Goal: Task Accomplishment & Management: Use online tool/utility

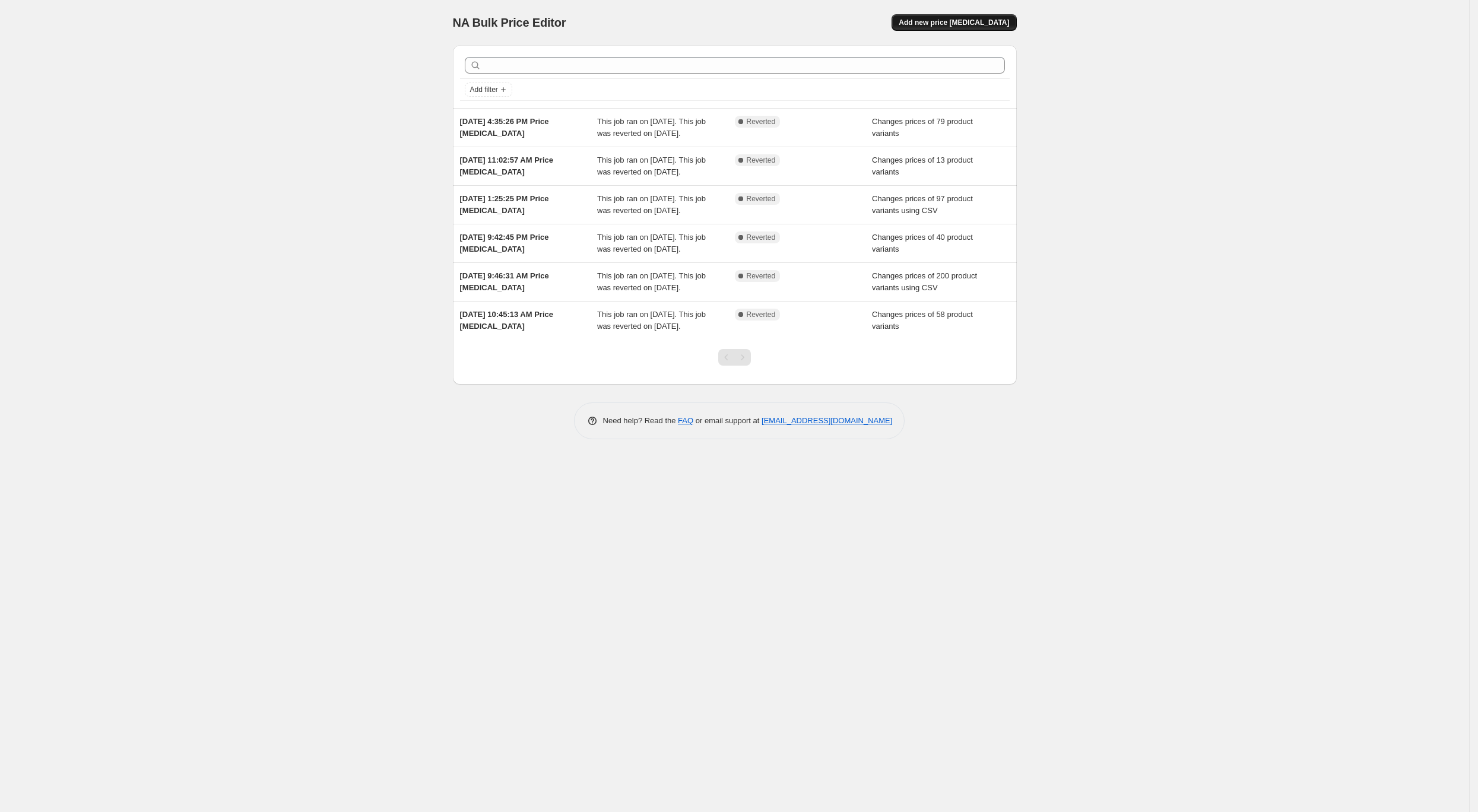
click at [950, 26] on span "Add new price [MEDICAL_DATA]" at bounding box center [953, 22] width 110 height 9
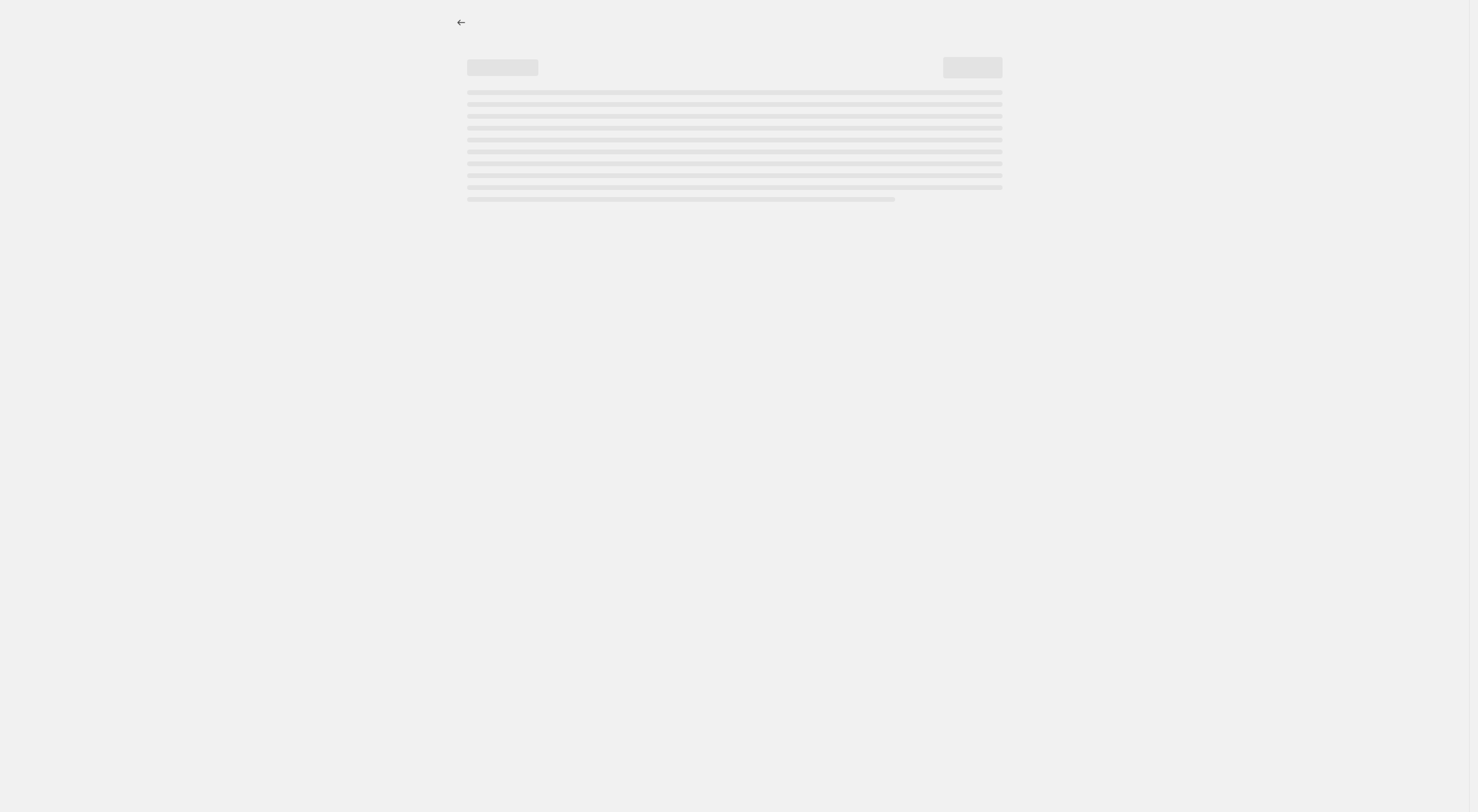
select select "percentage"
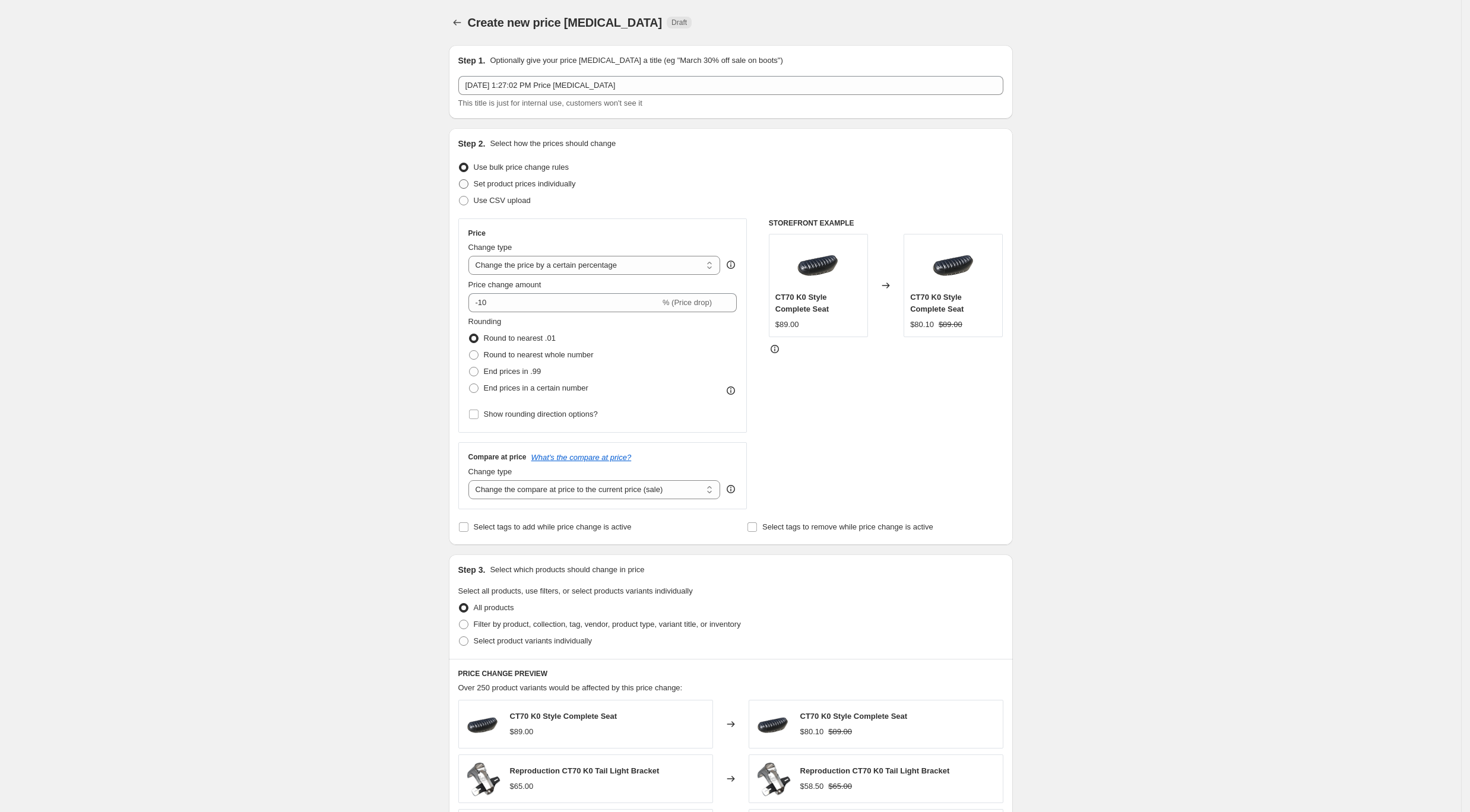
click at [518, 186] on span "Set product prices individually" at bounding box center [525, 183] width 102 height 9
click at [459, 180] on input "Set product prices individually" at bounding box center [459, 179] width 1 height 1
radio input "true"
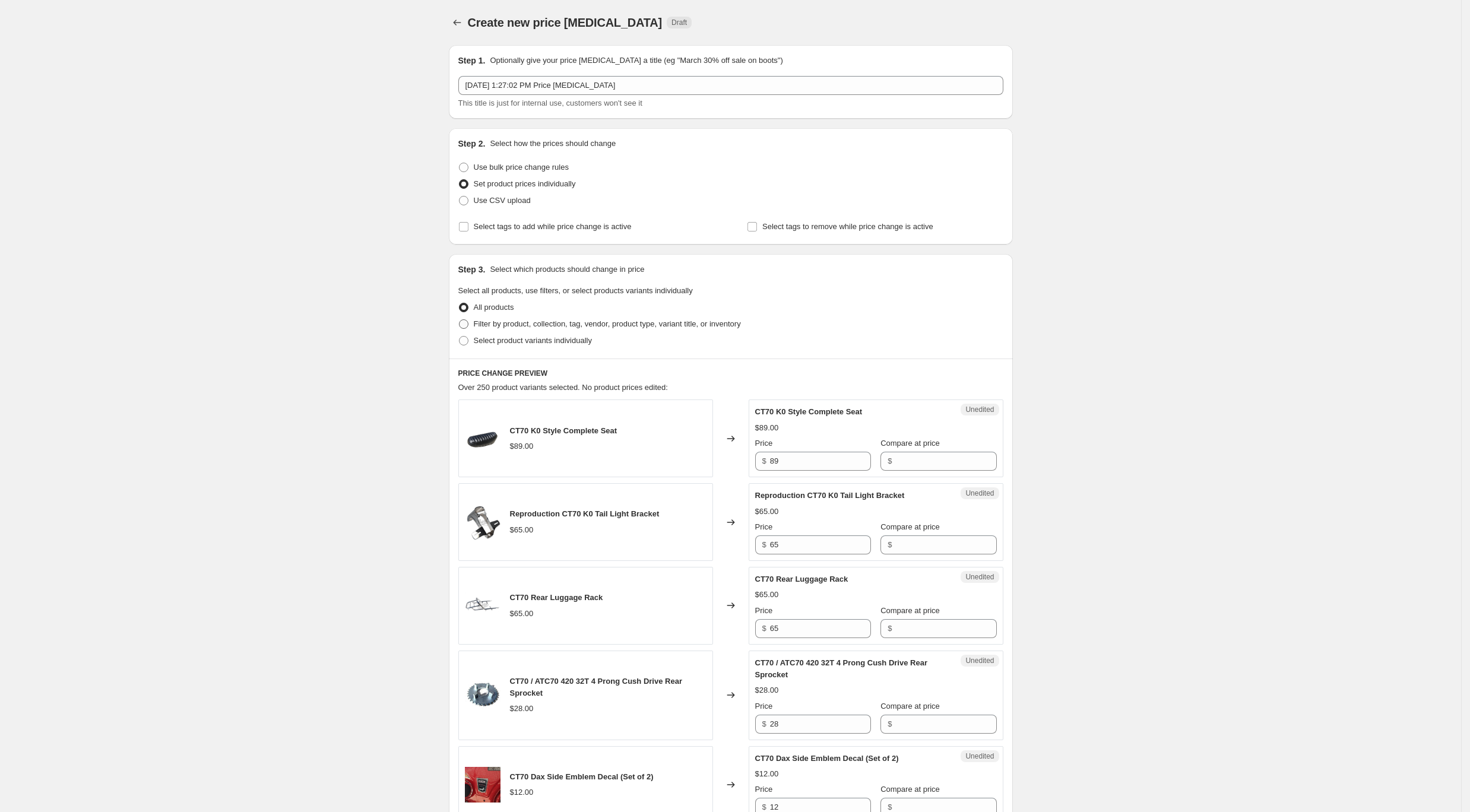
click at [504, 323] on span "Filter by product, collection, tag, vendor, product type, variant title, or inv…" at bounding box center [607, 323] width 267 height 9
click at [459, 320] on input "Filter by product, collection, tag, vendor, product type, variant title, or inv…" at bounding box center [459, 319] width 1 height 1
radio input "true"
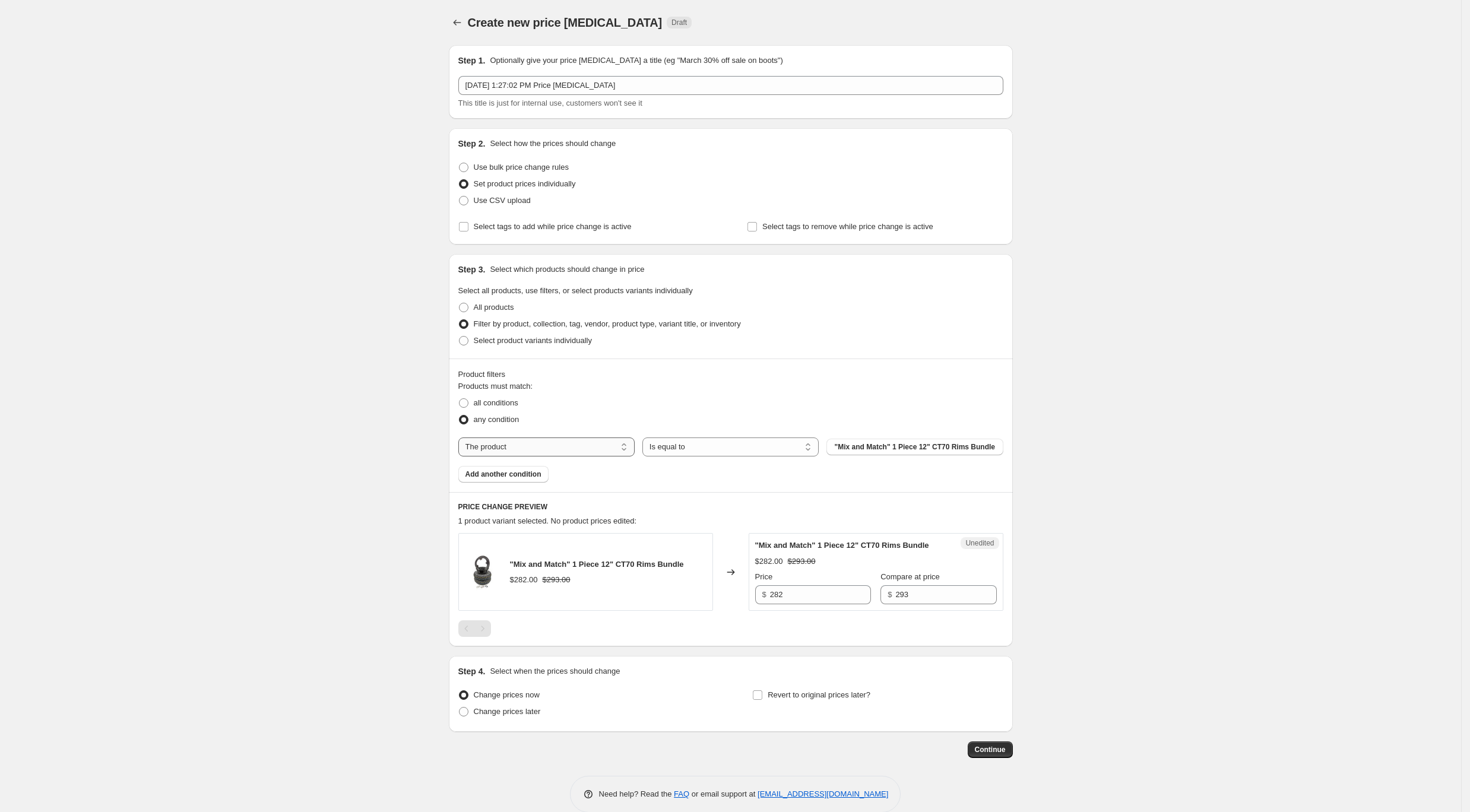
click at [516, 444] on select "The product The product's collection The product's tag The product's vendor The…" at bounding box center [547, 447] width 176 height 19
select select "collection"
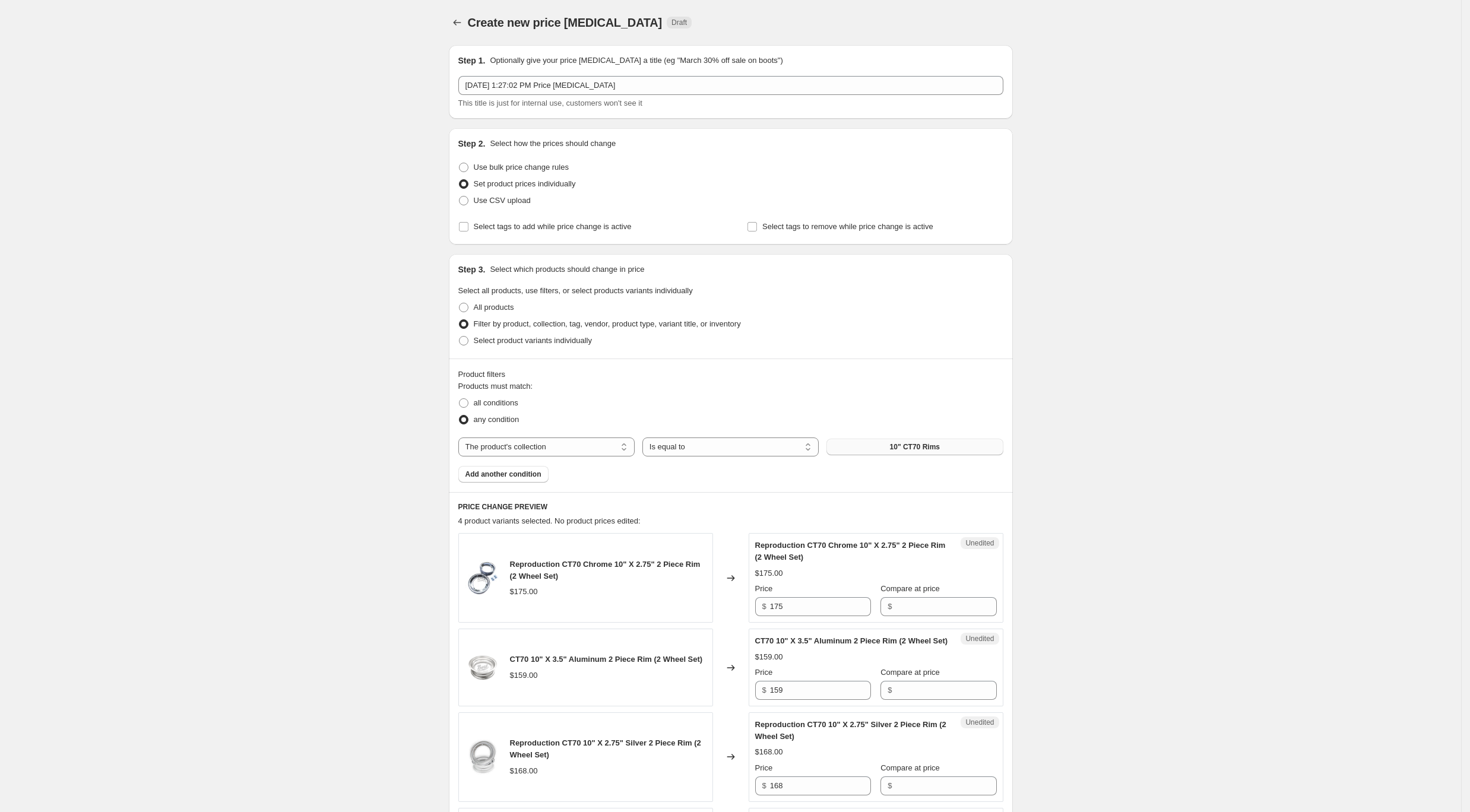
click at [897, 443] on span "10" CT70 Rims" at bounding box center [914, 447] width 50 height 9
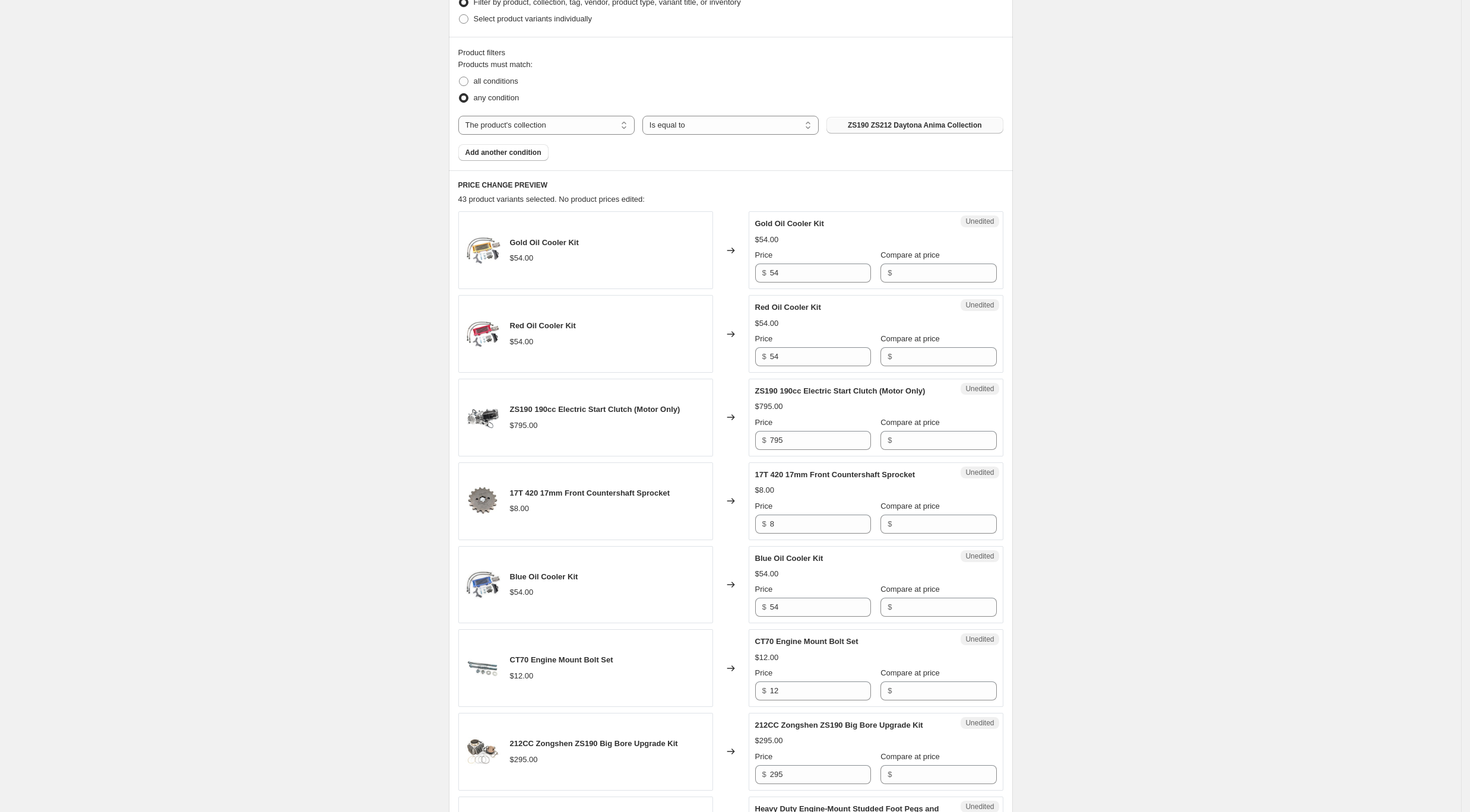
scroll to position [396, 0]
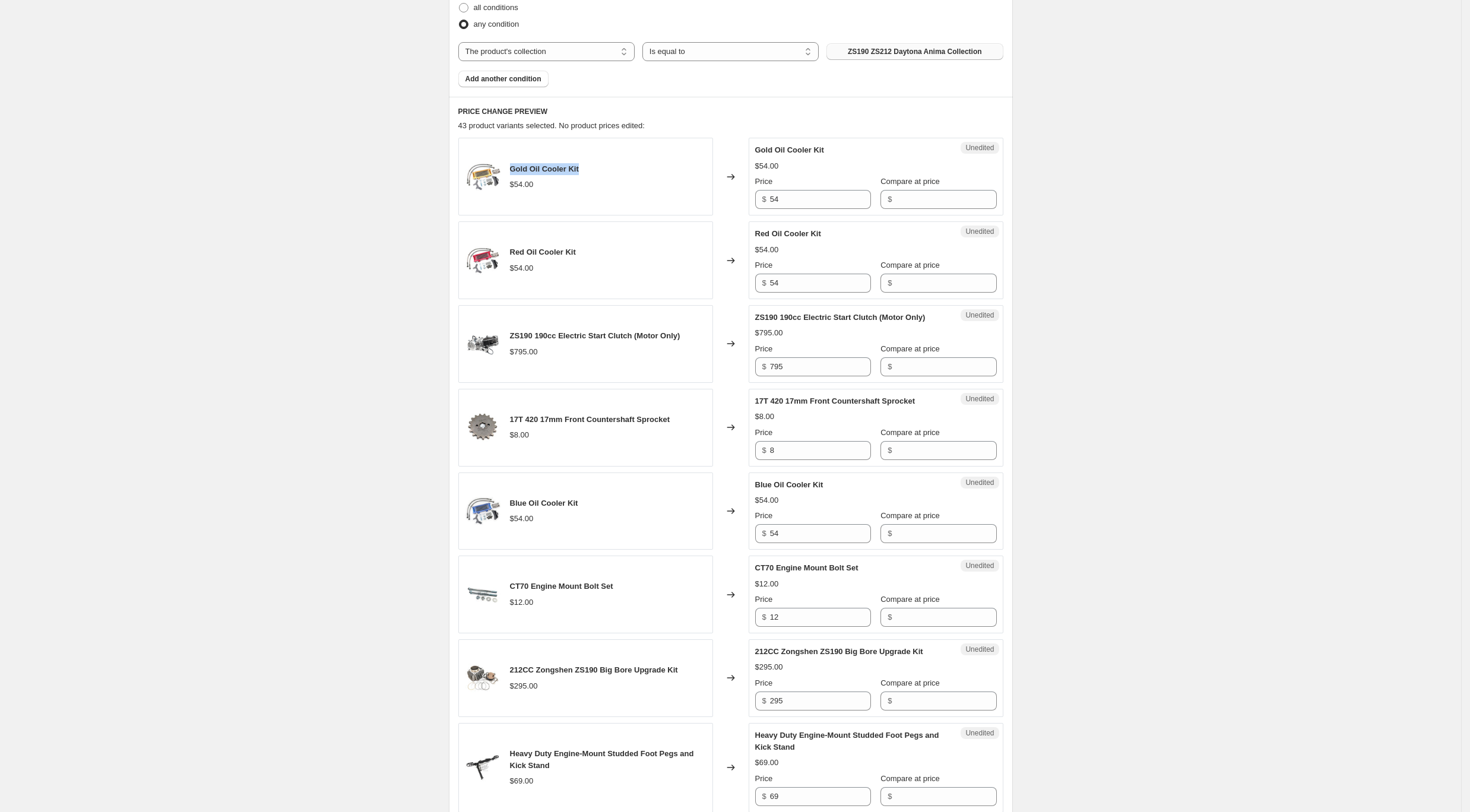
drag, startPoint x: 558, startPoint y: 170, endPoint x: 513, endPoint y: 169, distance: 45.0
click at [513, 169] on div "Gold Oil Cooler Kit $54.00" at bounding box center [585, 176] width 255 height 78
click at [821, 193] on input "54" at bounding box center [821, 199] width 101 height 19
click at [901, 190] on input "Compare at price" at bounding box center [946, 199] width 101 height 19
click at [931, 291] on div "Red Oil Cooler Kit $54.00 Price $ 54 Compare at price $" at bounding box center [876, 259] width 242 height 65
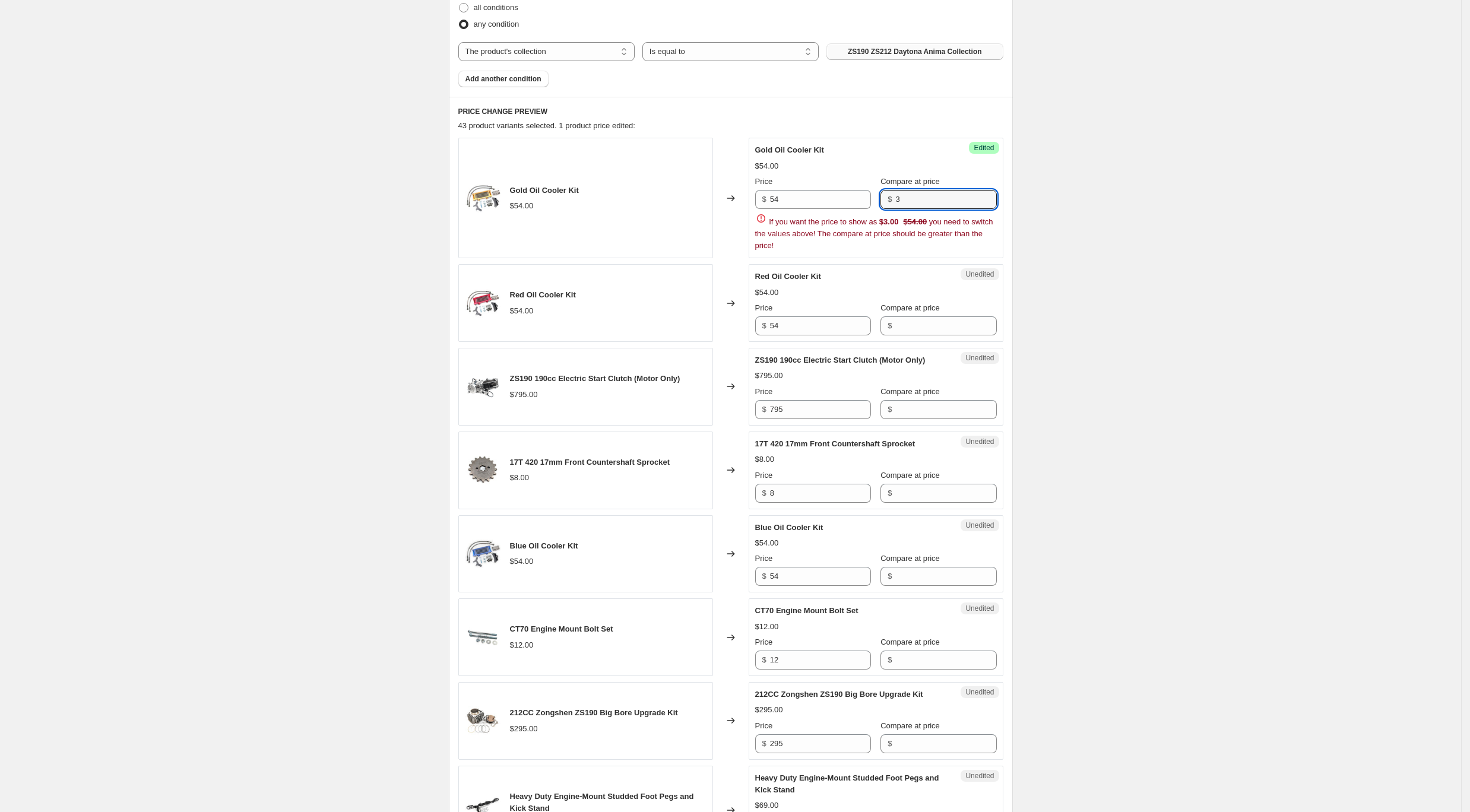
drag, startPoint x: 921, startPoint y: 192, endPoint x: 843, endPoint y: 179, distance: 79.1
click at [843, 179] on div "Price $ 54 Compare at price $ 3" at bounding box center [876, 192] width 242 height 34
drag, startPoint x: 817, startPoint y: 196, endPoint x: 675, endPoint y: 188, distance: 142.2
click at [675, 188] on div "Gold Oil Cooler Kit $54.00 Changed to Success Edited Gold Oil Cooler Kit $54.00…" at bounding box center [731, 197] width 545 height 120
drag, startPoint x: 923, startPoint y: 197, endPoint x: 764, endPoint y: 185, distance: 159.5
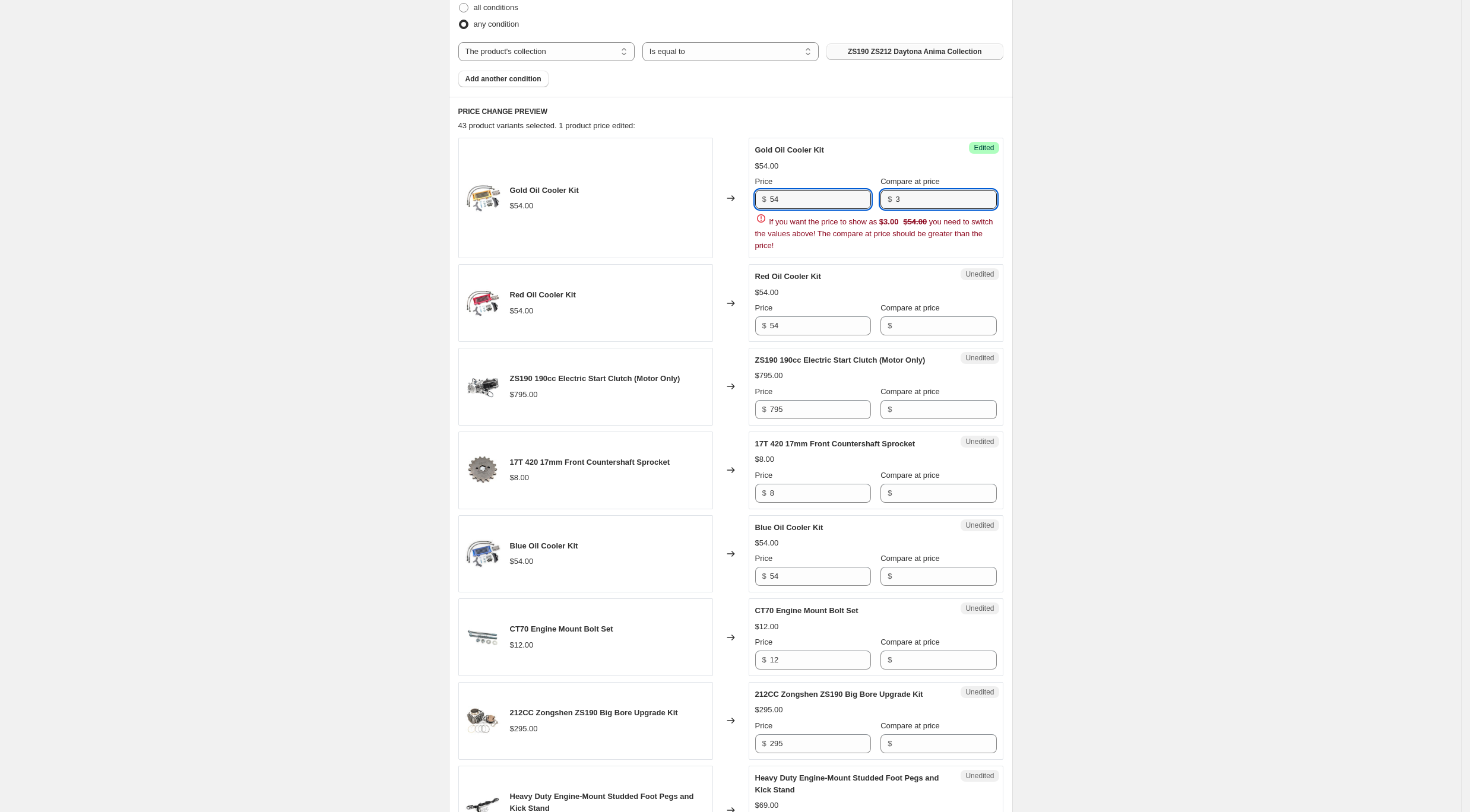
click at [764, 187] on div "Price $ 54 Compare at price $ 3" at bounding box center [876, 192] width 242 height 34
paste input "54"
type input "54"
drag, startPoint x: 801, startPoint y: 199, endPoint x: 701, endPoint y: 181, distance: 101.6
click at [701, 181] on div "Gold Oil Cooler Kit $54.00 Changed to Success Edited Gold Oil Cooler Kit $54.00…" at bounding box center [731, 197] width 545 height 120
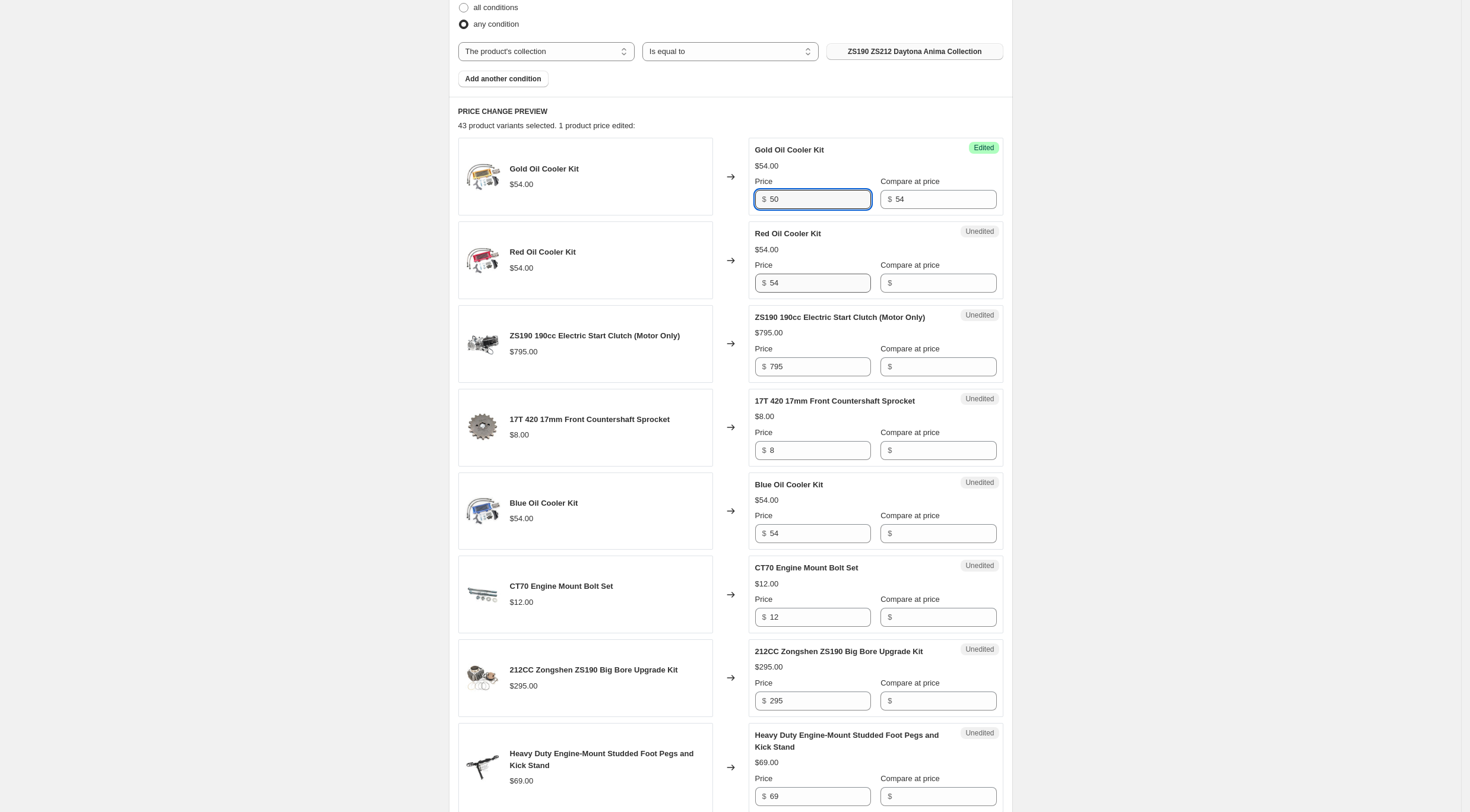
type input "50"
drag, startPoint x: 795, startPoint y: 282, endPoint x: 718, endPoint y: 276, distance: 77.2
click at [718, 276] on div "Red Oil Cooler Kit $54.00 Changed to Unedited Red Oil Cooler Kit $54.00 Price $…" at bounding box center [731, 260] width 545 height 78
click at [937, 288] on input "Compare at price" at bounding box center [946, 283] width 101 height 19
paste input "54"
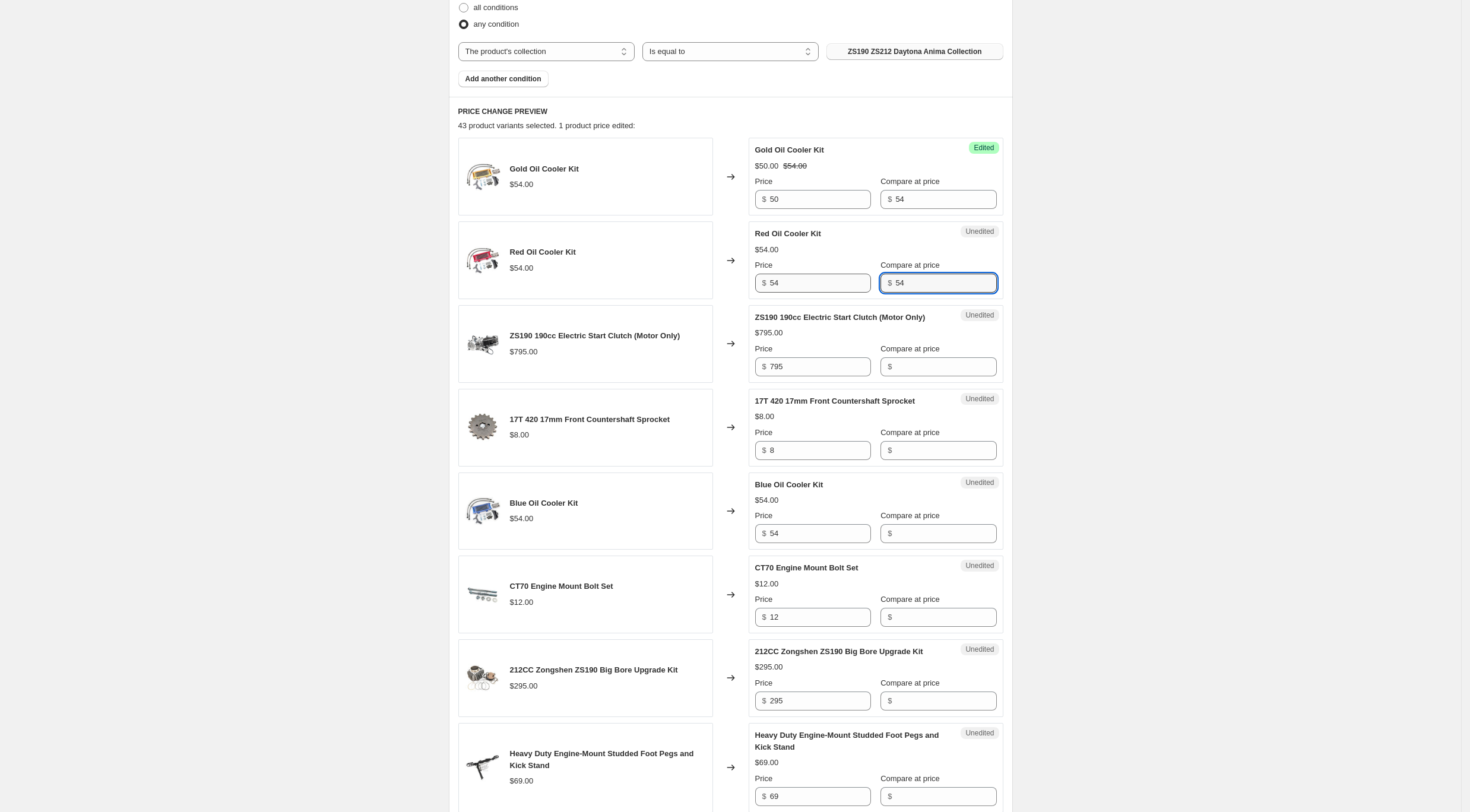
type input "54"
drag, startPoint x: 802, startPoint y: 280, endPoint x: 680, endPoint y: 259, distance: 123.8
click at [680, 259] on div "Red Oil Cooler Kit $54.00 Changed to Unedited Red Oil Cooler Kit $54.00 Price $…" at bounding box center [731, 260] width 545 height 78
type input "50"
click at [809, 365] on input "795" at bounding box center [821, 366] width 101 height 19
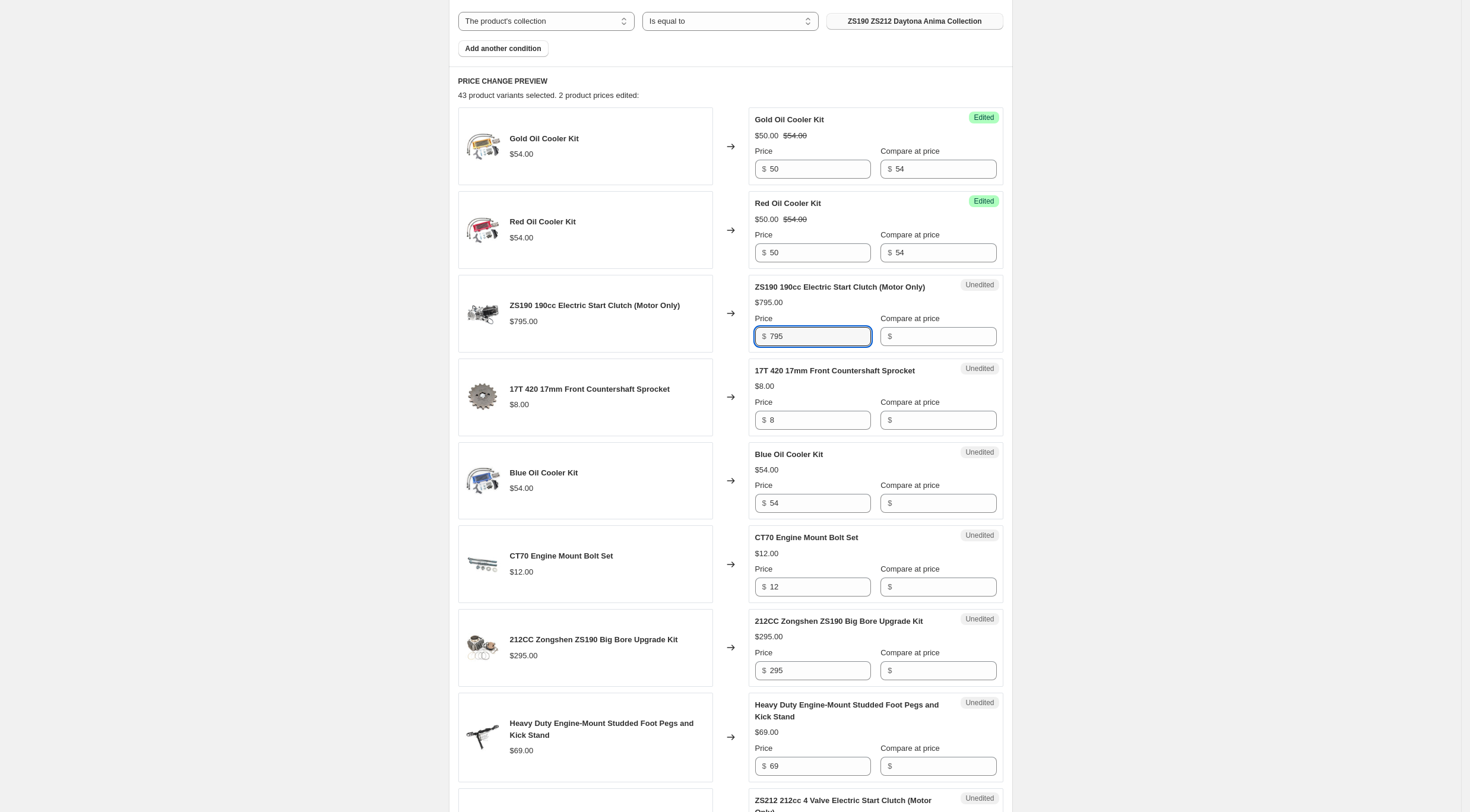
scroll to position [474, 0]
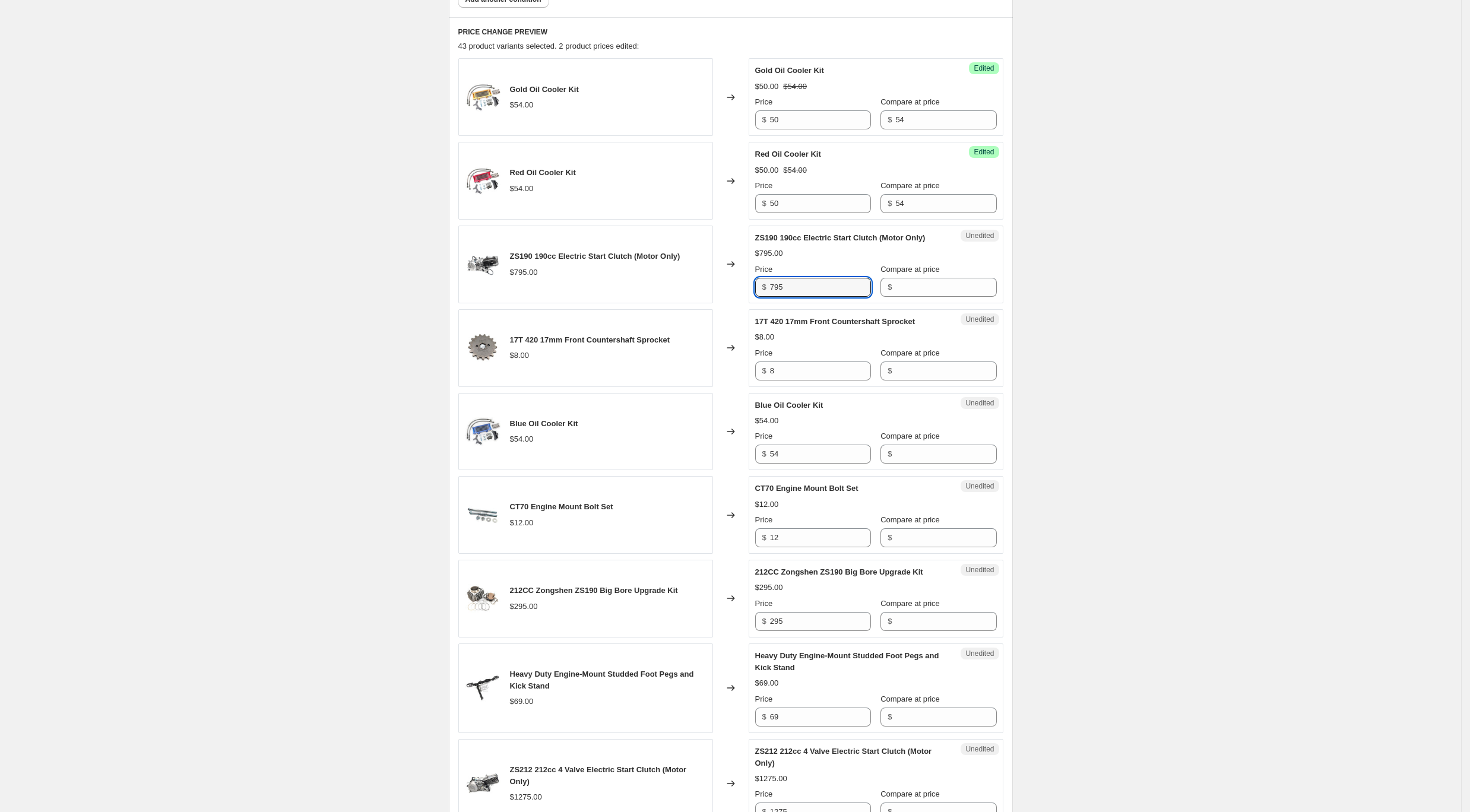
drag, startPoint x: 848, startPoint y: 292, endPoint x: 716, endPoint y: 274, distance: 133.2
click at [716, 274] on div "ZS190 190cc Electric Start Clutch (Motor Only) $795.00 Changed to Unedited ZS19…" at bounding box center [731, 265] width 545 height 78
click at [945, 295] on input "Compare at price" at bounding box center [946, 287] width 101 height 19
paste input "795"
drag, startPoint x: 924, startPoint y: 288, endPoint x: 879, endPoint y: 280, distance: 45.7
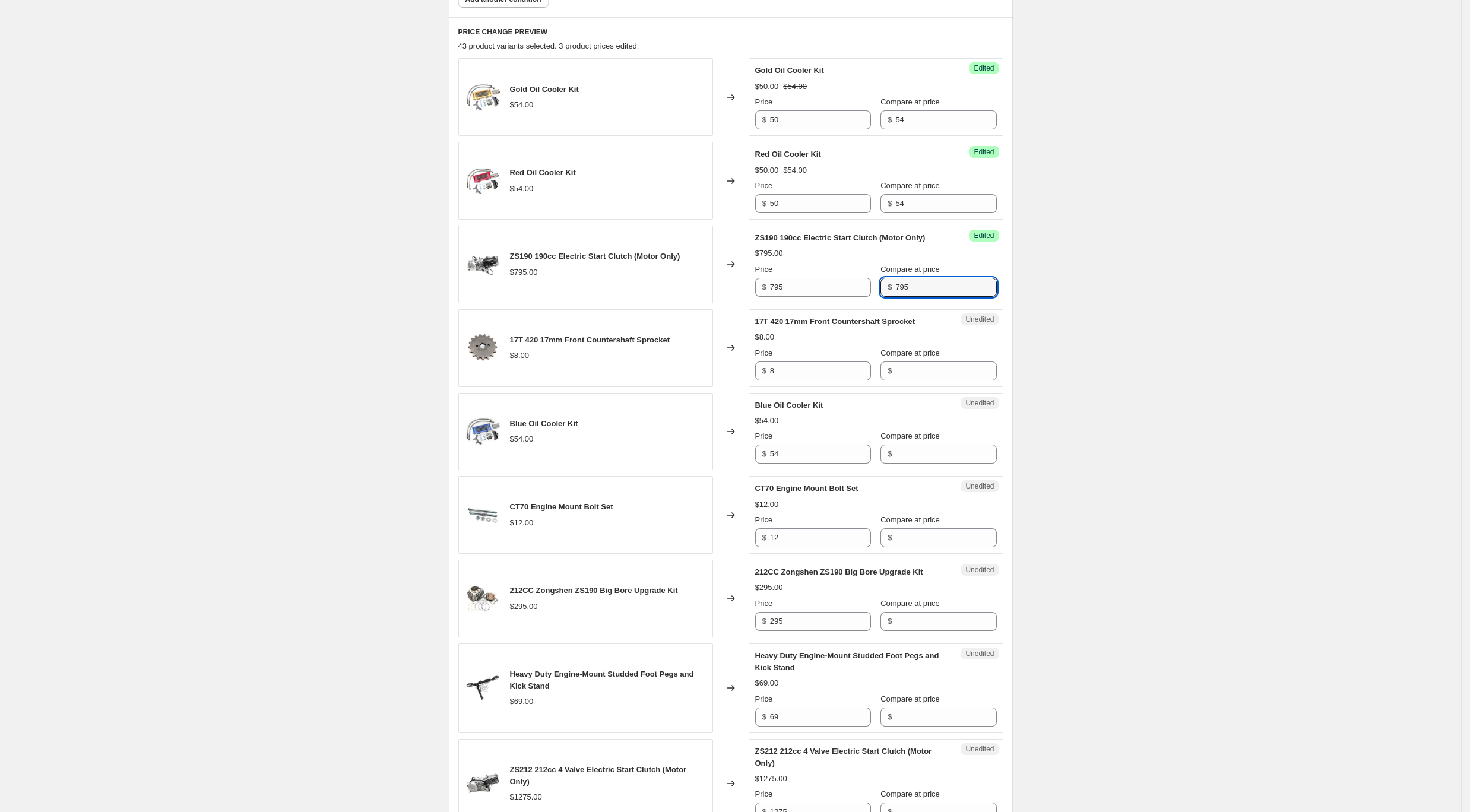
click at [880, 280] on div "$ 795" at bounding box center [938, 287] width 116 height 19
type input "825"
drag, startPoint x: 746, startPoint y: 282, endPoint x: 722, endPoint y: 278, distance: 24.3
click at [722, 278] on div "ZS190 190cc Electric Start Clutch (Motor Only) $795.00 Changed to Success Edite…" at bounding box center [731, 265] width 545 height 78
click at [816, 283] on input "7" at bounding box center [821, 287] width 101 height 19
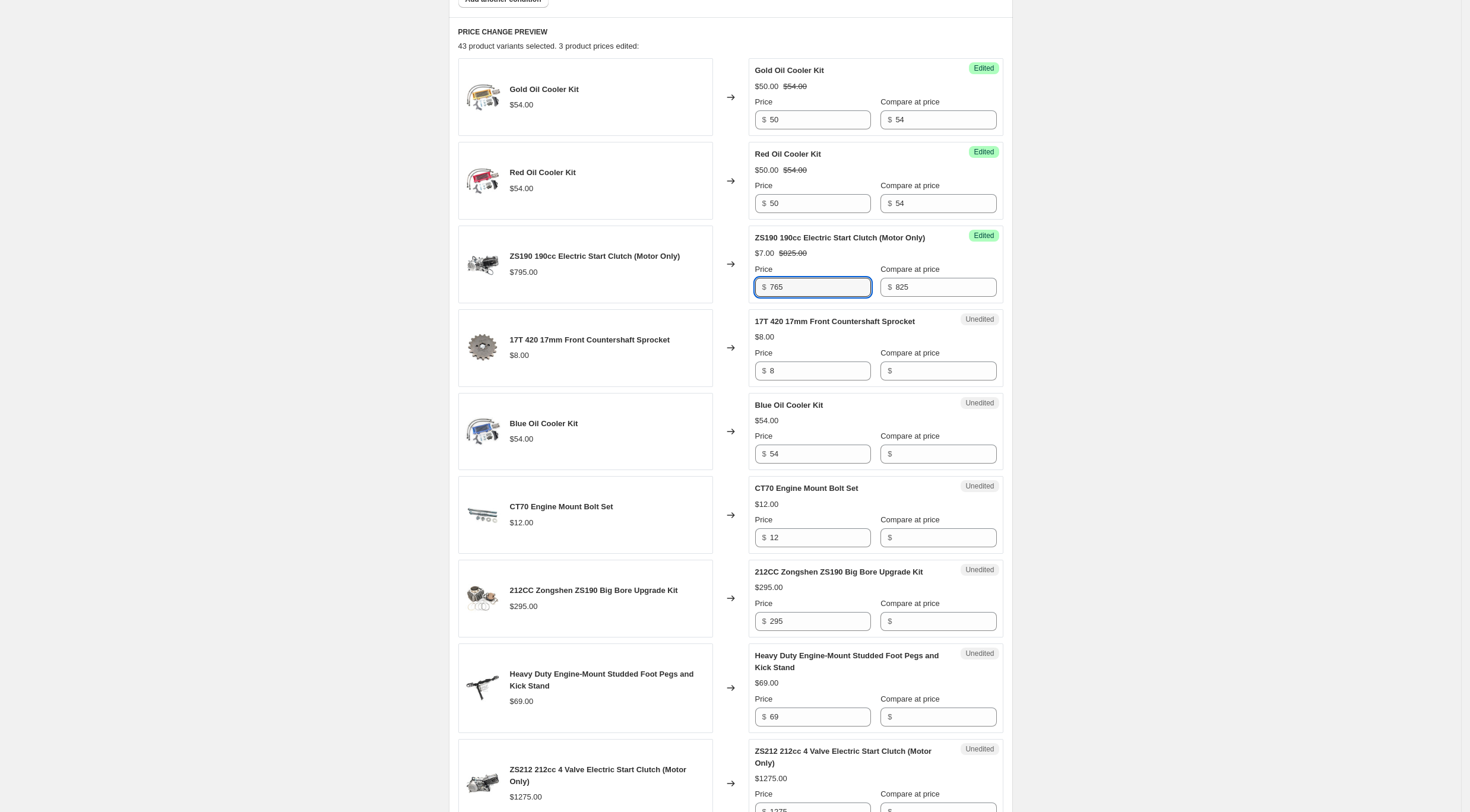
type input "765"
click at [812, 322] on span "17T 420 17mm Front Countershaft Sprocket" at bounding box center [835, 321] width 160 height 9
drag, startPoint x: 910, startPoint y: 287, endPoint x: 878, endPoint y: 284, distance: 32.1
click at [880, 284] on div "$ 825" at bounding box center [938, 287] width 116 height 19
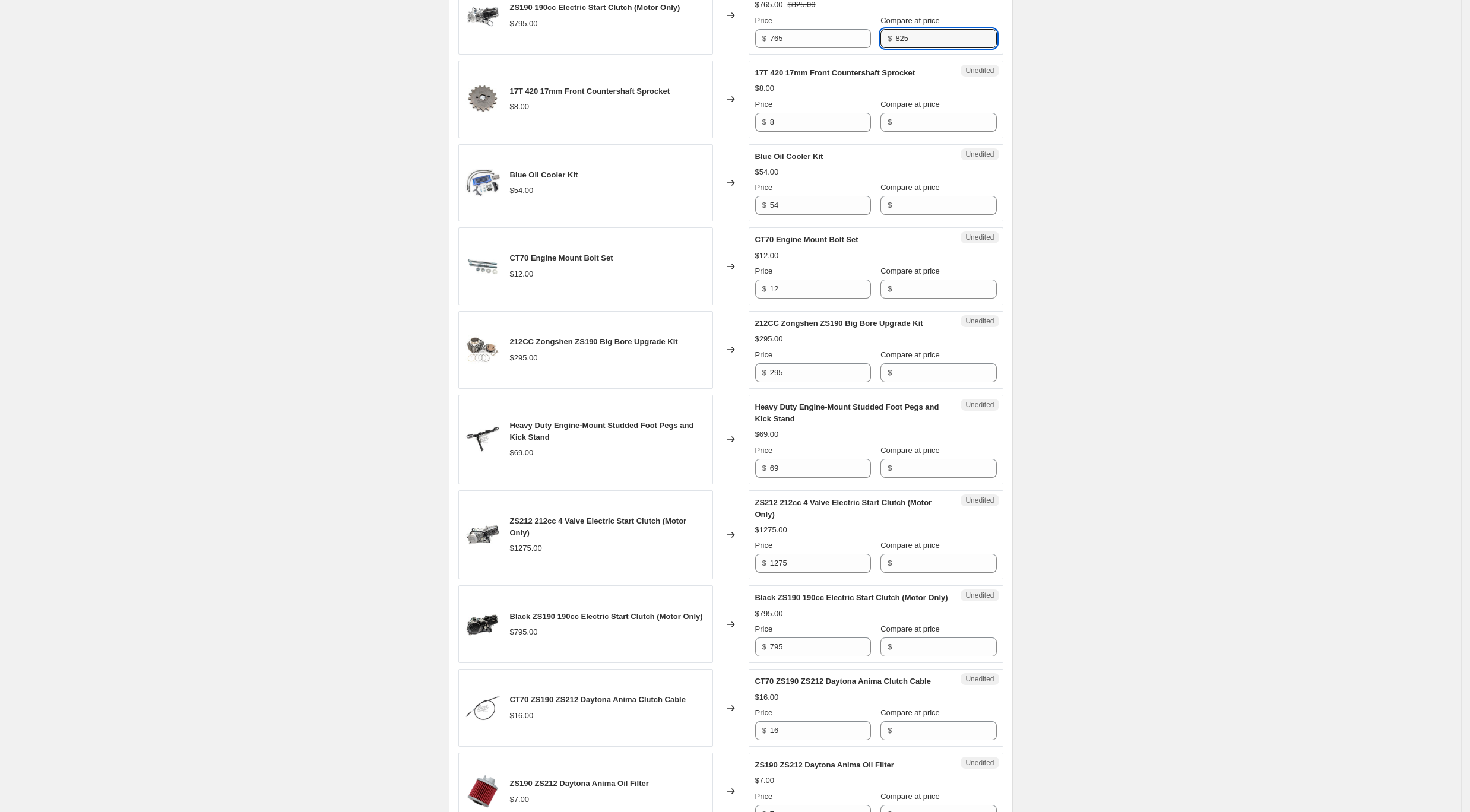
scroll to position [491, 0]
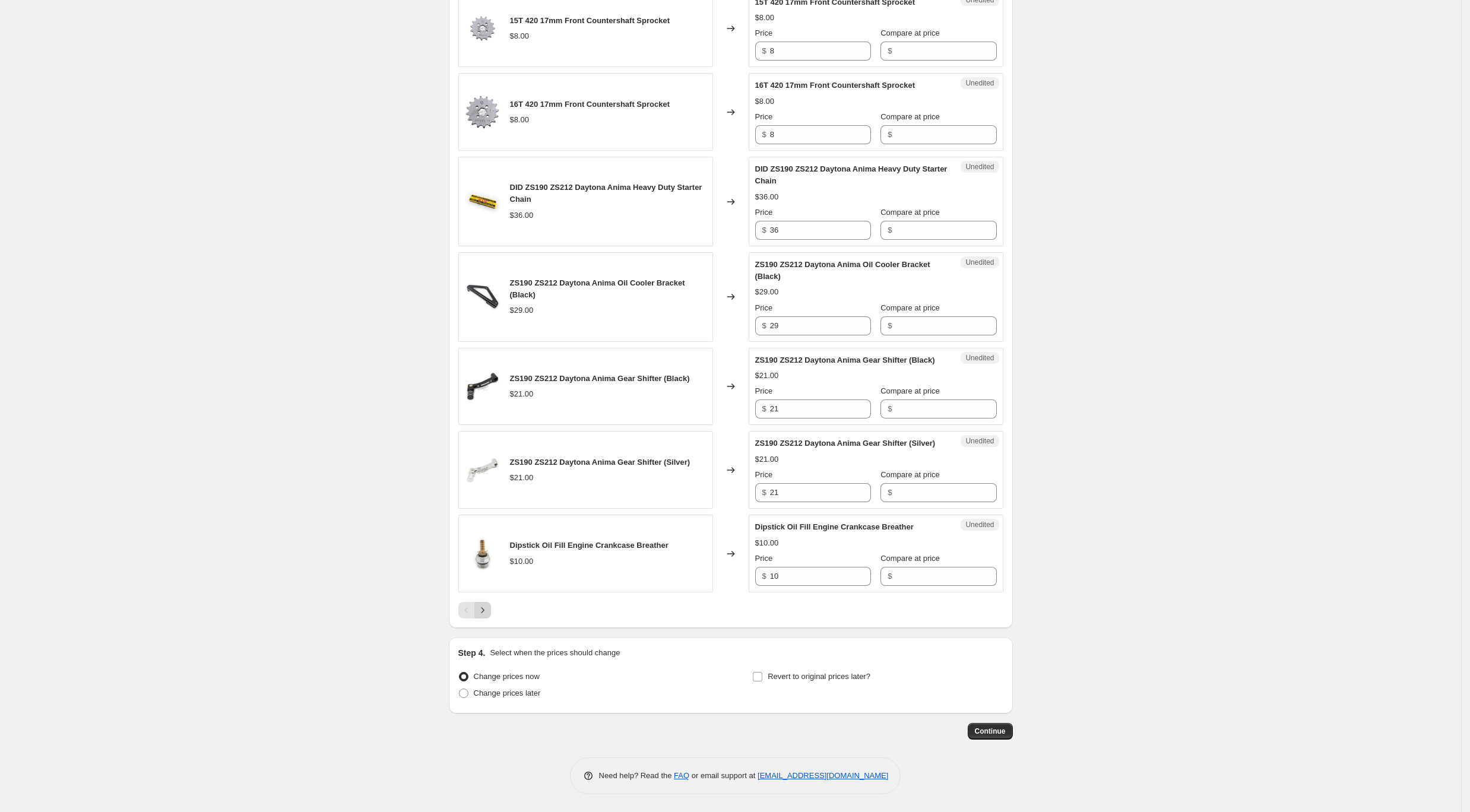
click at [485, 610] on icon "Next" at bounding box center [483, 610] width 12 height 12
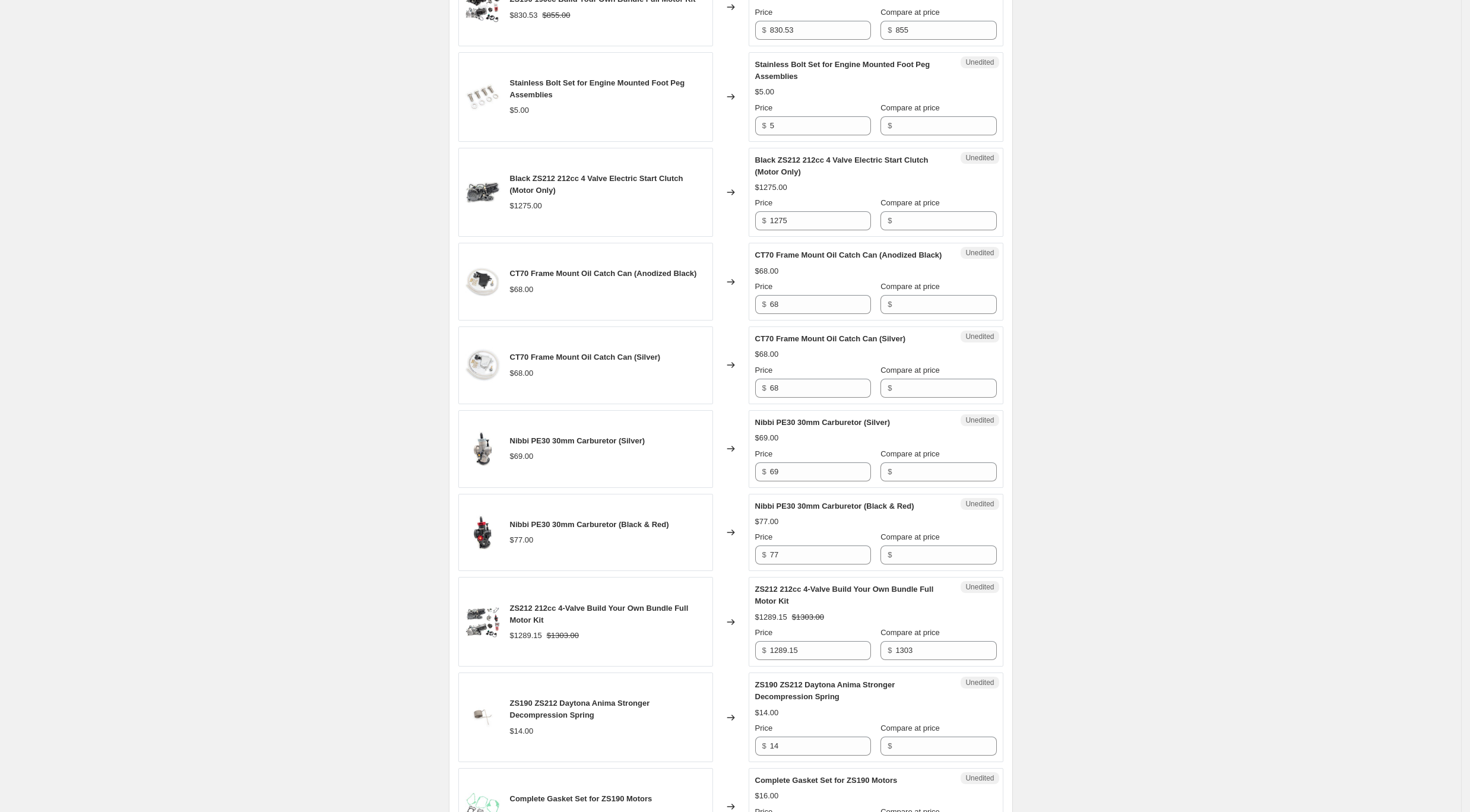
scroll to position [729, 0]
drag, startPoint x: 911, startPoint y: 236, endPoint x: 886, endPoint y: 228, distance: 26.2
click at [886, 228] on div "$" at bounding box center [938, 223] width 116 height 19
paste input "825"
type input "825"
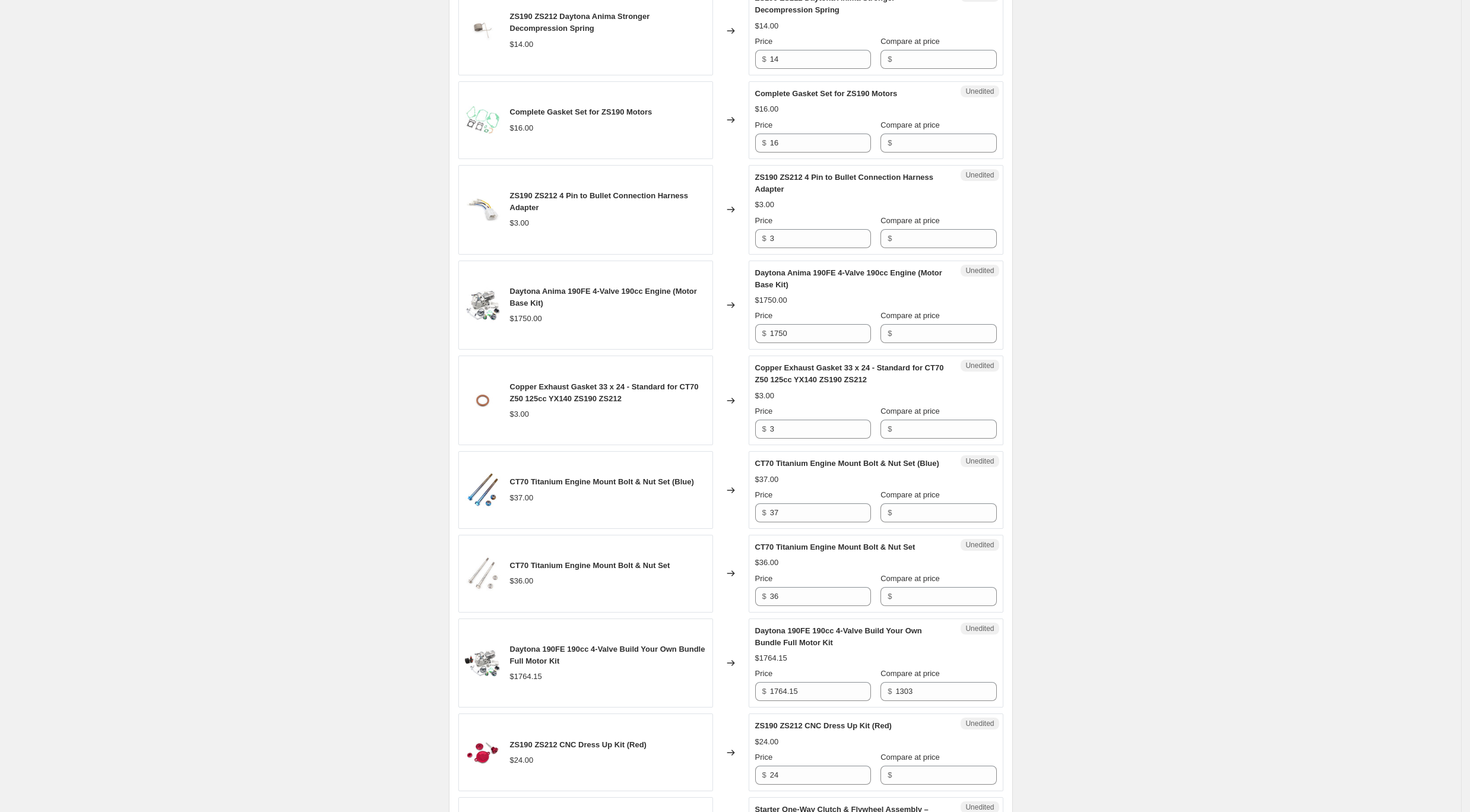
scroll to position [1750, 0]
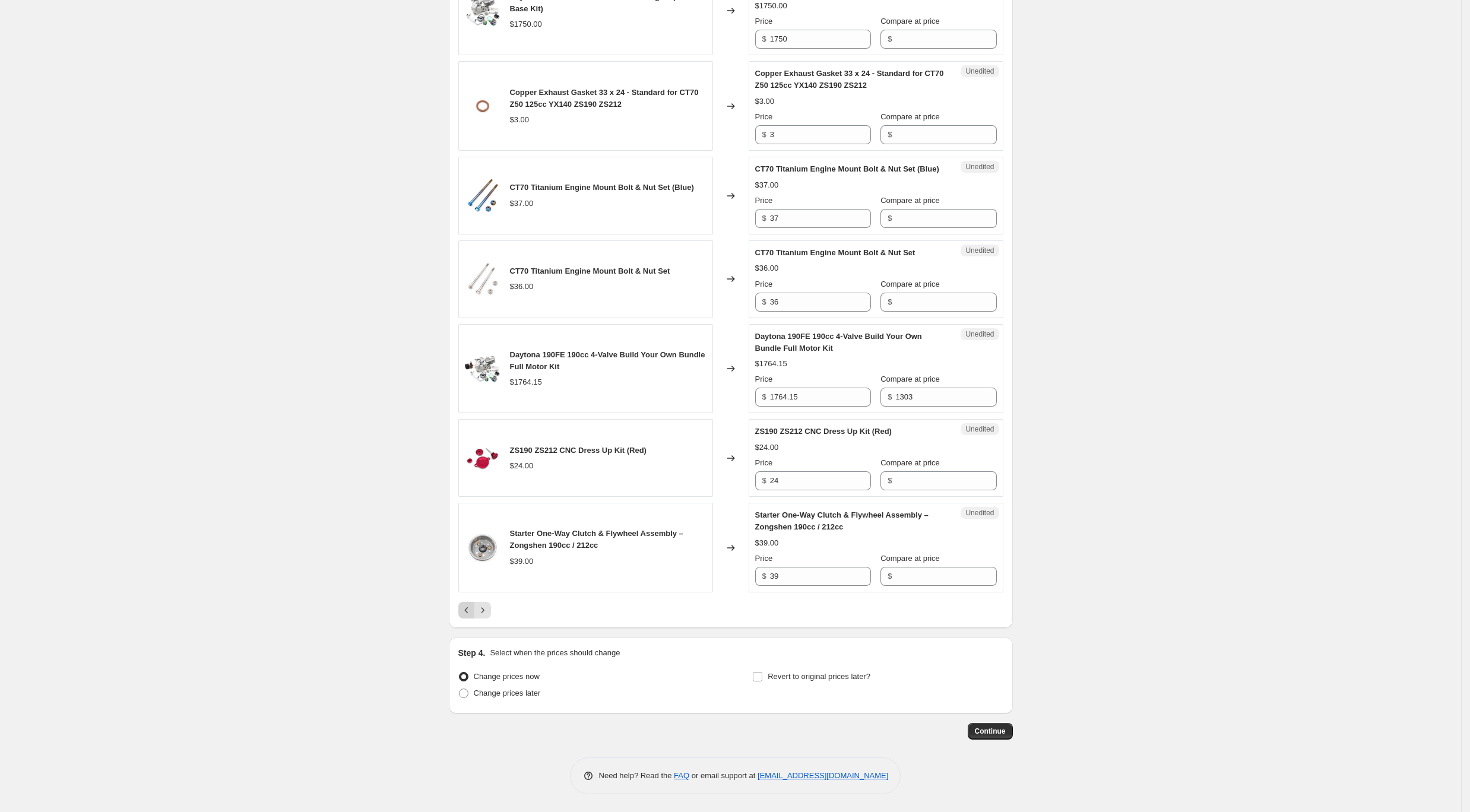
click at [467, 615] on icon "Previous" at bounding box center [466, 610] width 12 height 12
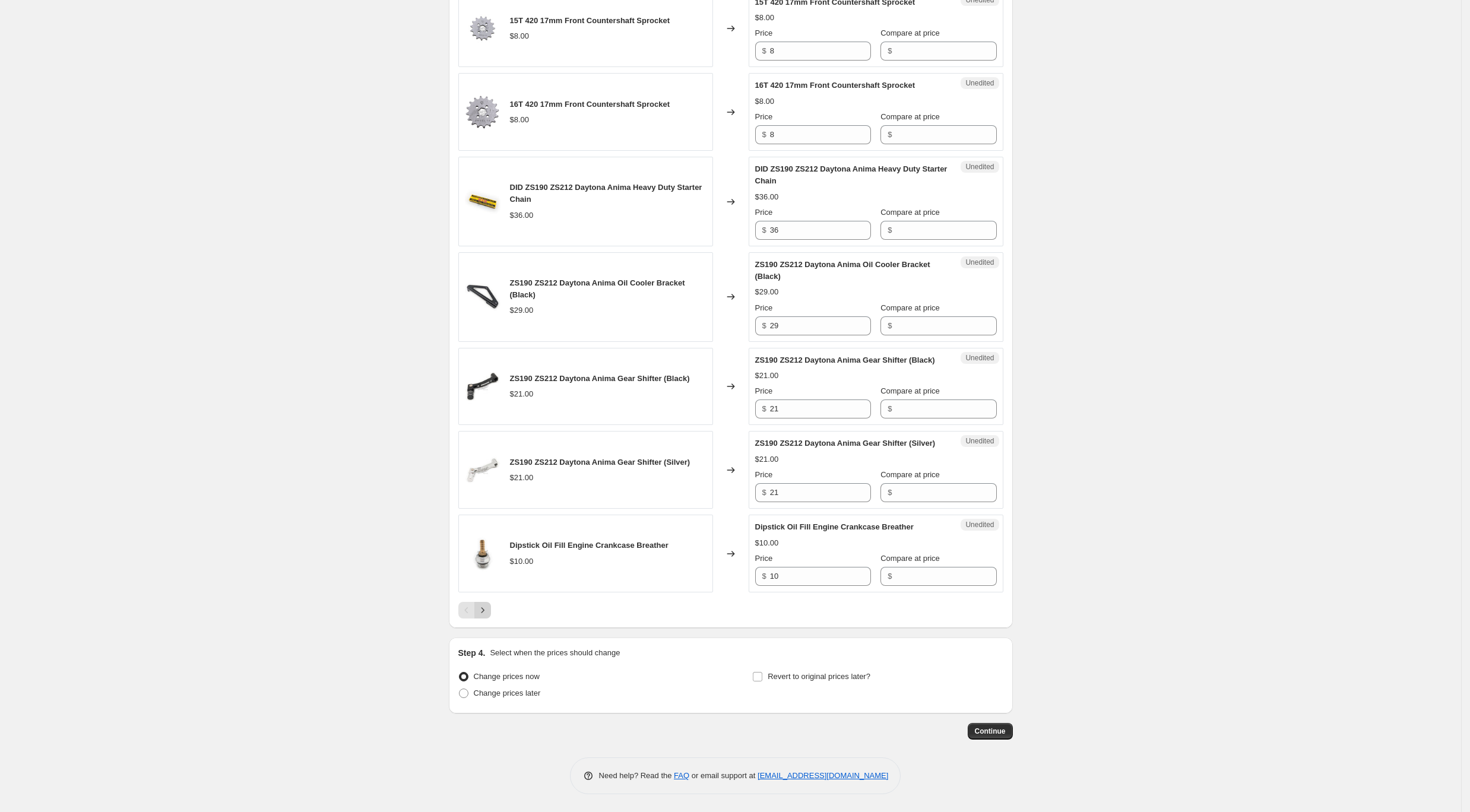
click at [485, 612] on icon "Next" at bounding box center [483, 610] width 12 height 12
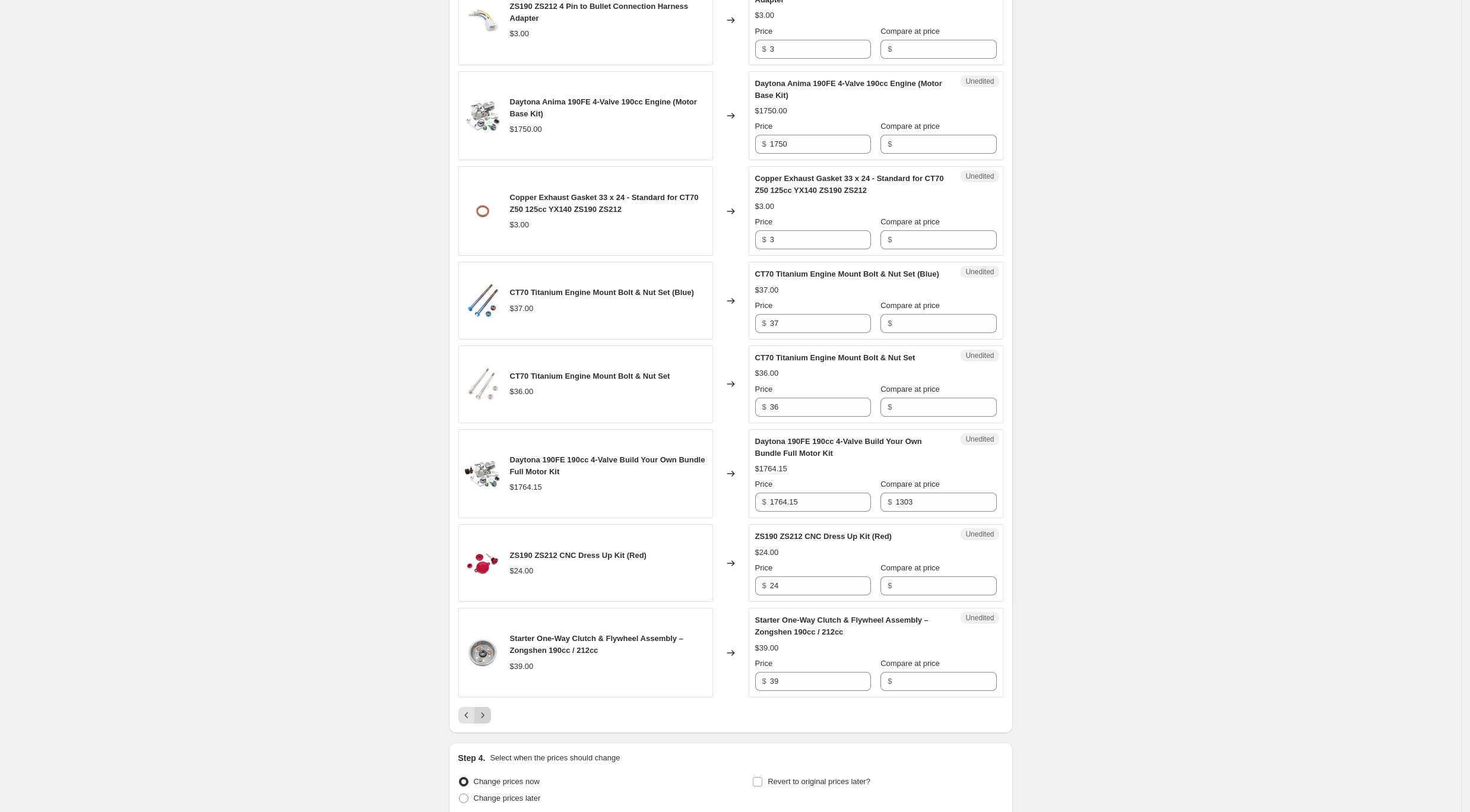
scroll to position [1679, 0]
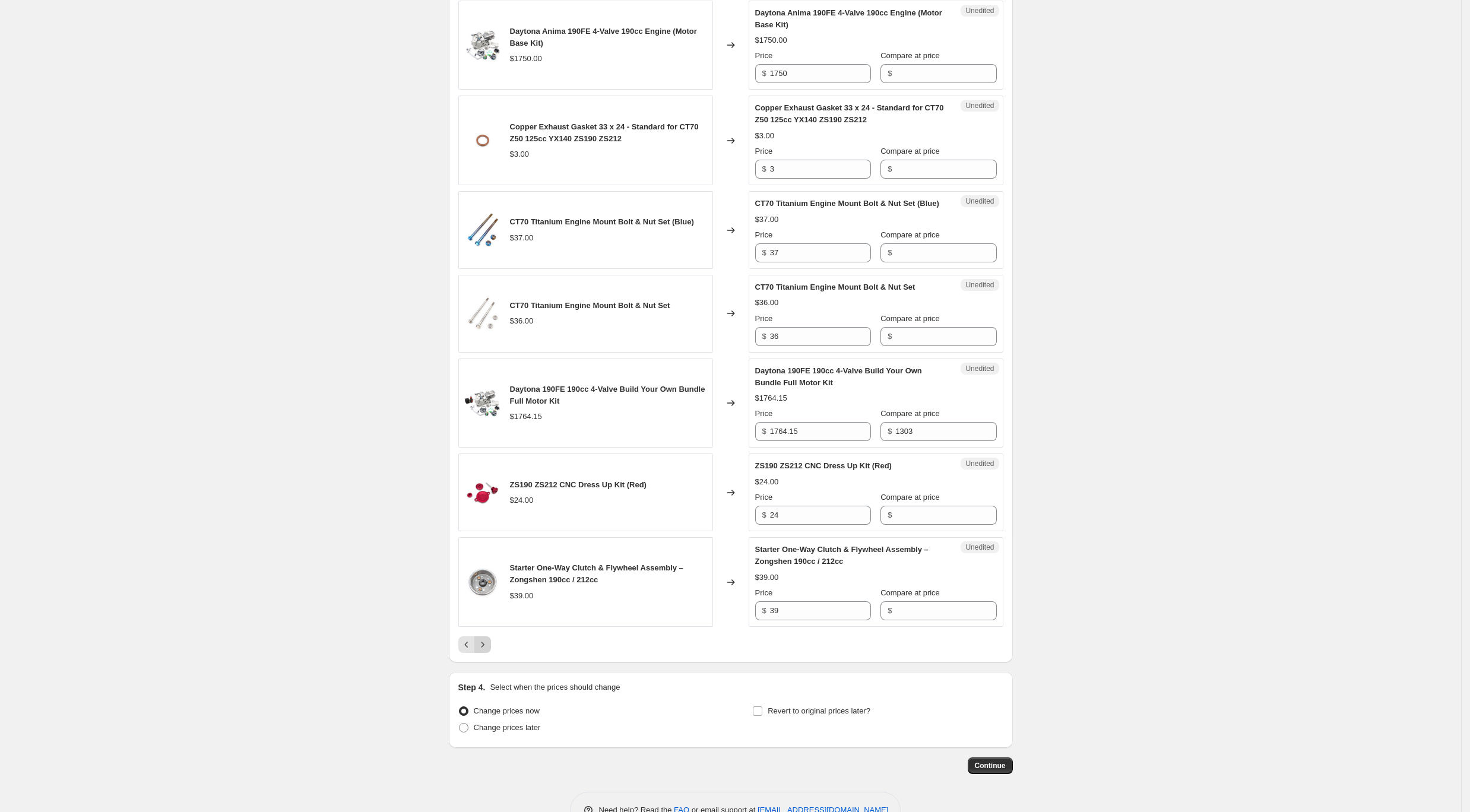
click at [483, 651] on icon "Next" at bounding box center [483, 645] width 12 height 12
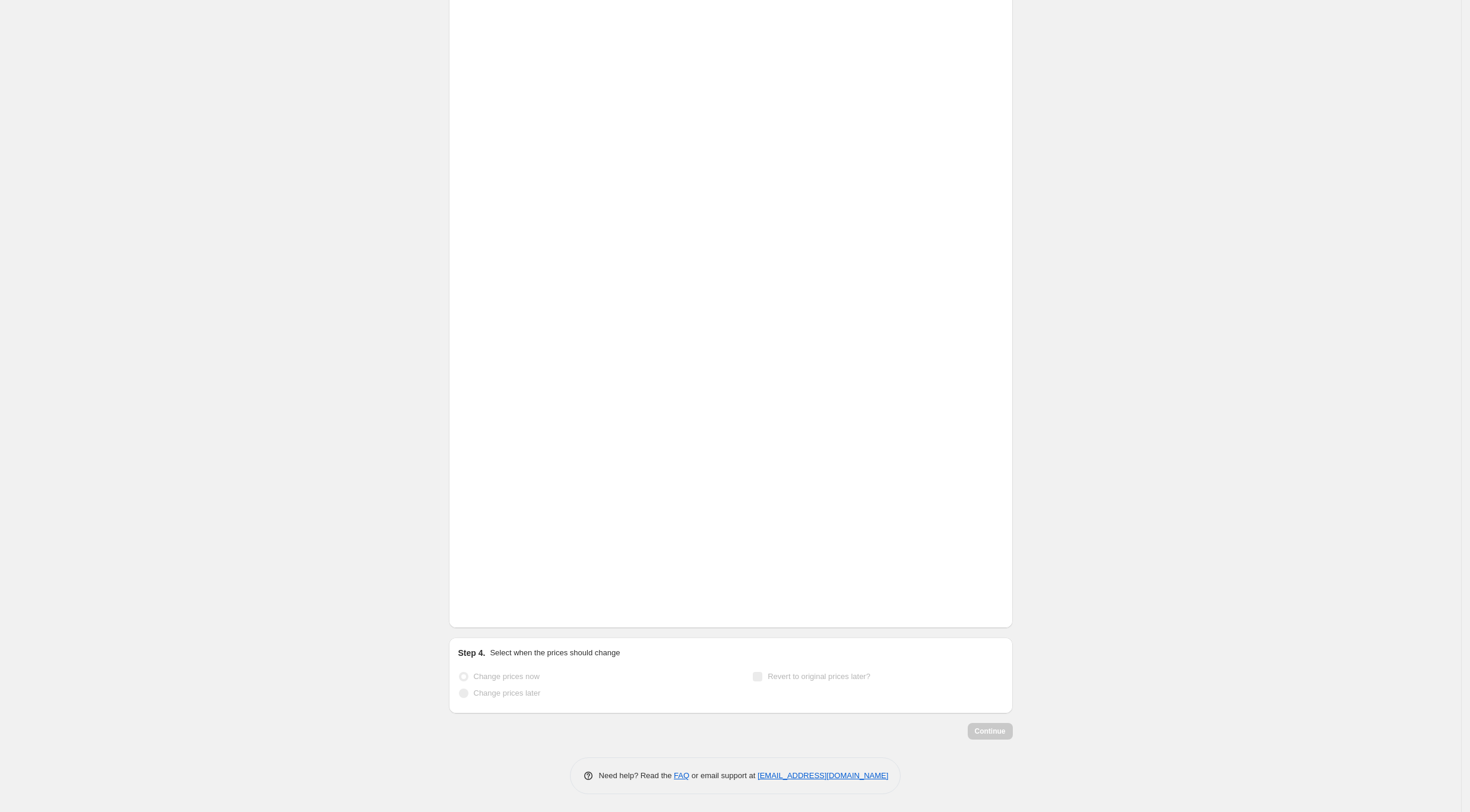
scroll to position [197, 0]
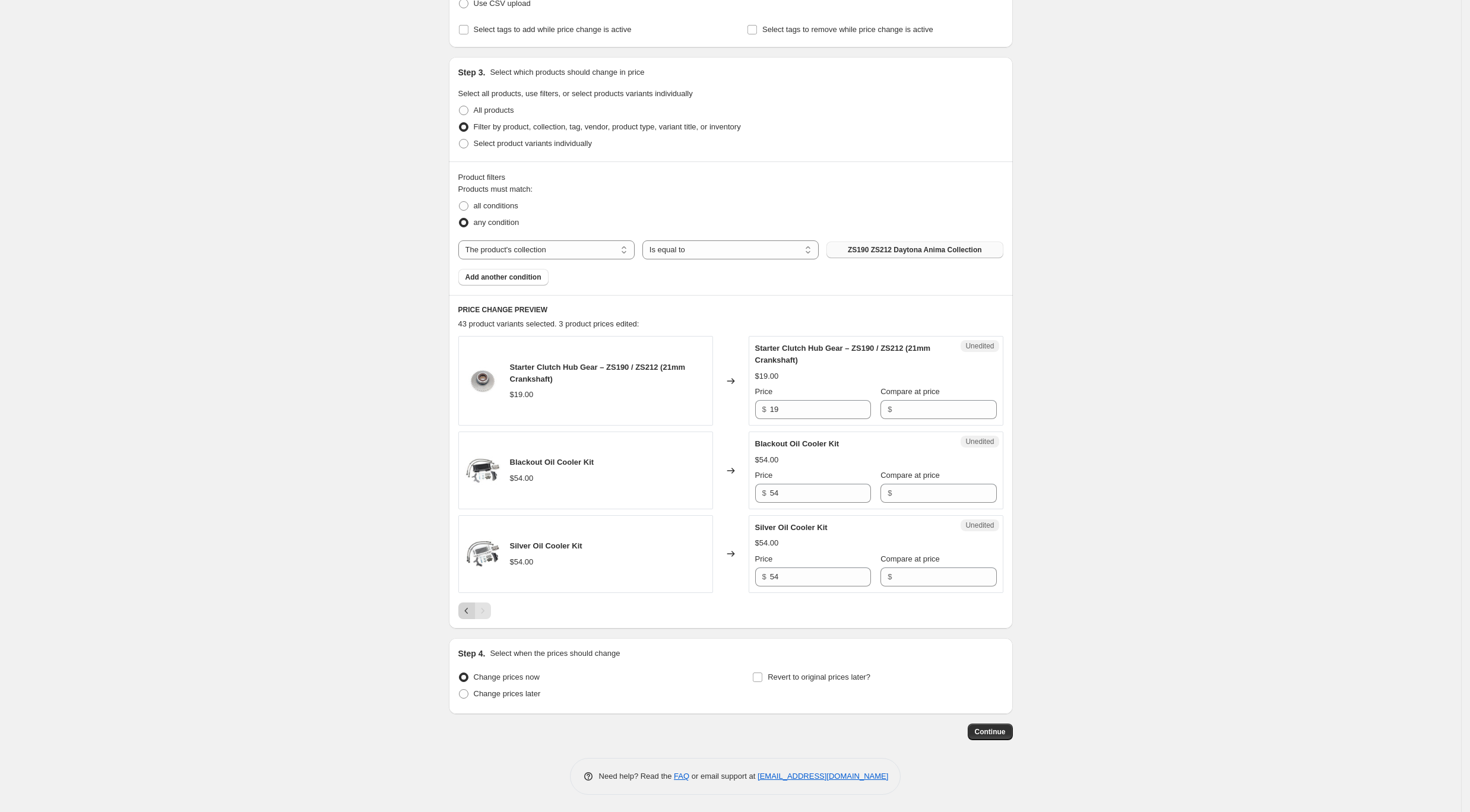
click at [470, 610] on icon "Previous" at bounding box center [466, 610] width 12 height 12
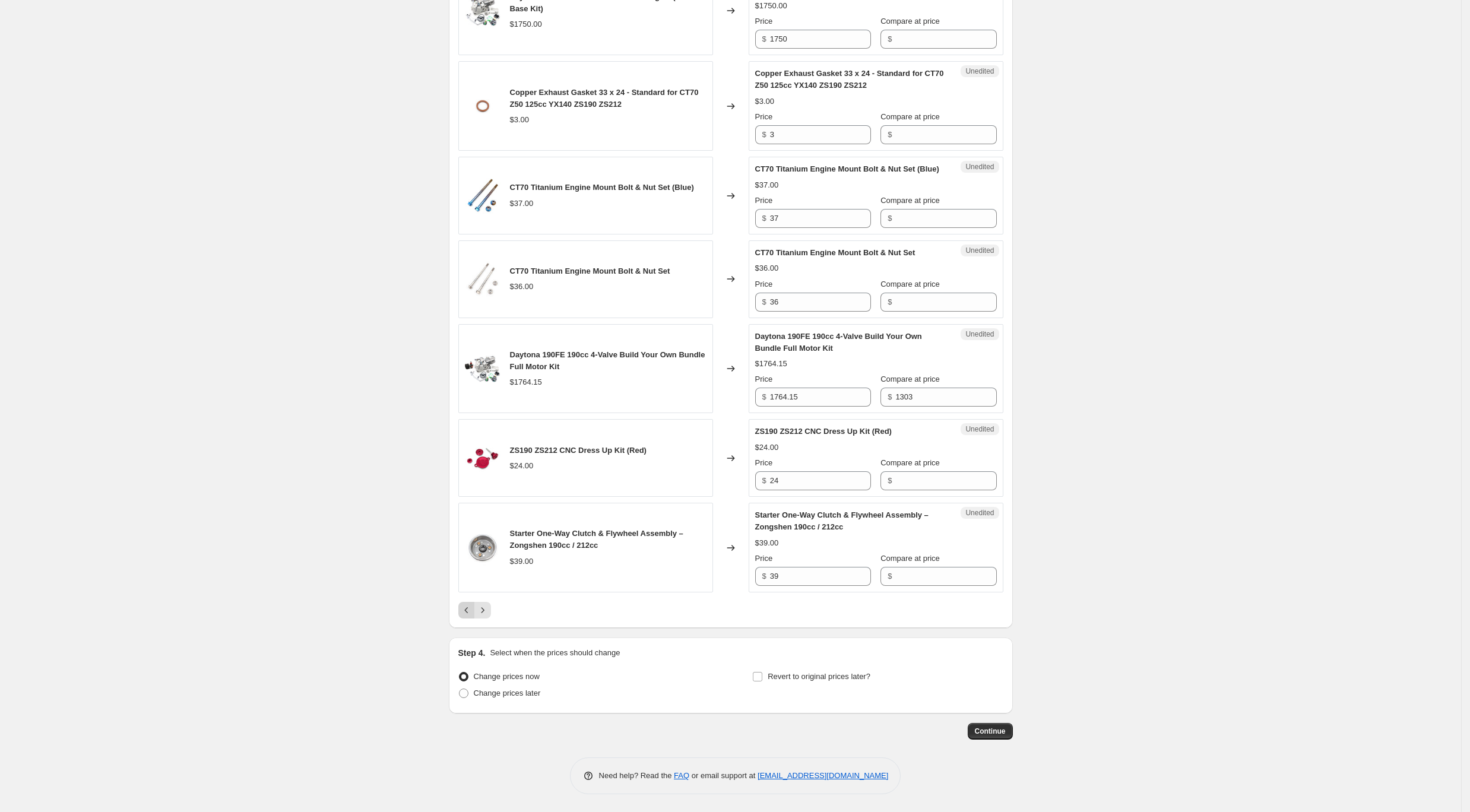
scroll to position [1750, 0]
click at [470, 607] on icon "Previous" at bounding box center [466, 610] width 12 height 12
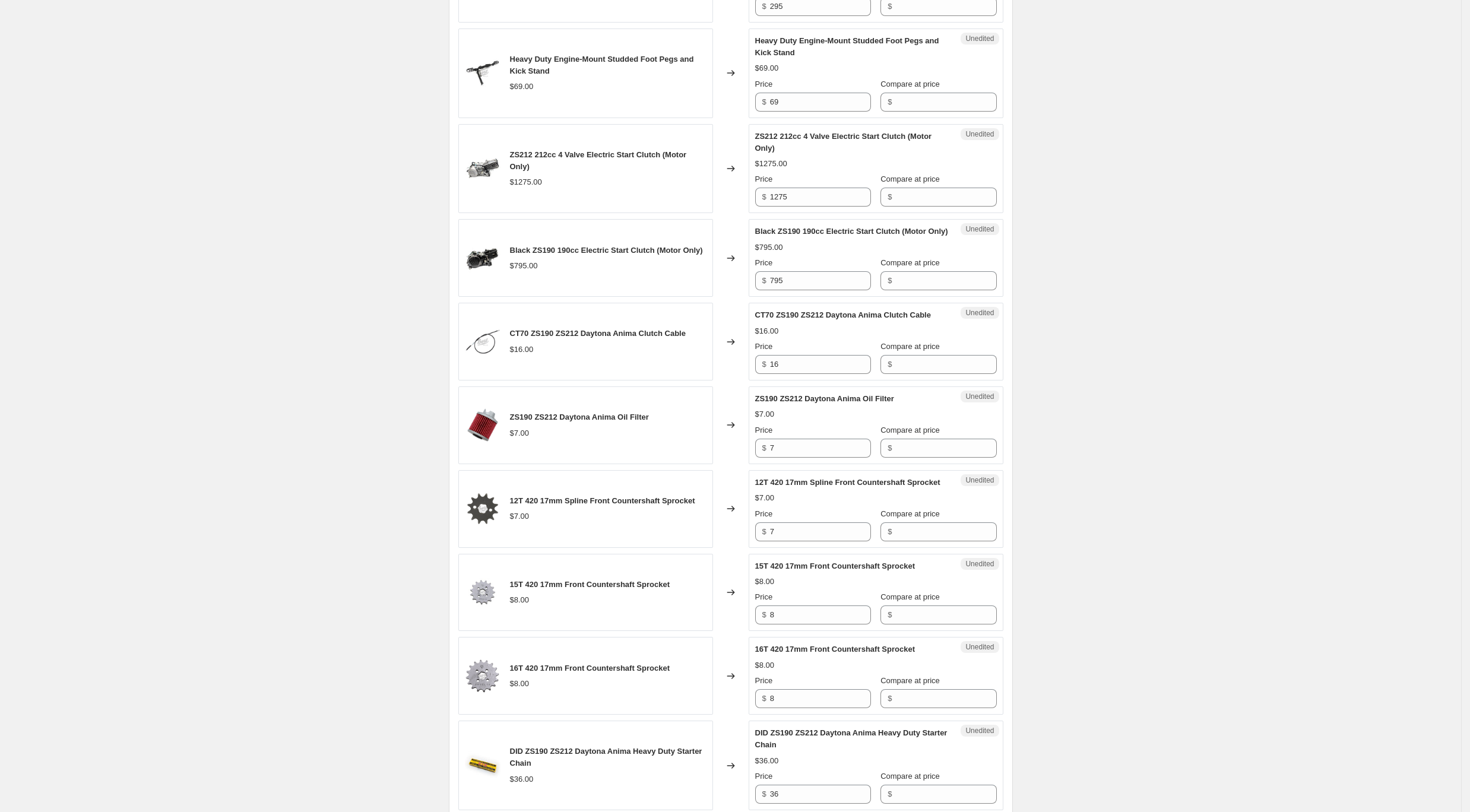
scroll to position [1045, 0]
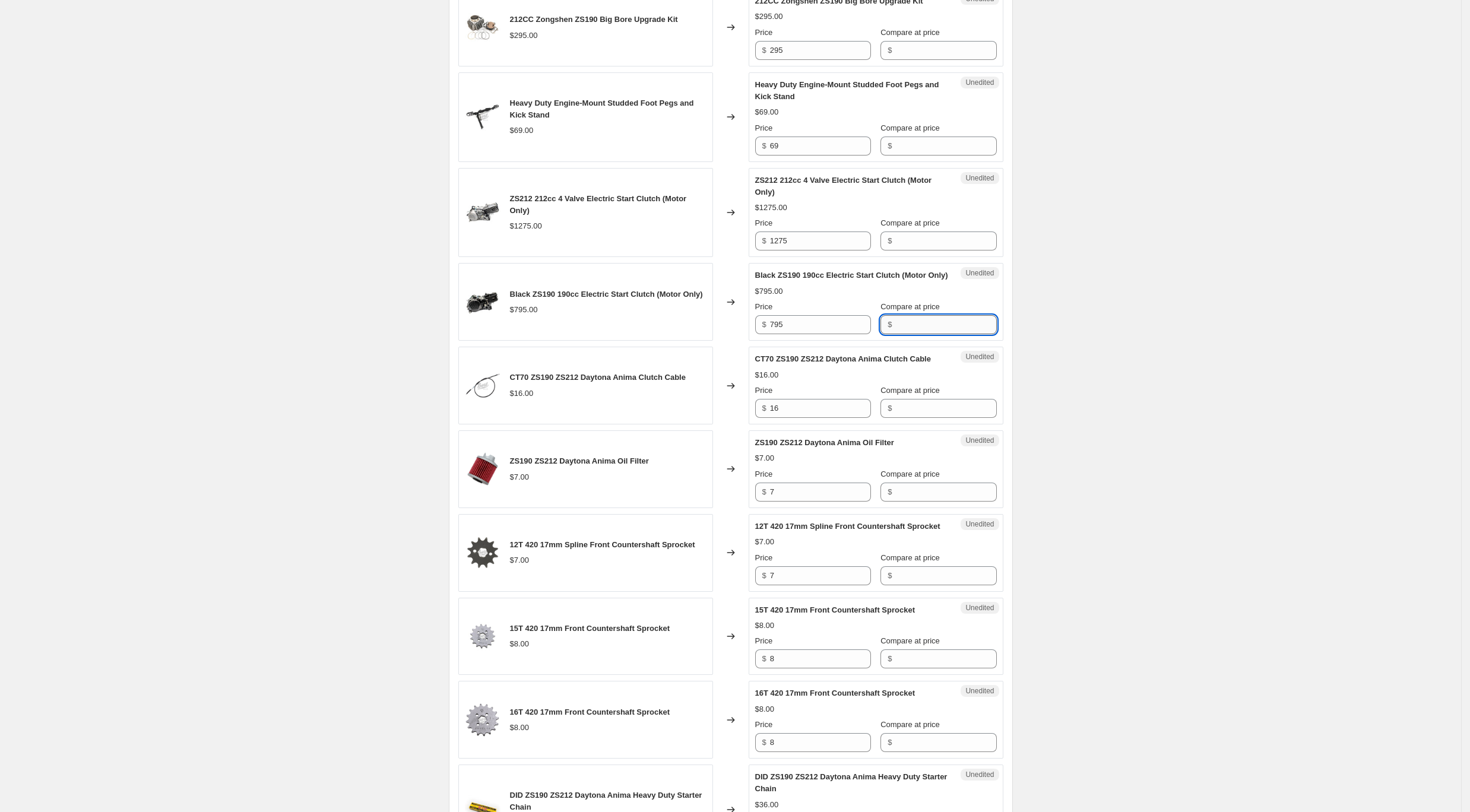
click at [912, 333] on input "Compare at price" at bounding box center [946, 324] width 101 height 19
paste input "825"
type input "825"
drag, startPoint x: 843, startPoint y: 337, endPoint x: 642, endPoint y: 312, distance: 202.5
click at [642, 312] on div "Black ZS190 190cc Electric Start Clutch (Motor Only) $795.00 Changed to Success…" at bounding box center [731, 301] width 545 height 78
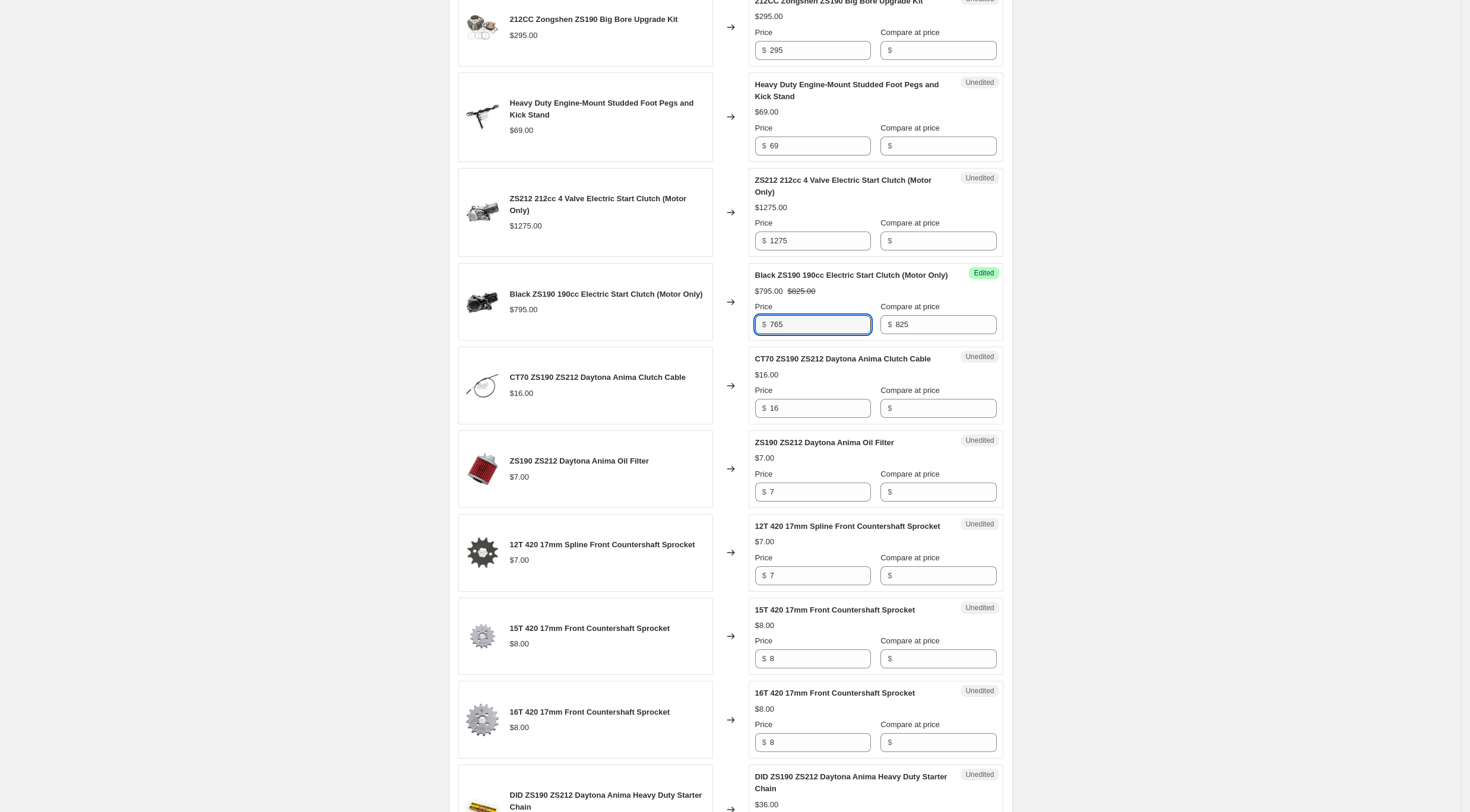
type input "765"
click at [1044, 302] on div "Create new price [MEDICAL_DATA]. This page is ready Create new price [MEDICAL_D…" at bounding box center [730, 187] width 1461 height 2465
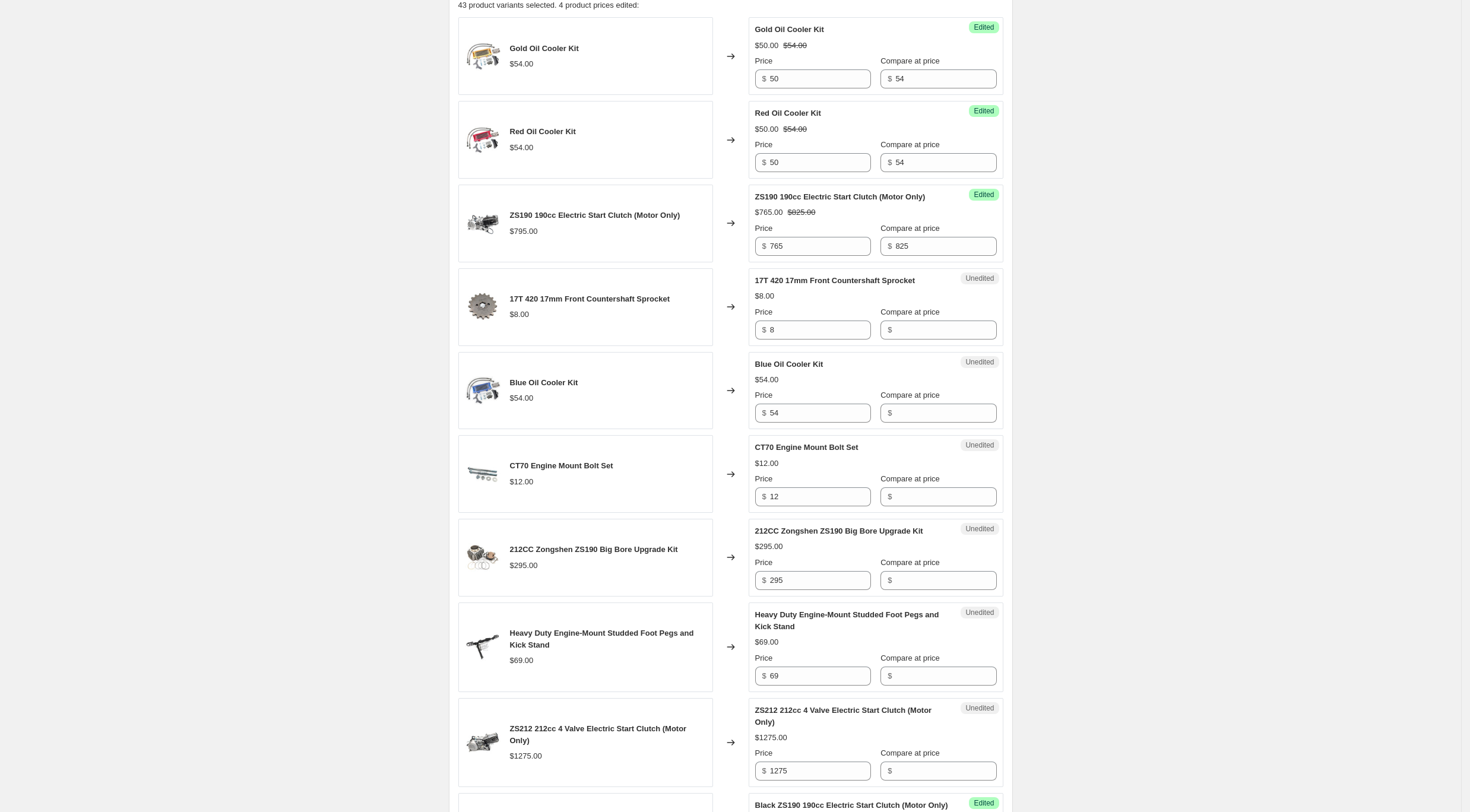
scroll to position [412, 0]
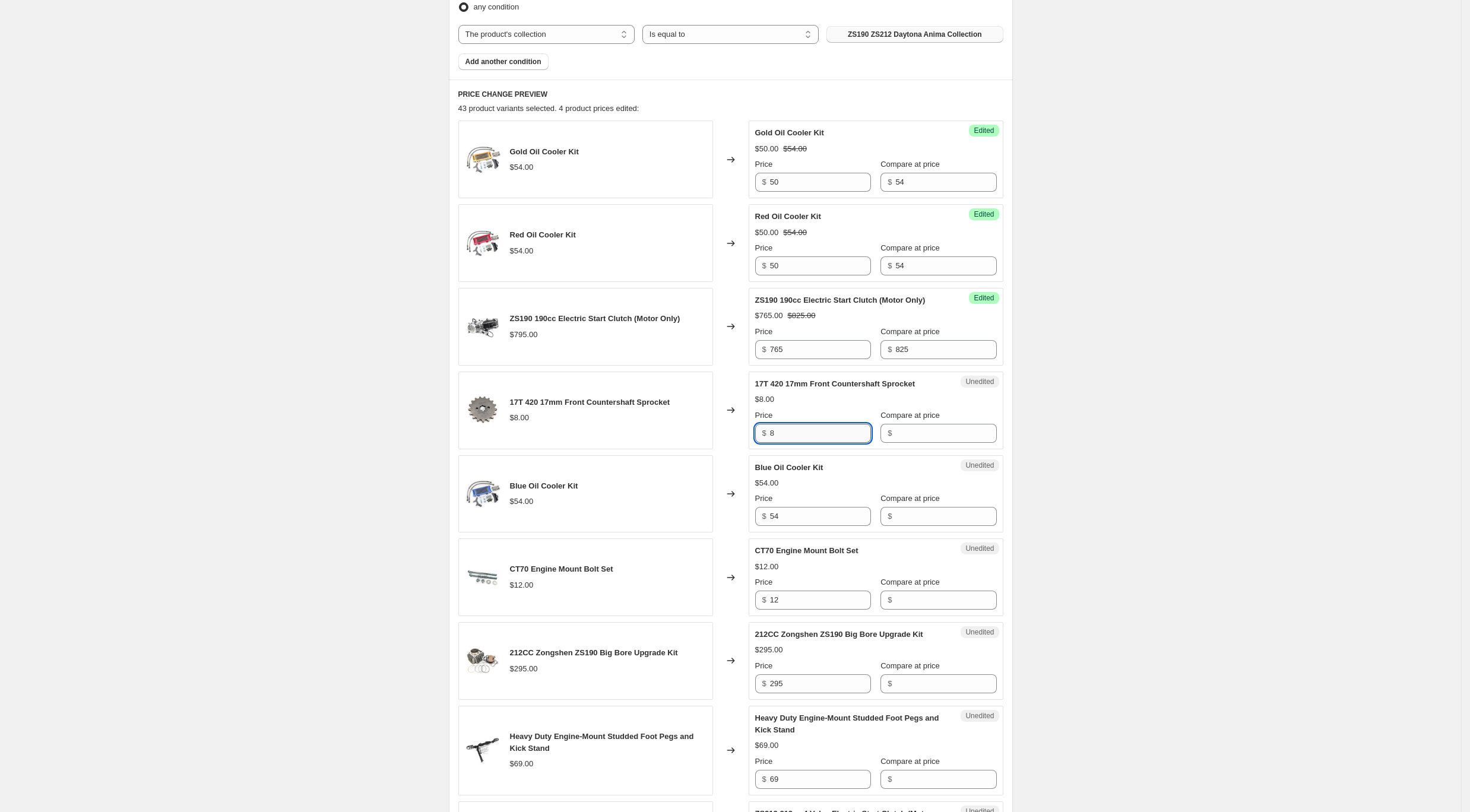
click at [820, 432] on input "8" at bounding box center [821, 433] width 101 height 19
click at [895, 431] on input "Compare at price" at bounding box center [946, 433] width 101 height 19
type input "8"
click at [678, 410] on div "17T 420 17mm Front Countershaft Sprocket $8.00 Changed to Success Edited 17T 42…" at bounding box center [731, 410] width 545 height 78
type input "7"
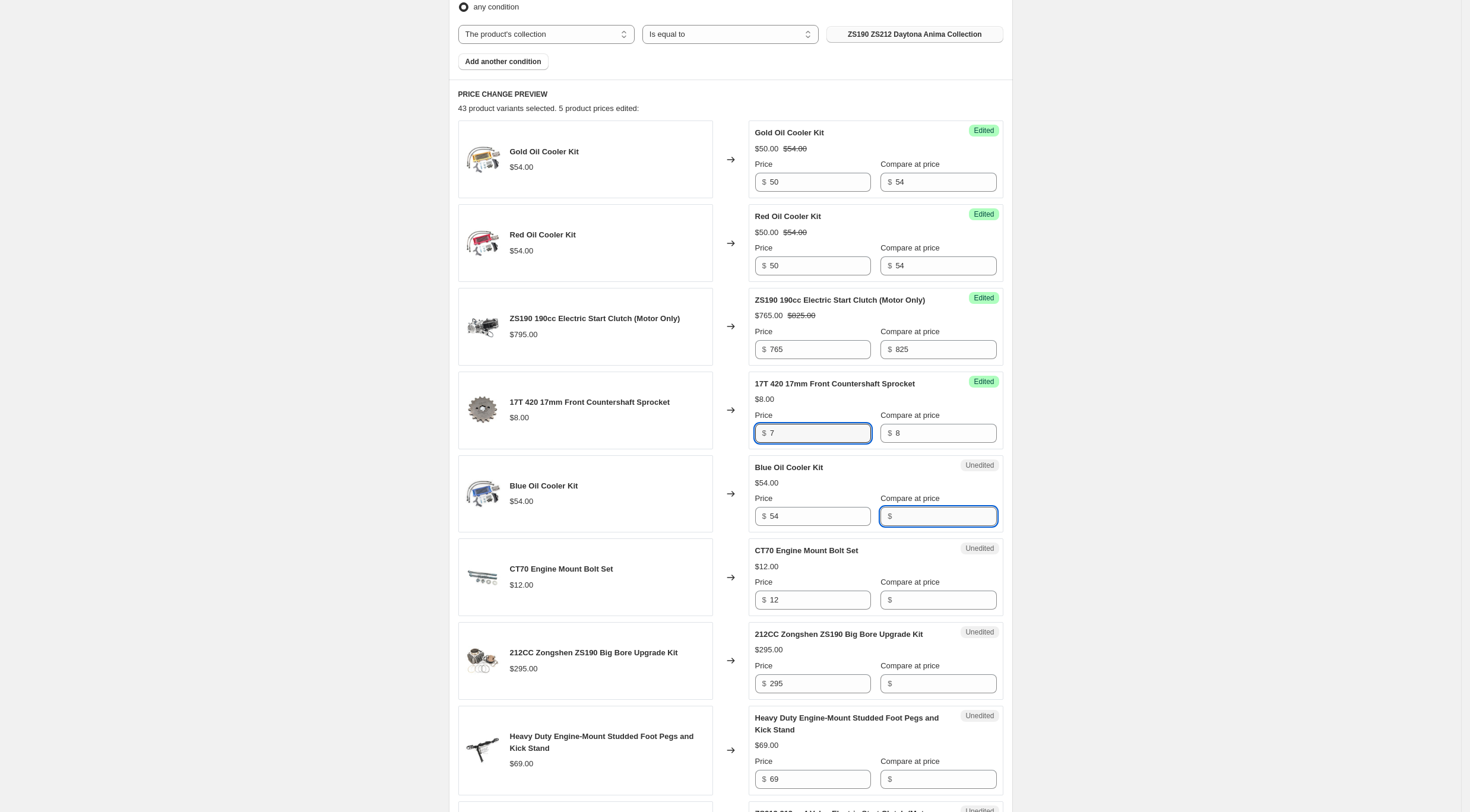
click at [904, 518] on input "Compare at price" at bounding box center [946, 516] width 101 height 19
type input "54"
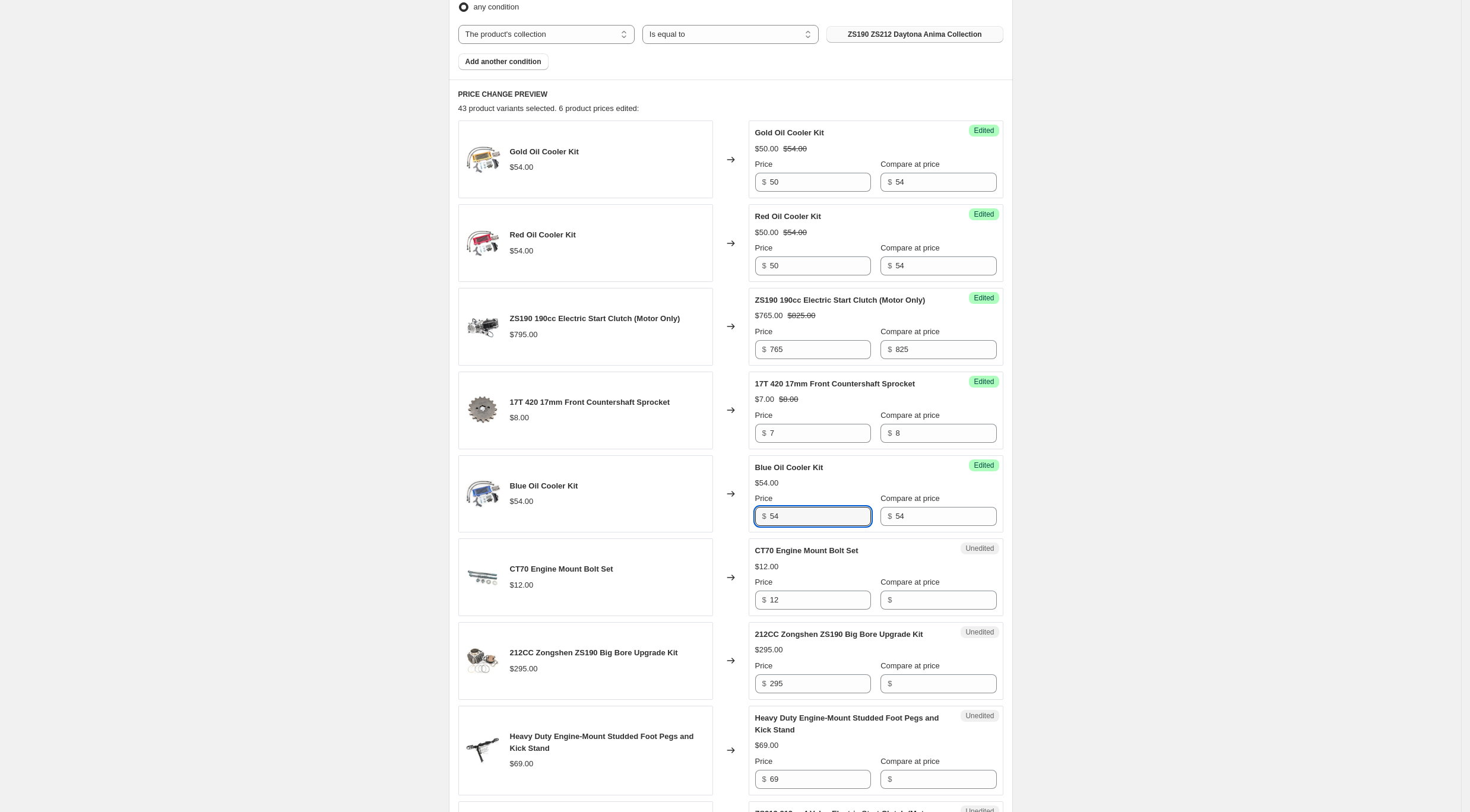
drag, startPoint x: 810, startPoint y: 521, endPoint x: 720, endPoint y: 500, distance: 92.4
click at [720, 500] on div "Blue Oil Cooler Kit $54.00 Changed to Success Edited Blue Oil Cooler Kit $54.00…" at bounding box center [731, 494] width 545 height 78
type input "50"
click at [910, 596] on input "Compare at price" at bounding box center [946, 600] width 101 height 19
type input "12"
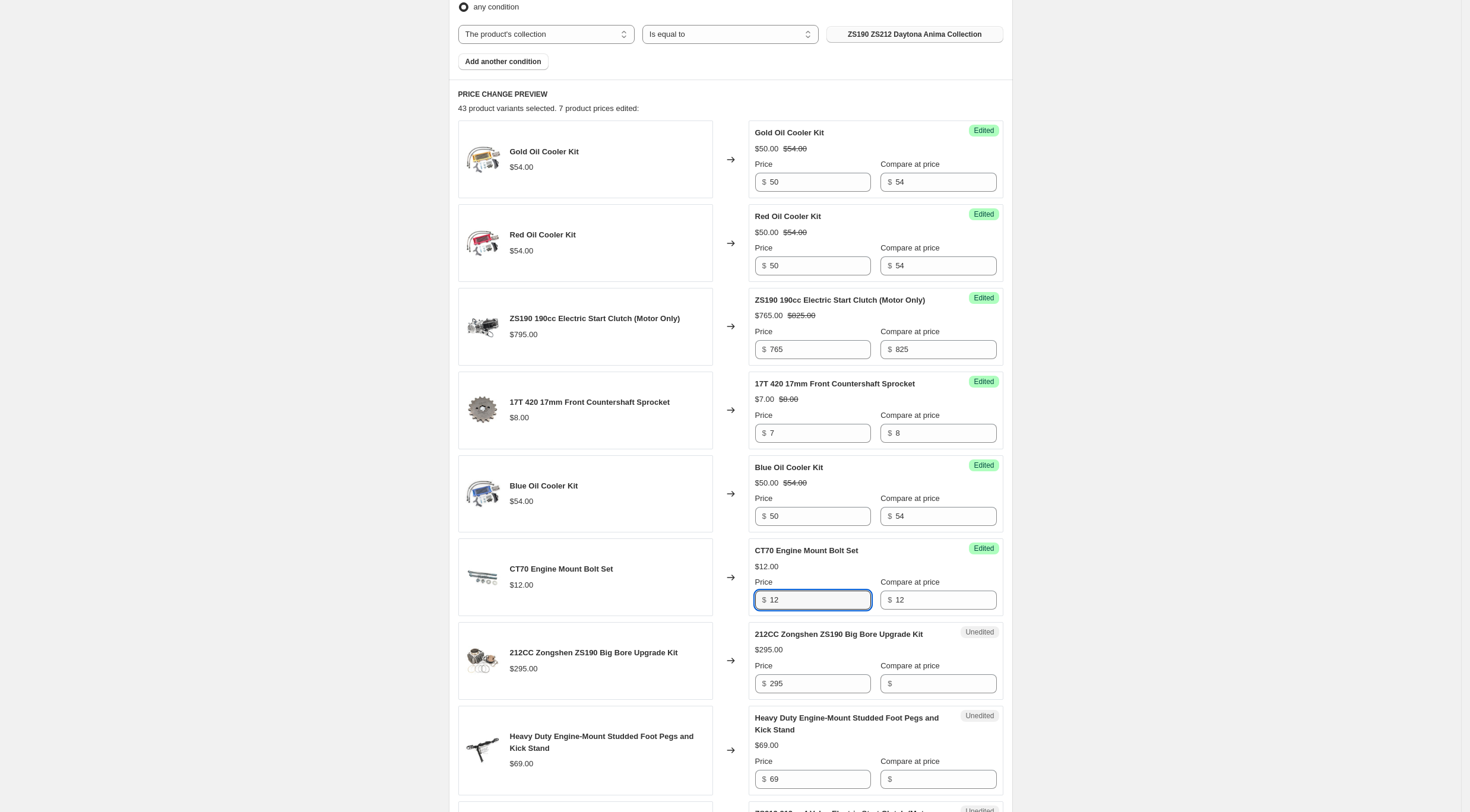
drag, startPoint x: 756, startPoint y: 576, endPoint x: 603, endPoint y: 547, distance: 155.7
click at [596, 552] on div "CT70 Engine Mount Bolt Set $12.00 Changed to Success Edited CT70 Engine Mount B…" at bounding box center [731, 577] width 545 height 78
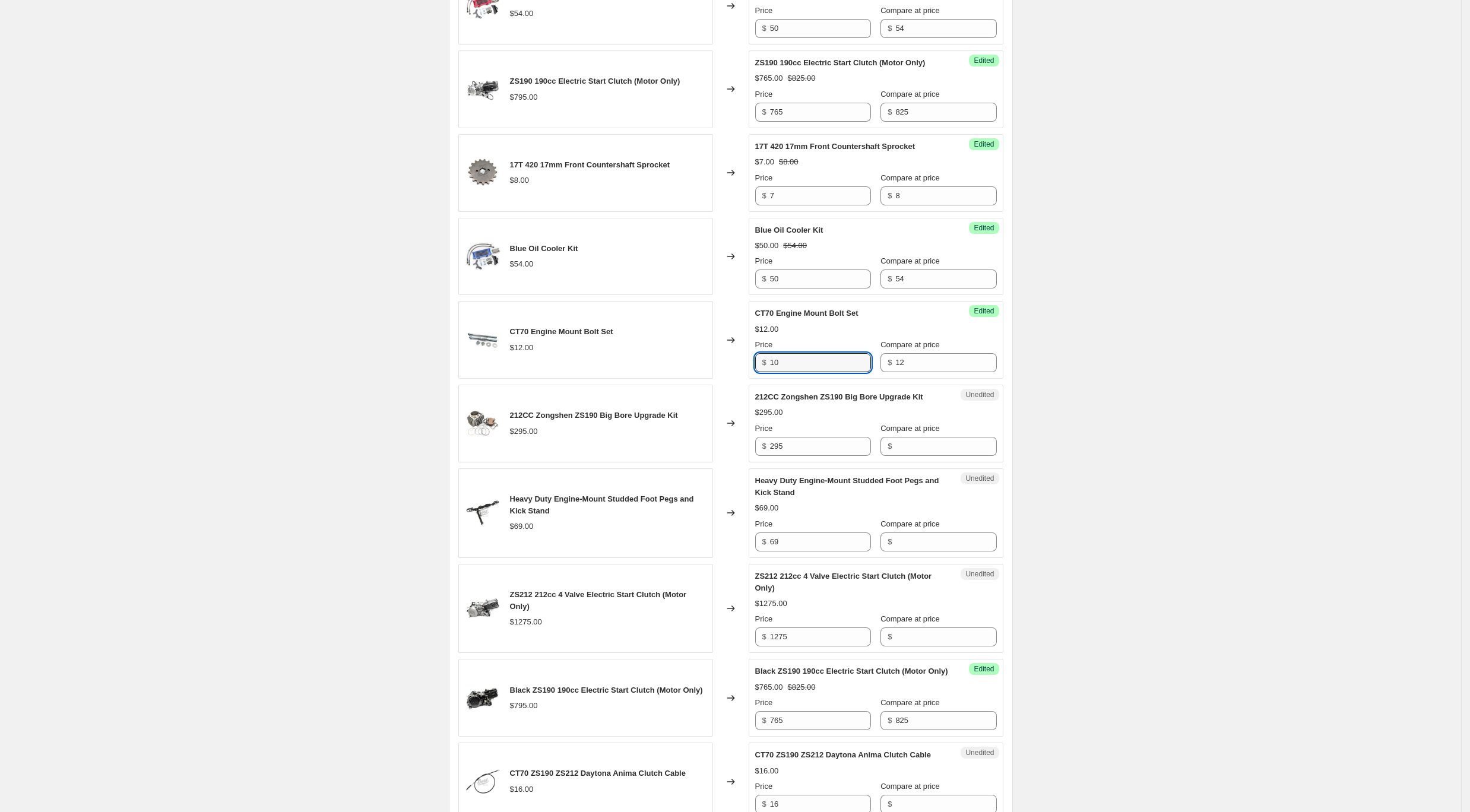
scroll to position [809, 0]
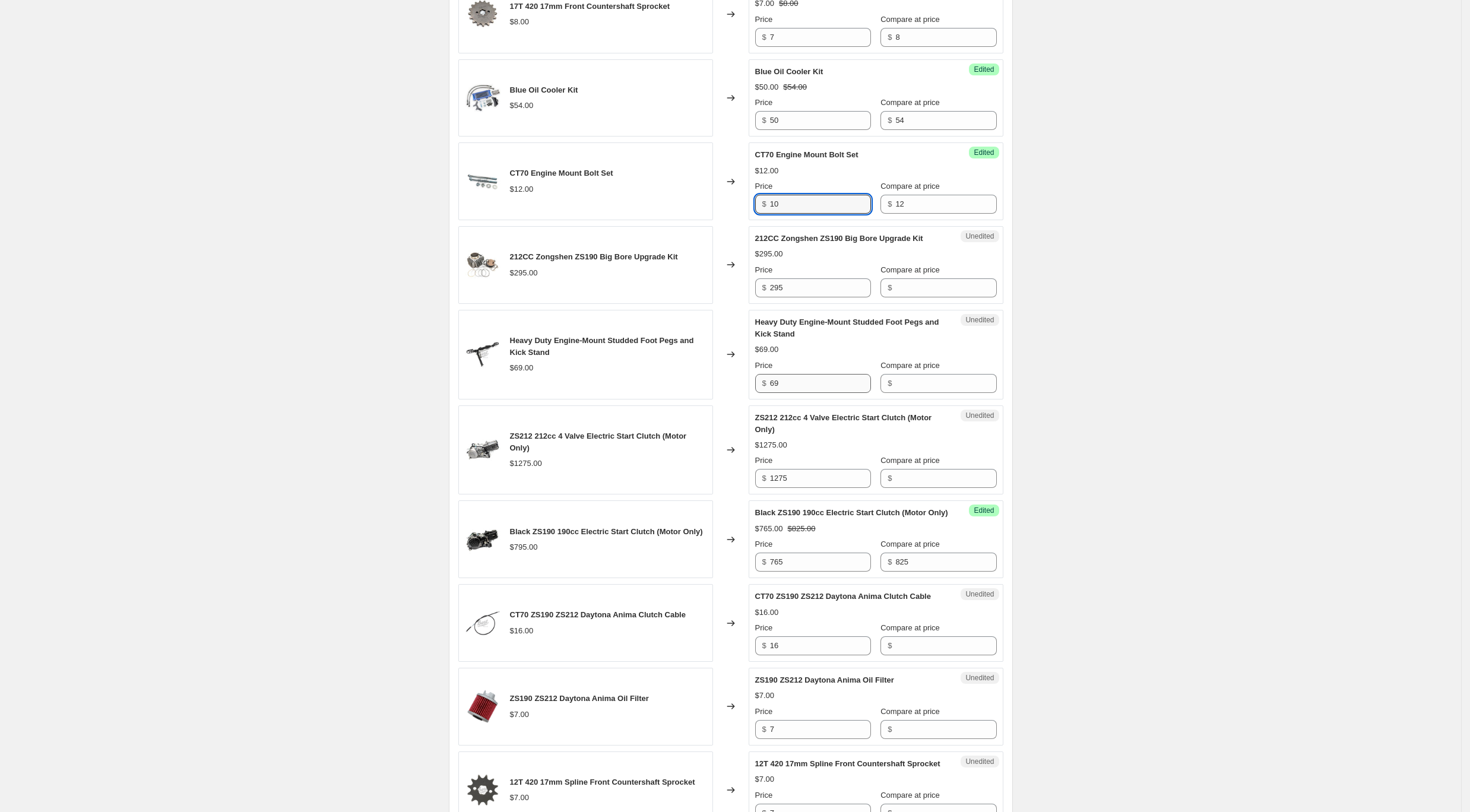
type input "10"
drag, startPoint x: 819, startPoint y: 384, endPoint x: 678, endPoint y: 375, distance: 141.3
click at [678, 375] on div "Heavy Duty Engine-Mount Studded Foot Pegs and Kick Stand $69.00 Changed to Uned…" at bounding box center [731, 354] width 545 height 90
click at [914, 381] on input "Compare at price" at bounding box center [946, 383] width 101 height 19
drag, startPoint x: 812, startPoint y: 383, endPoint x: 942, endPoint y: 380, distance: 130.0
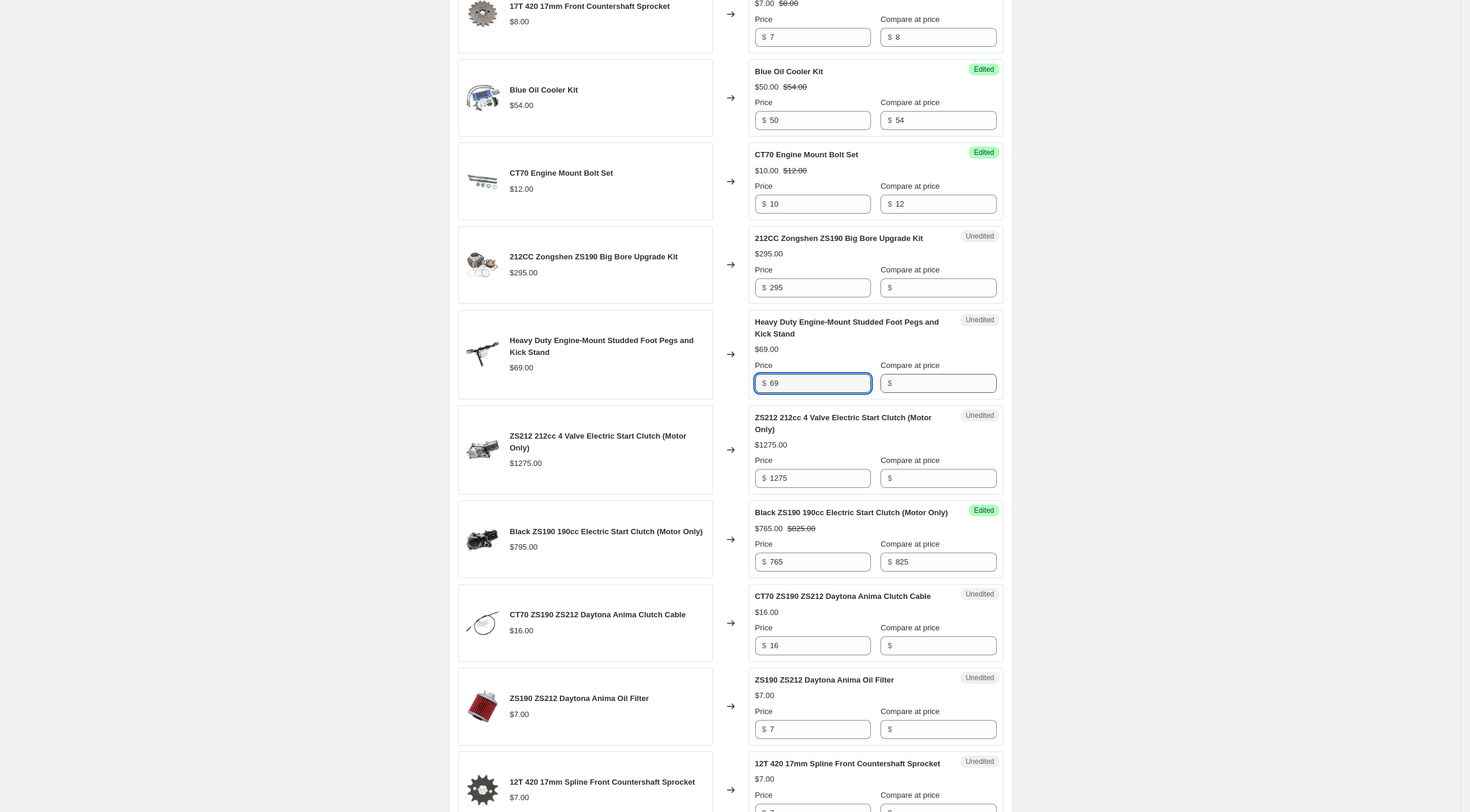
click at [942, 380] on div "Price $ 69 Compare at price $" at bounding box center [876, 376] width 242 height 34
click at [934, 384] on input "Compare at price" at bounding box center [946, 383] width 101 height 19
click at [846, 380] on input "69" at bounding box center [821, 383] width 101 height 19
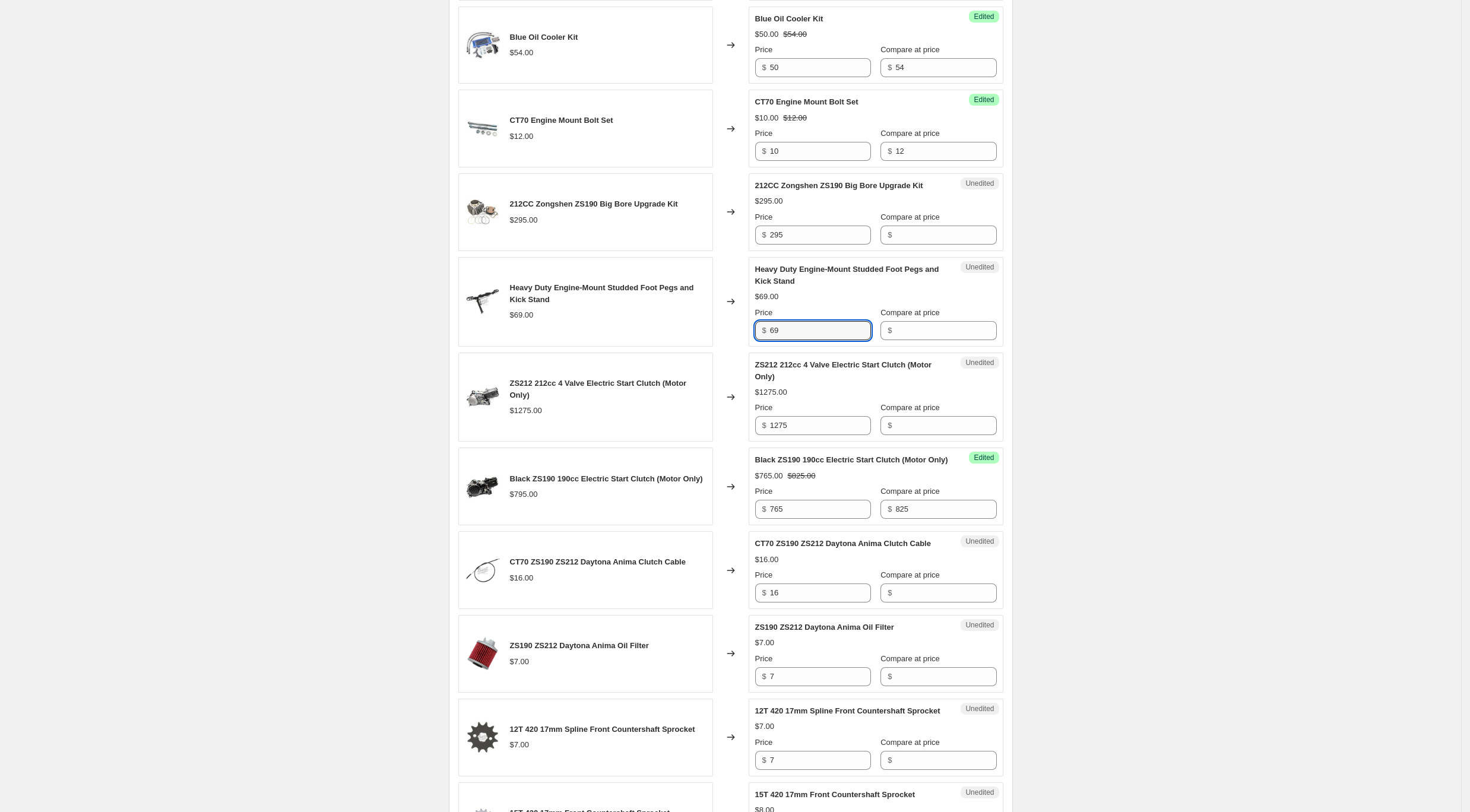
scroll to position [888, 0]
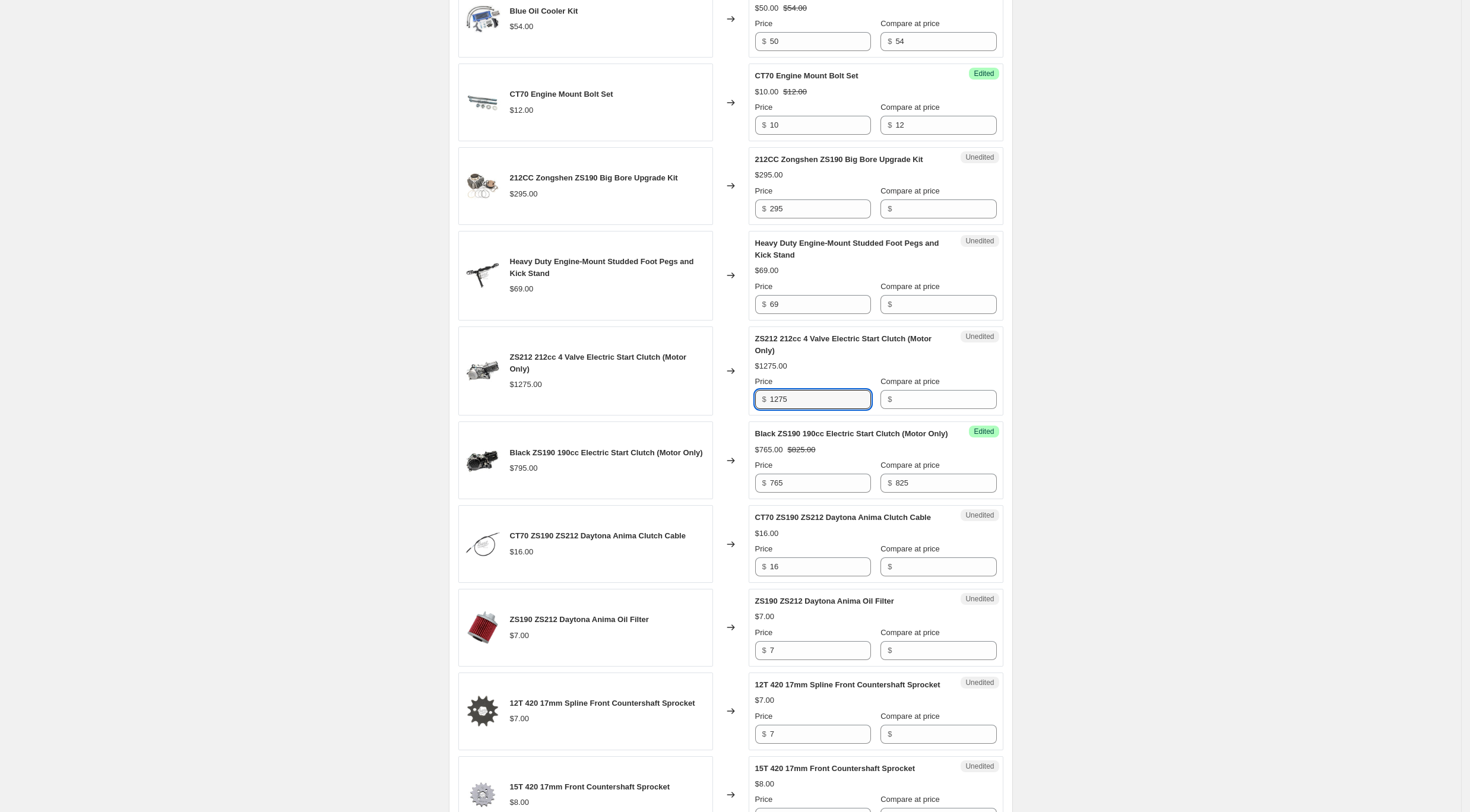
drag, startPoint x: 838, startPoint y: 406, endPoint x: 760, endPoint y: 404, distance: 78.0
click at [760, 404] on div "$ 1275" at bounding box center [813, 399] width 116 height 19
click at [959, 399] on input "Compare at price" at bounding box center [946, 399] width 101 height 19
paste input "1275"
type input "1275"
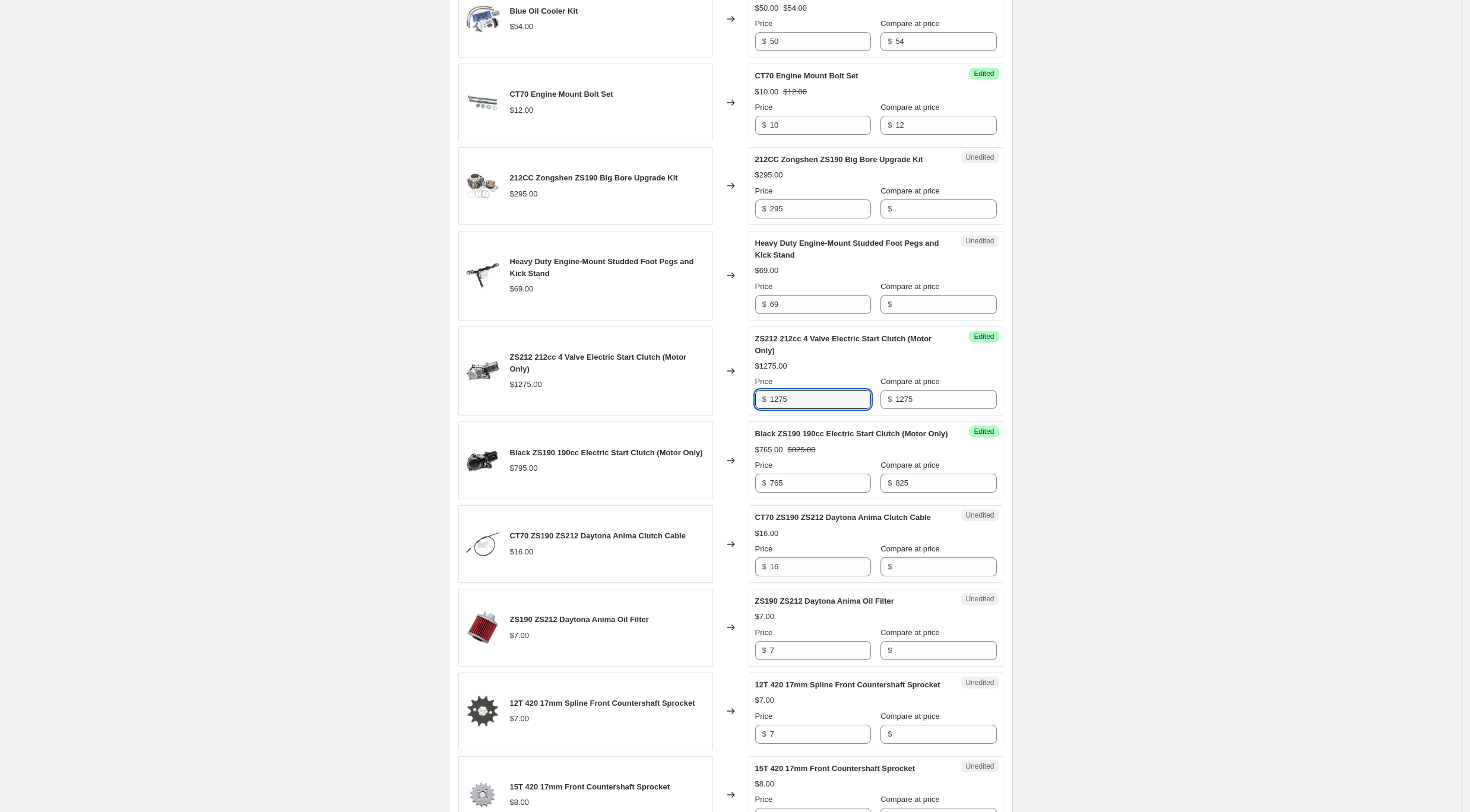
drag, startPoint x: 698, startPoint y: 377, endPoint x: 673, endPoint y: 376, distance: 25.0
click at [673, 376] on div "ZS212 212cc 4 Valve Electric Start Clutch (Motor Only) $1275.00 Changed to Succ…" at bounding box center [731, 371] width 545 height 90
click at [832, 408] on input "1275" at bounding box center [821, 399] width 101 height 19
drag, startPoint x: 929, startPoint y: 401, endPoint x: 815, endPoint y: 385, distance: 115.1
click at [815, 385] on div "Price $ 1275 Compare at price $ 1275" at bounding box center [876, 392] width 242 height 34
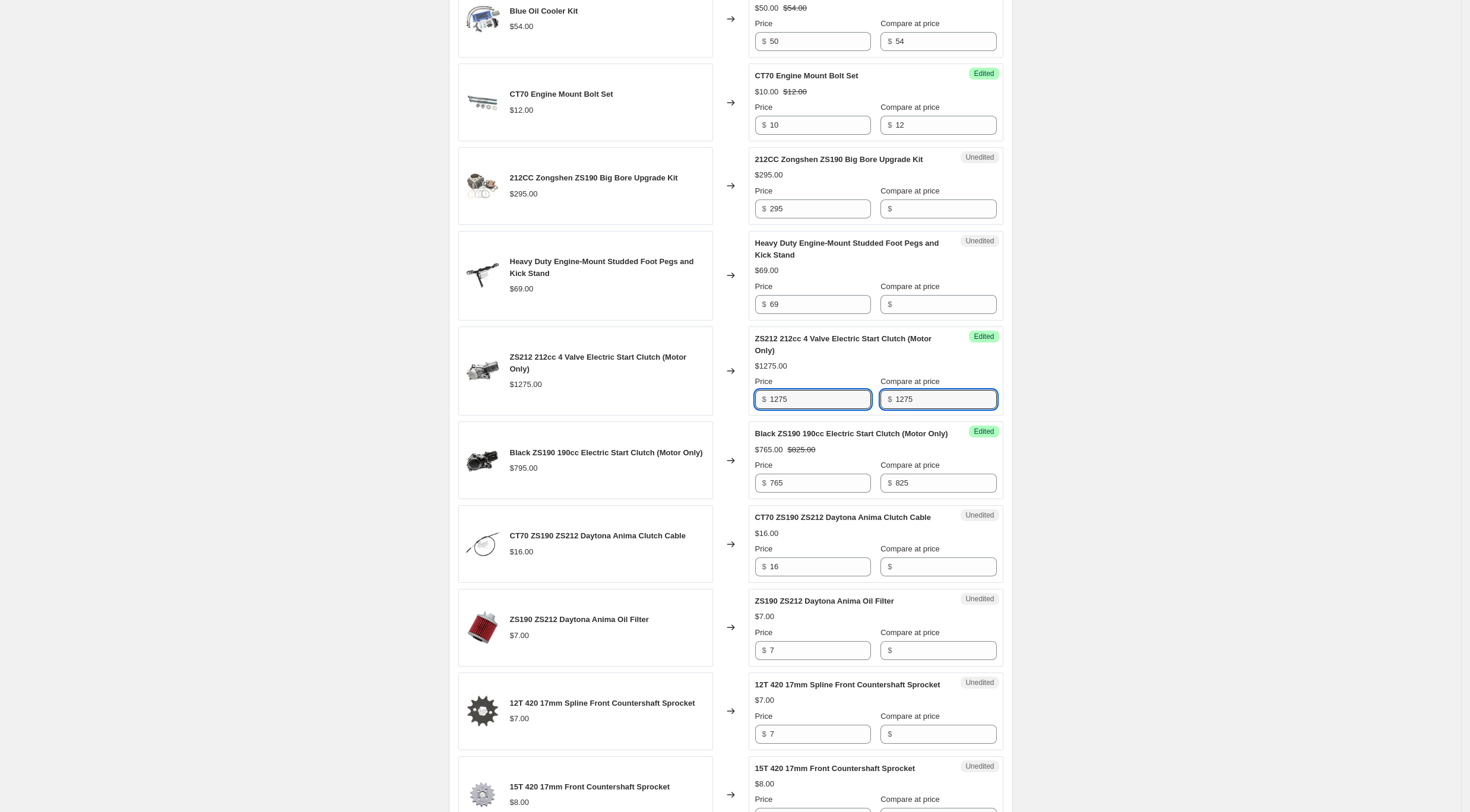
drag, startPoint x: 806, startPoint y: 406, endPoint x: 733, endPoint y: 396, distance: 73.7
click at [733, 396] on div "ZS212 212cc 4 Valve Electric Start Clutch (Motor Only) $1275.00 Changed to Succ…" at bounding box center [731, 371] width 545 height 90
click at [811, 574] on input "16" at bounding box center [821, 567] width 101 height 19
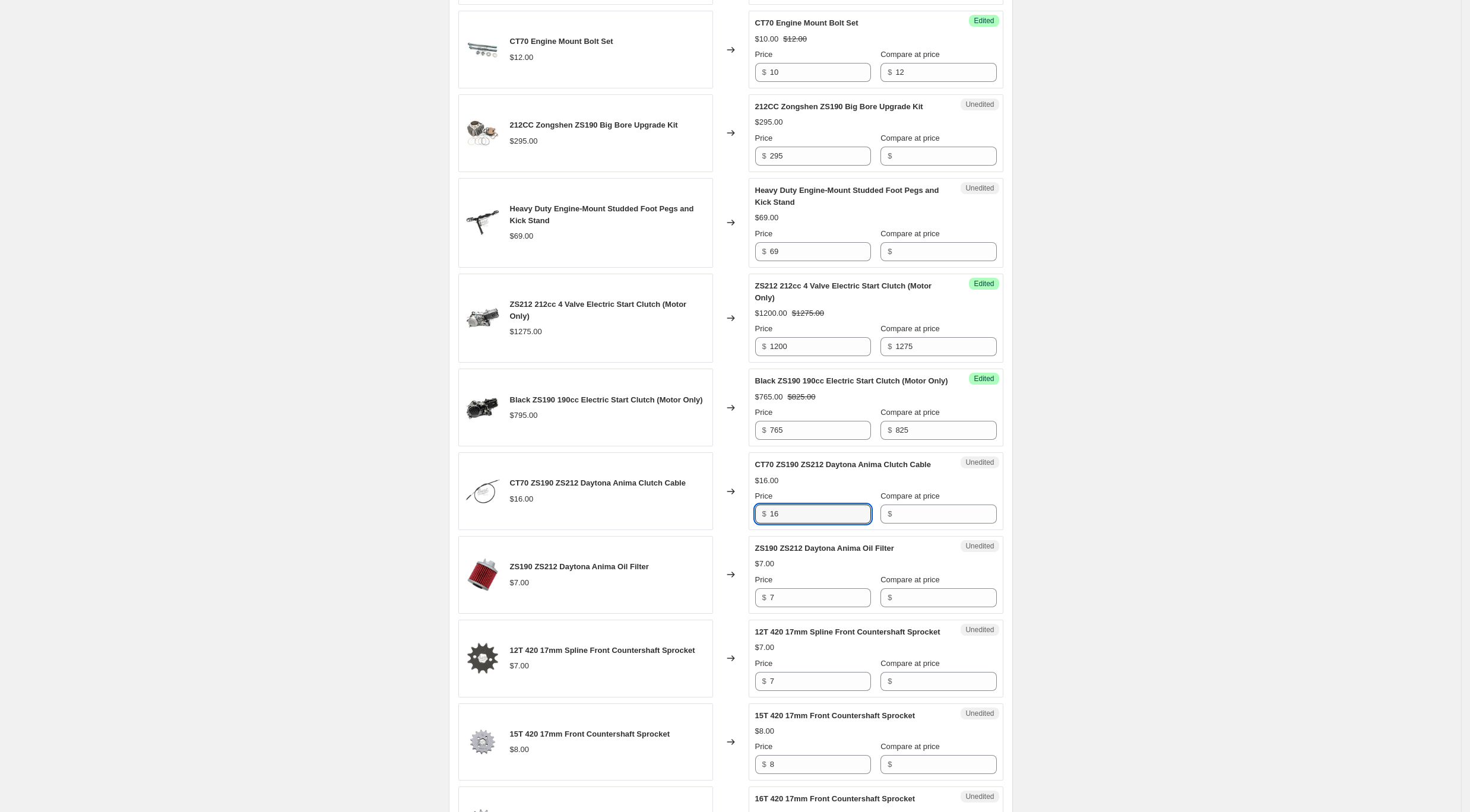
scroll to position [967, 0]
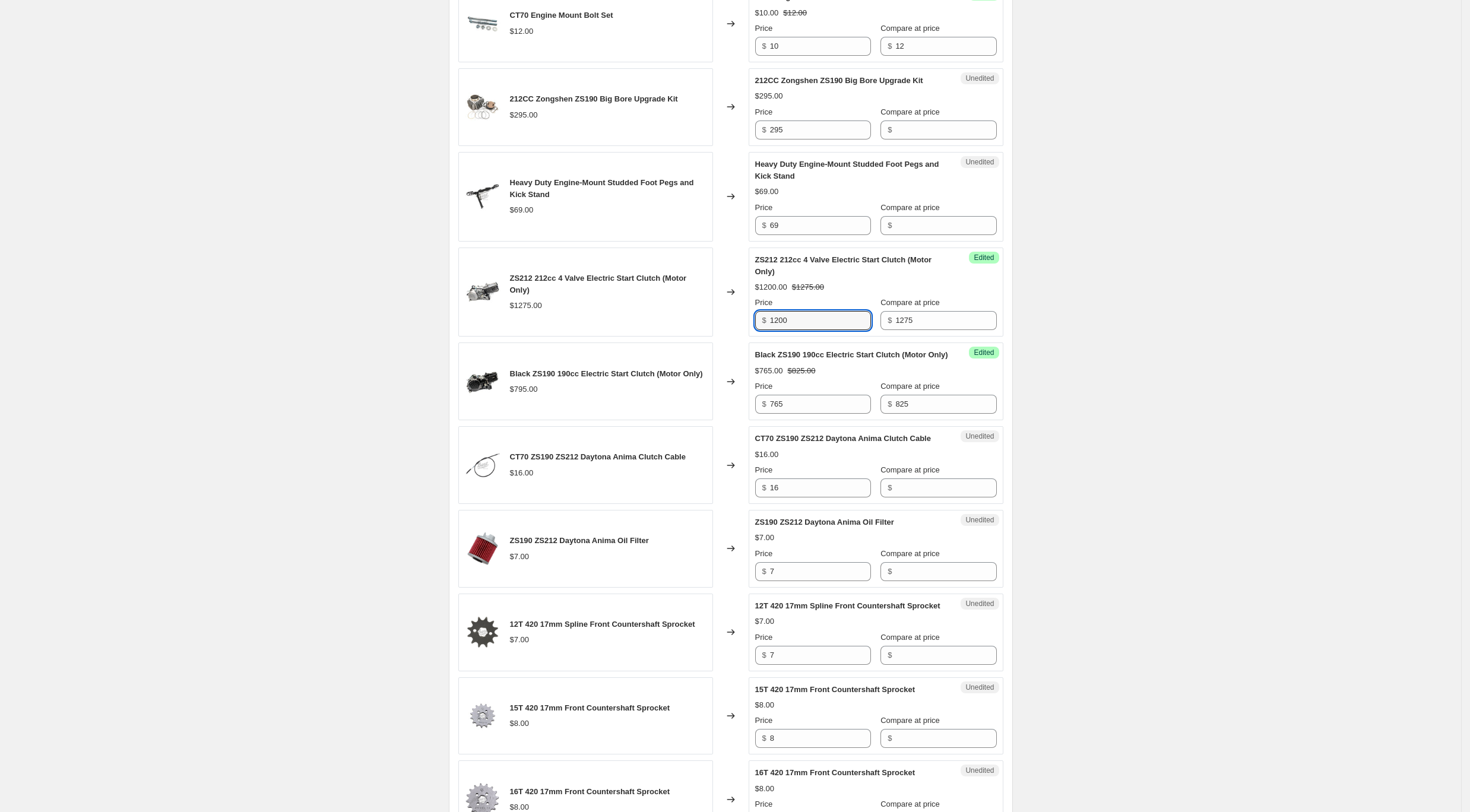
drag, startPoint x: 804, startPoint y: 317, endPoint x: 746, endPoint y: 321, distance: 58.1
click at [746, 321] on div "ZS212 212cc 4 Valve Electric Start Clutch (Motor Only) $1275.00 Changed to Succ…" at bounding box center [731, 292] width 545 height 90
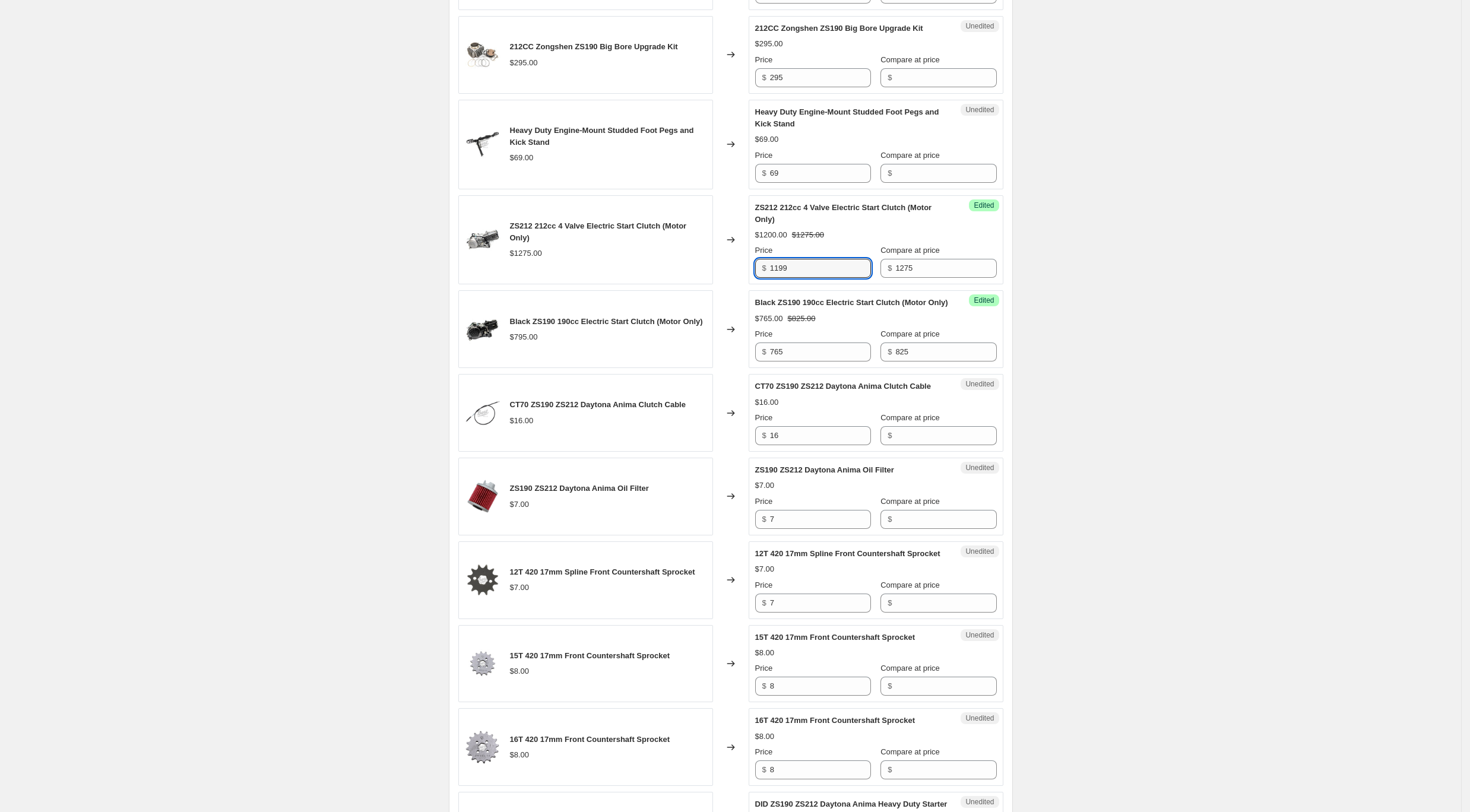
scroll to position [1045, 0]
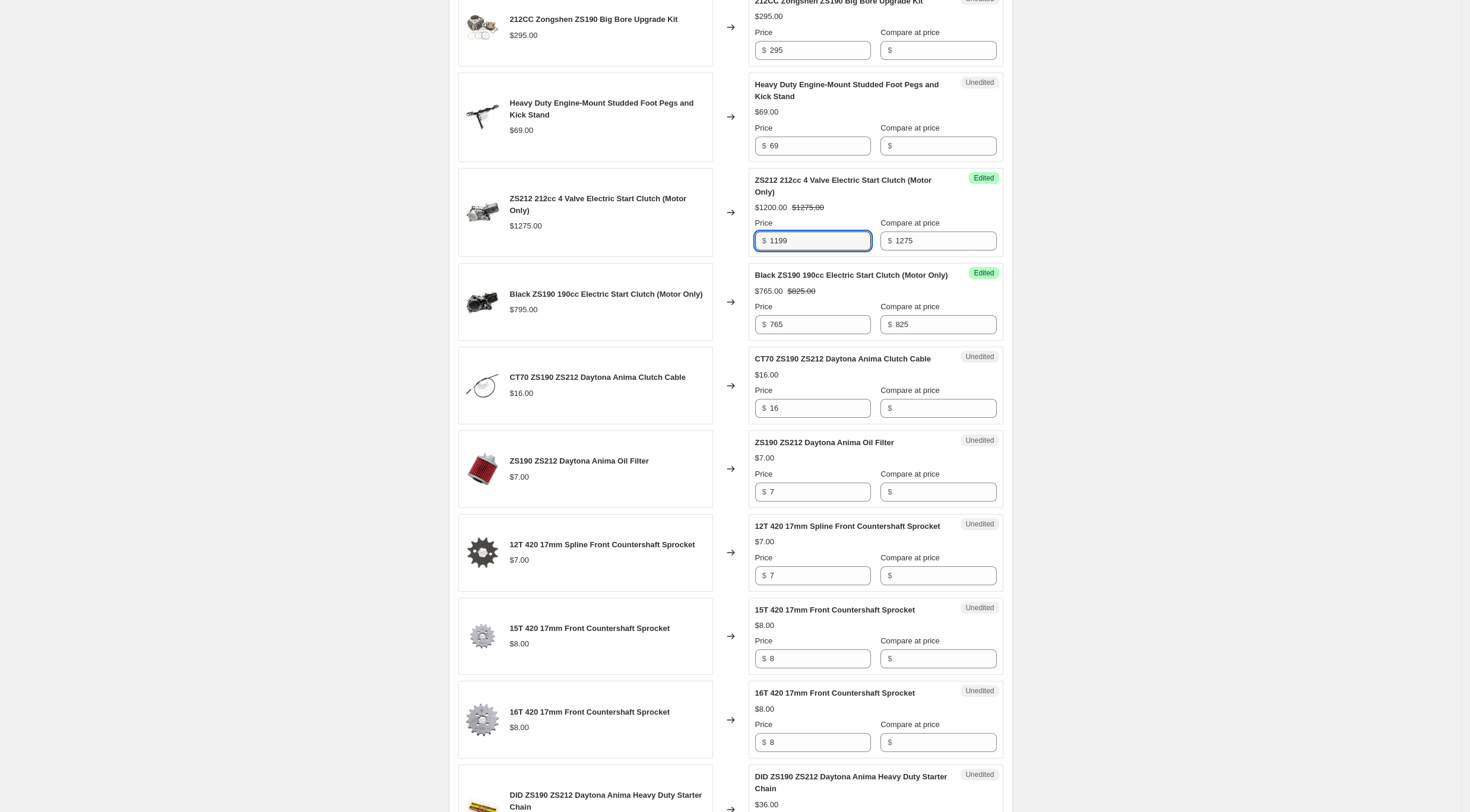
type input "1199"
drag, startPoint x: 742, startPoint y: 418, endPoint x: 687, endPoint y: 418, distance: 55.0
click at [687, 418] on div "CT70 ZS190 ZS212 Daytona Anima Clutch Cable $16.00 Changed to Unedited CT70 ZS1…" at bounding box center [731, 385] width 545 height 78
click at [933, 418] on input "Compare at price" at bounding box center [946, 408] width 101 height 19
paste input "16"
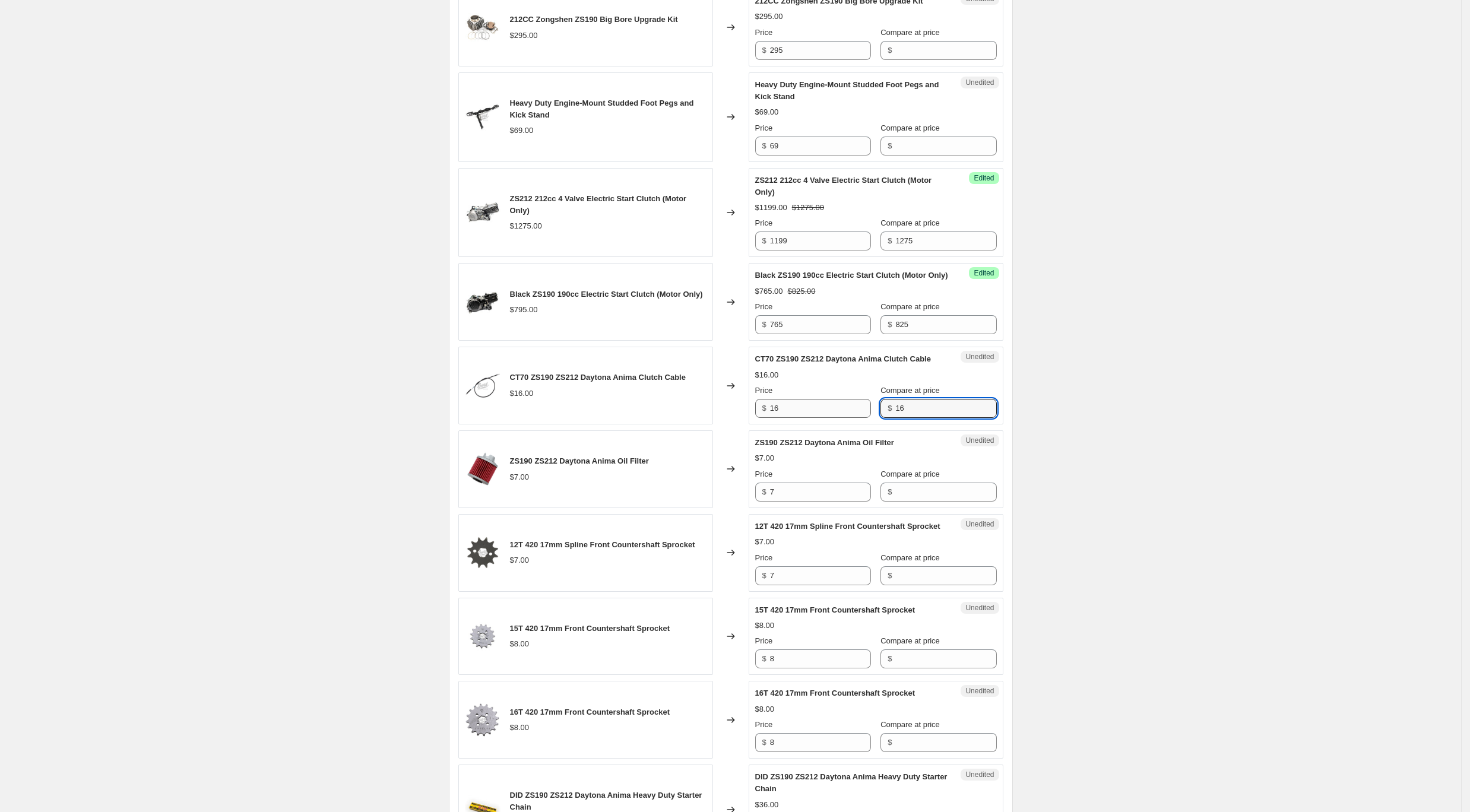
type input "16"
drag, startPoint x: 785, startPoint y: 425, endPoint x: 487, endPoint y: 368, distance: 303.4
click at [487, 368] on div "CT70 ZS190 ZS212 Daytona Anima Clutch Cable $16.00 Changed to Unedited CT70 ZS1…" at bounding box center [731, 385] width 545 height 78
type input "14"
drag, startPoint x: 801, startPoint y: 503, endPoint x: 750, endPoint y: 500, distance: 51.1
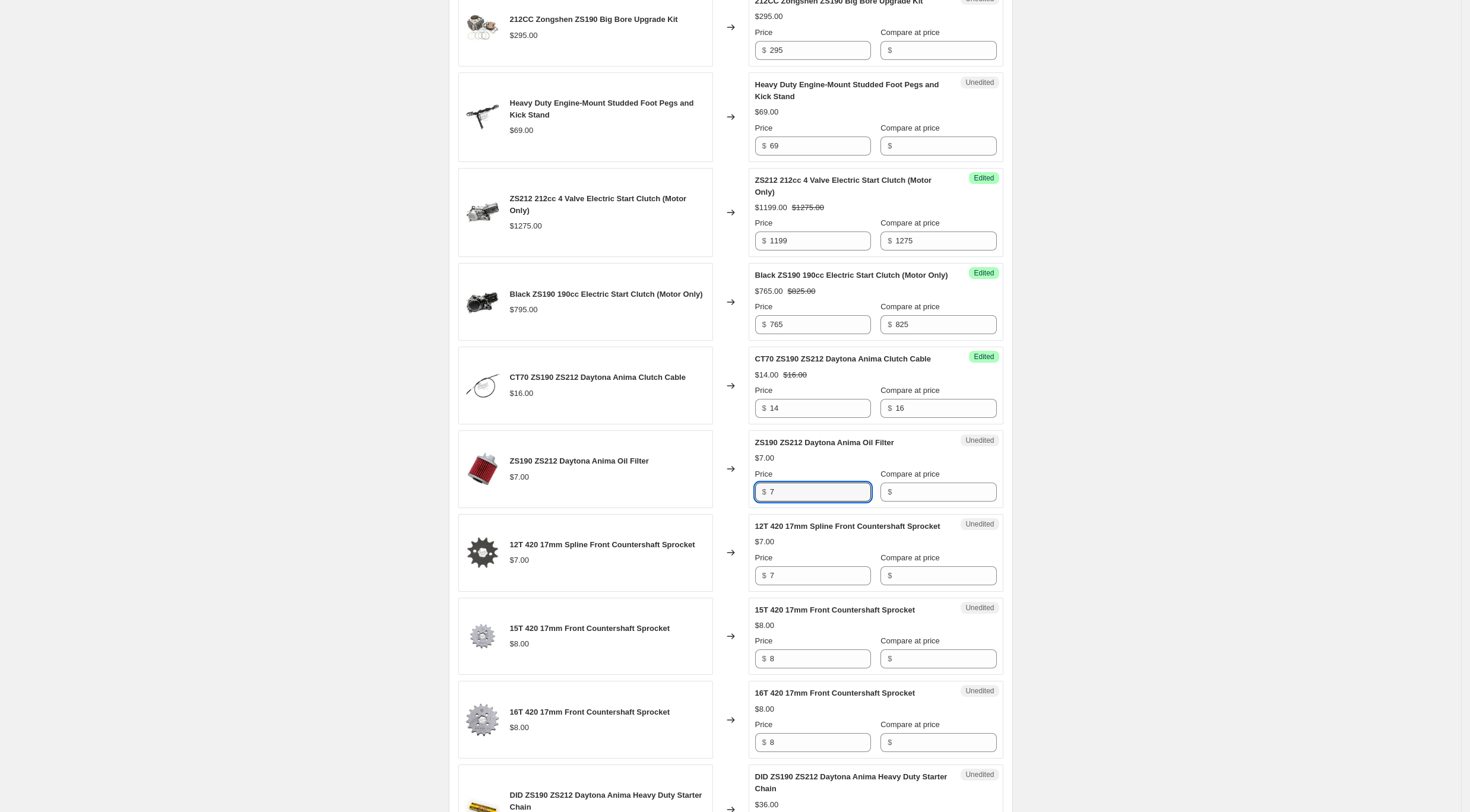
click at [750, 500] on div "ZS190 ZS212 Daytona Anima Oil Filter $7.00 Changed to Unedited ZS190 ZS212 Dayt…" at bounding box center [731, 469] width 545 height 78
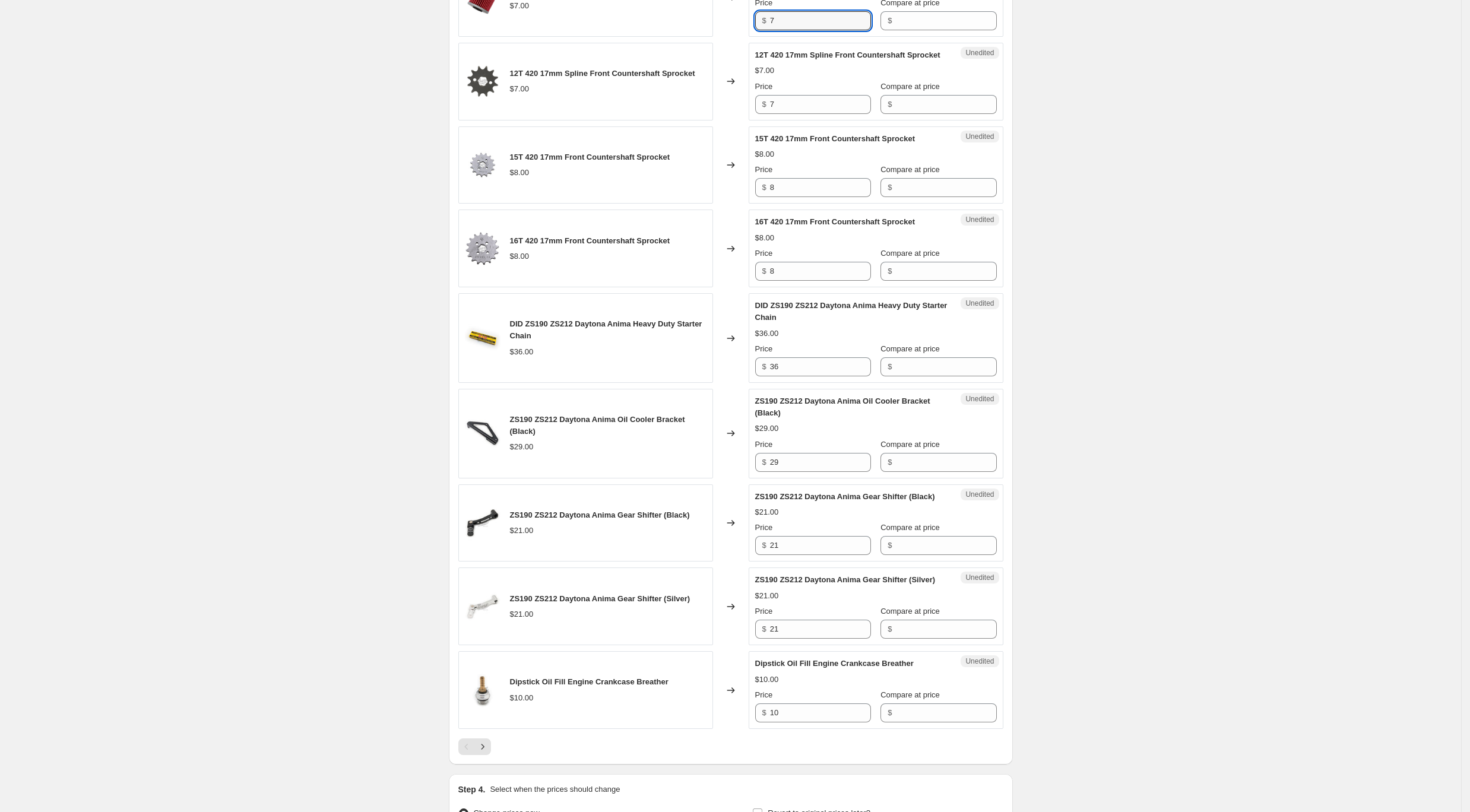
scroll to position [1521, 0]
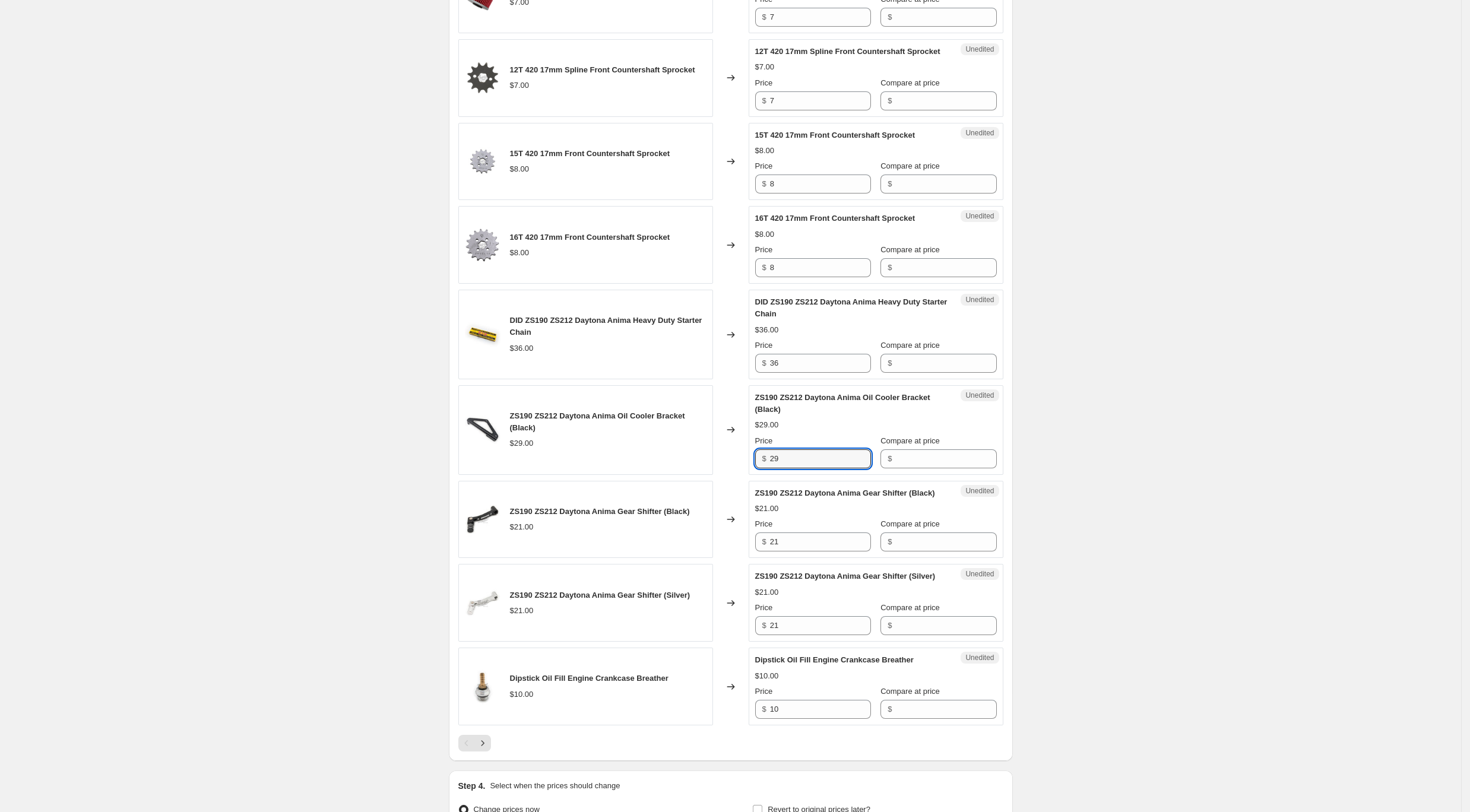
drag, startPoint x: 818, startPoint y: 490, endPoint x: 675, endPoint y: 468, distance: 144.7
click at [675, 468] on div "ZS190 ZS212 Daytona Anima Oil Cooler Bracket (Black) $29.00 Changed to Unedited…" at bounding box center [731, 430] width 545 height 90
click at [941, 469] on input "Compare at price" at bounding box center [946, 458] width 101 height 19
paste input "29"
type input "29"
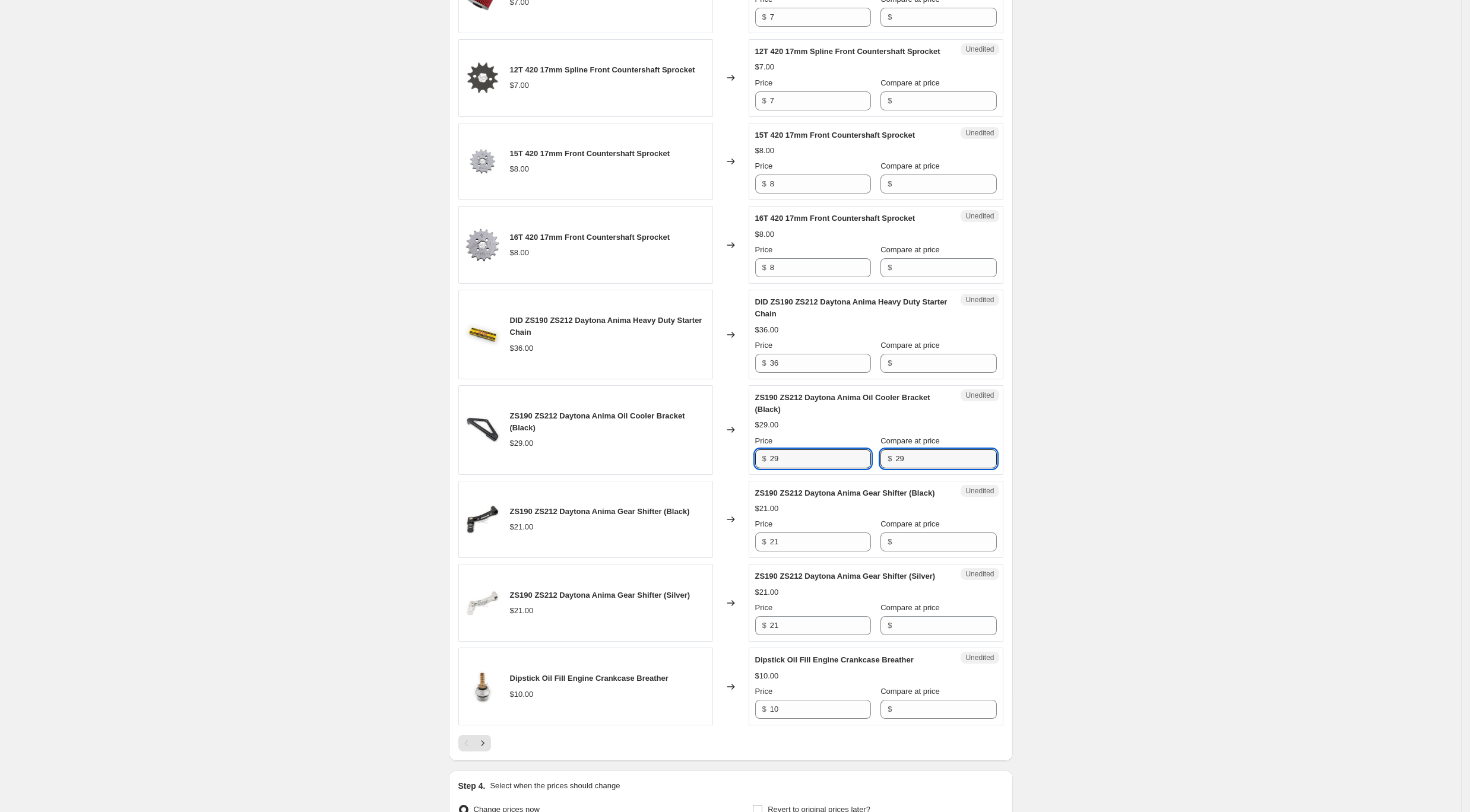
click at [612, 448] on div "ZS190 ZS212 Daytona Anima Oil Cooler Bracket (Black) $29.00 Changed to Unedited…" at bounding box center [731, 430] width 545 height 90
click at [813, 469] on input "29" at bounding box center [821, 458] width 101 height 19
click at [668, 474] on div "ZS190 ZS212 Daytona Anima Oil Cooler Bracket (Black) $29.00 Changed to Success …" at bounding box center [731, 430] width 545 height 90
drag, startPoint x: 669, startPoint y: 478, endPoint x: 655, endPoint y: 476, distance: 14.1
click at [655, 474] on div "ZS190 ZS212 Daytona Anima Oil Cooler Bracket (Black) $29.00 Changed to Success …" at bounding box center [731, 430] width 545 height 90
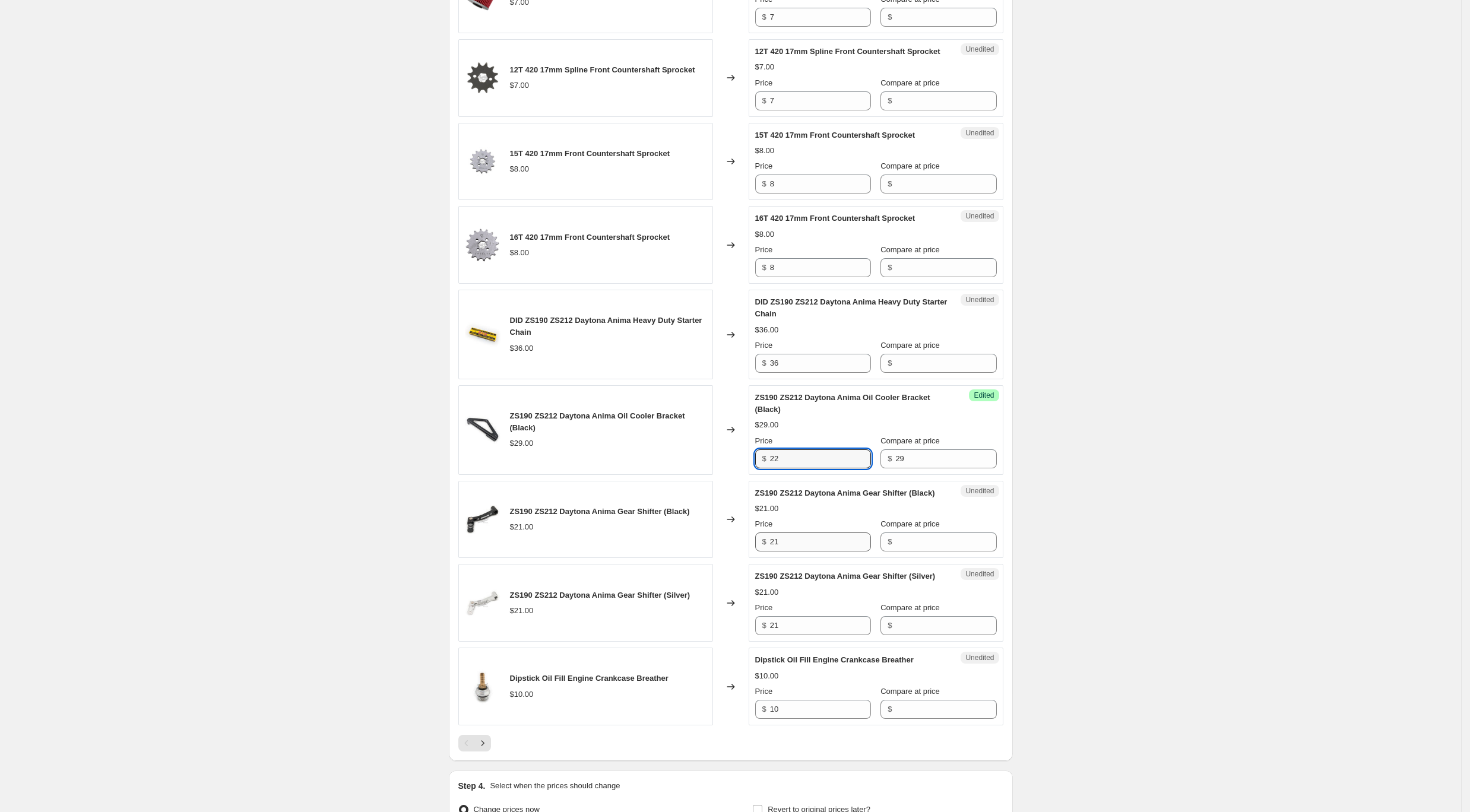
type input "22"
drag, startPoint x: 824, startPoint y: 568, endPoint x: 722, endPoint y: 566, distance: 102.0
click at [722, 558] on div "ZS190 ZS212 Daytona Anima Gear Shifter (Black) $21.00 Changed to Unedited ZS190…" at bounding box center [731, 519] width 545 height 78
click at [921, 552] on input "Compare at price" at bounding box center [946, 542] width 101 height 19
paste input "21"
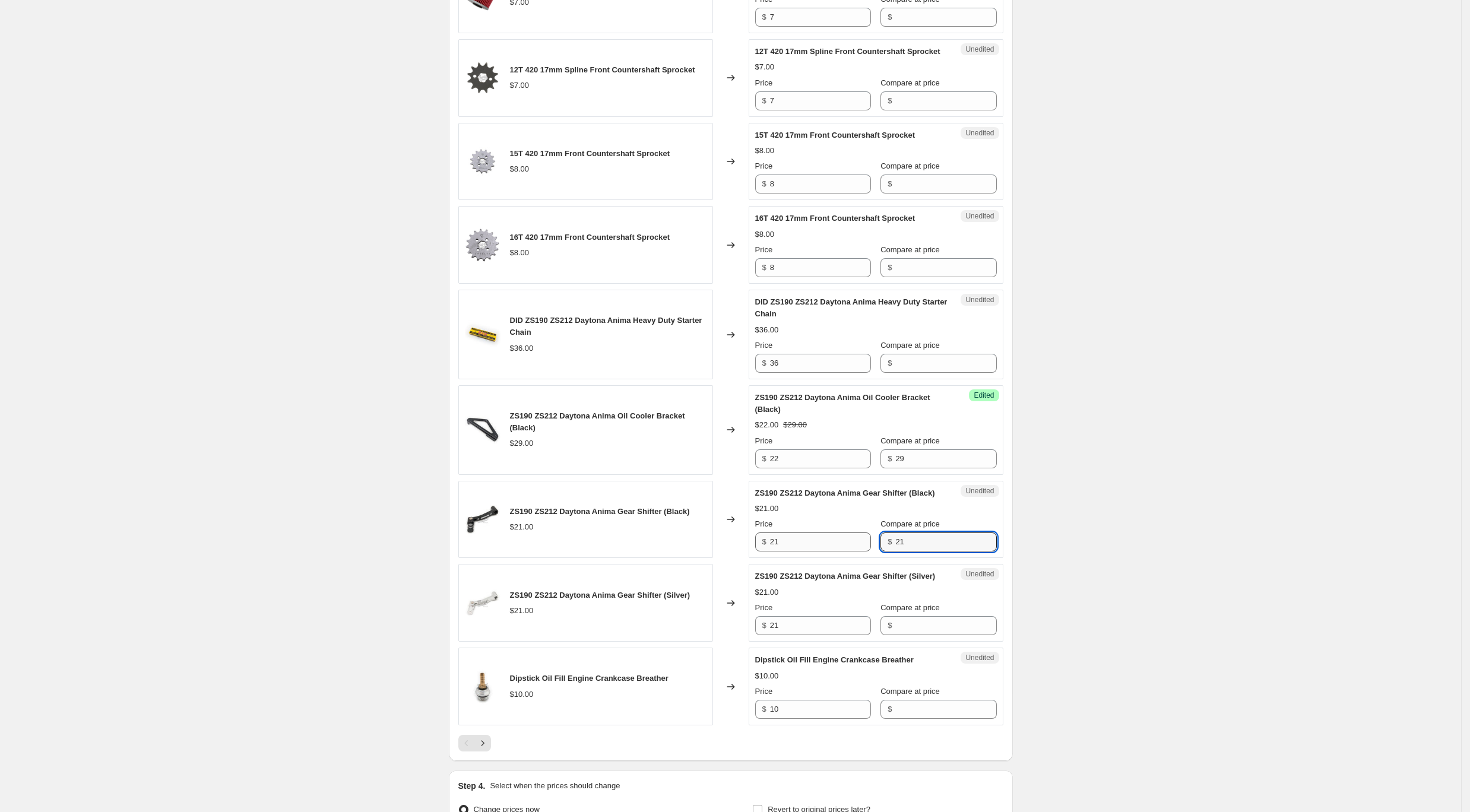
type input "21"
drag, startPoint x: 800, startPoint y: 566, endPoint x: 680, endPoint y: 556, distance: 120.4
click at [680, 556] on div "ZS190 ZS212 Daytona Anima Gear Shifter (Black) $21.00 Changed to Success Edited…" at bounding box center [731, 519] width 545 height 78
type input "18"
drag, startPoint x: 790, startPoint y: 652, endPoint x: 690, endPoint y: 632, distance: 102.0
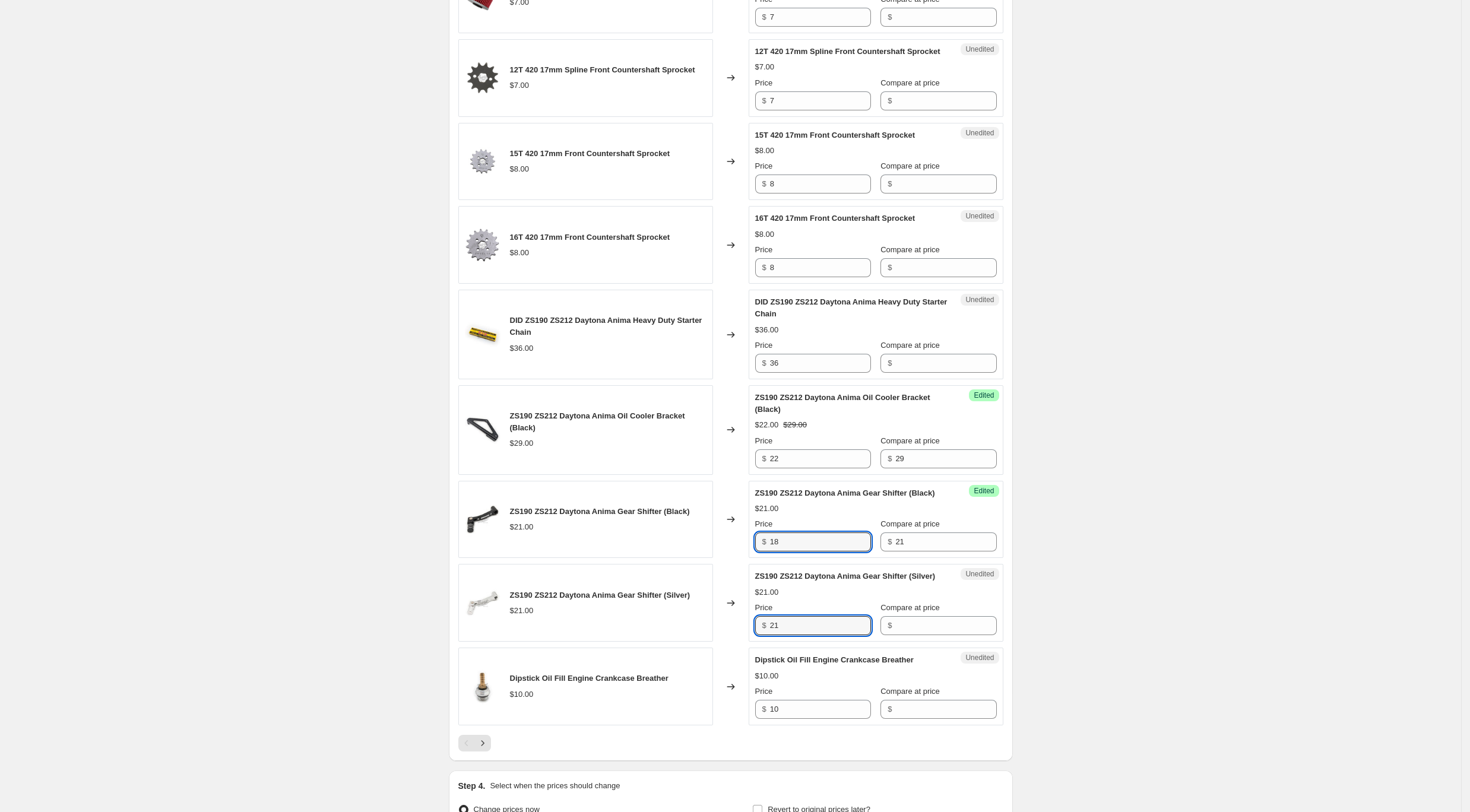
click at [690, 632] on div "ZS190 ZS212 Daytona Anima Gear Shifter (Silver) $21.00 Changed to Unedited ZS19…" at bounding box center [731, 602] width 545 height 78
click at [921, 635] on input "Compare at price" at bounding box center [946, 626] width 101 height 19
paste input "21"
type input "21"
drag, startPoint x: 734, startPoint y: 644, endPoint x: 710, endPoint y: 641, distance: 24.2
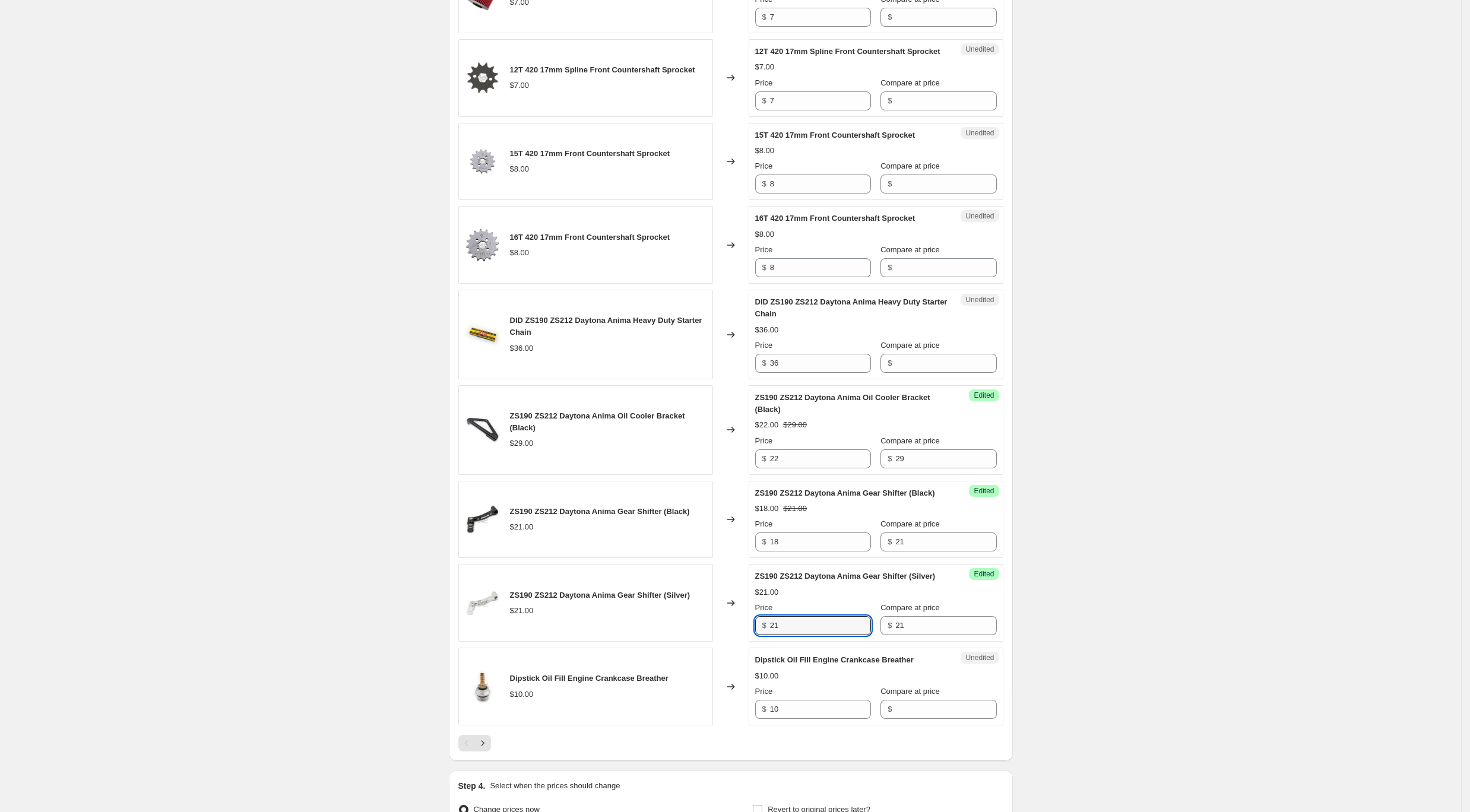
click at [710, 642] on div "ZS190 ZS212 Daytona Anima Gear Shifter (Silver) $21.00 Changed to Success Edite…" at bounding box center [731, 602] width 545 height 78
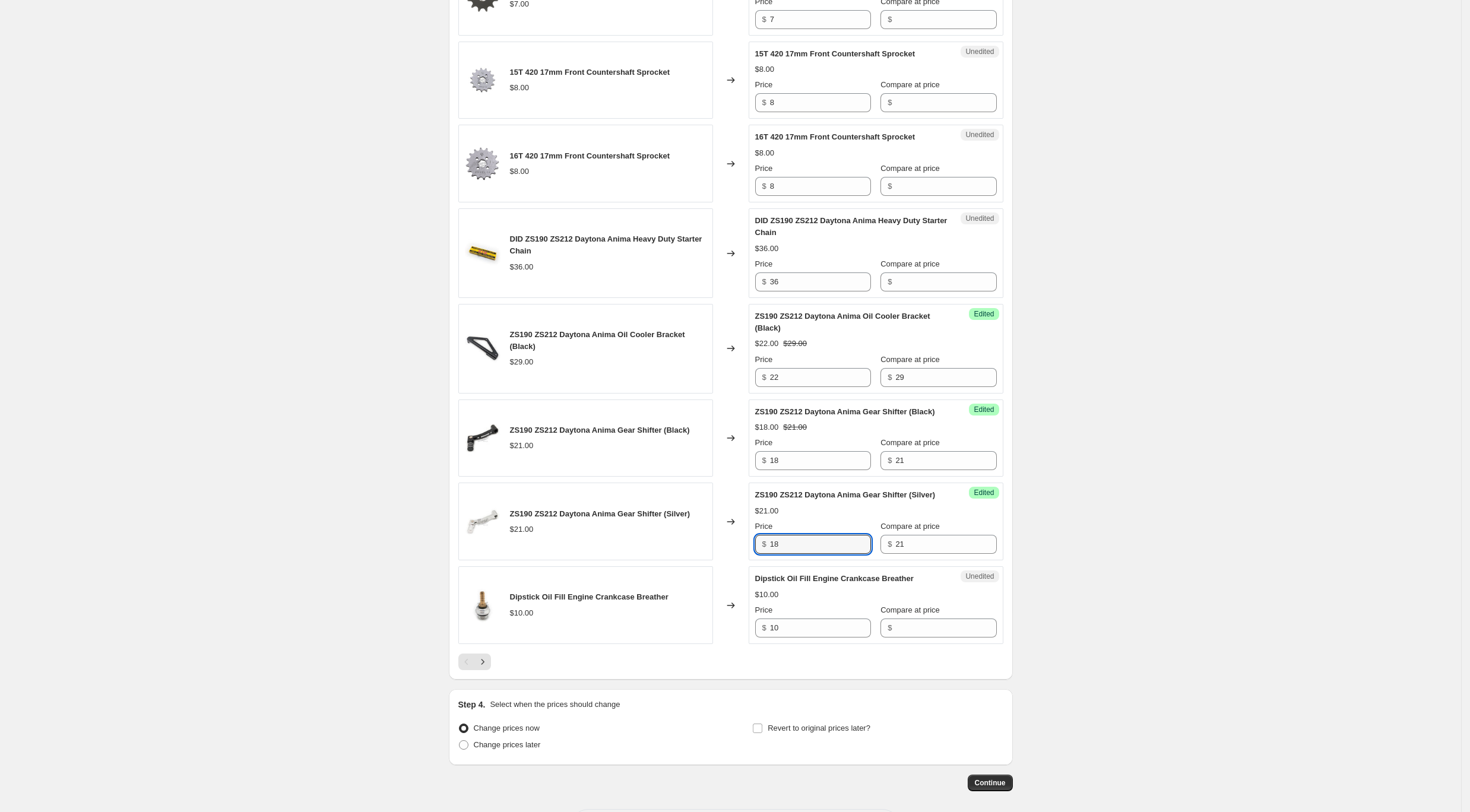
scroll to position [1679, 0]
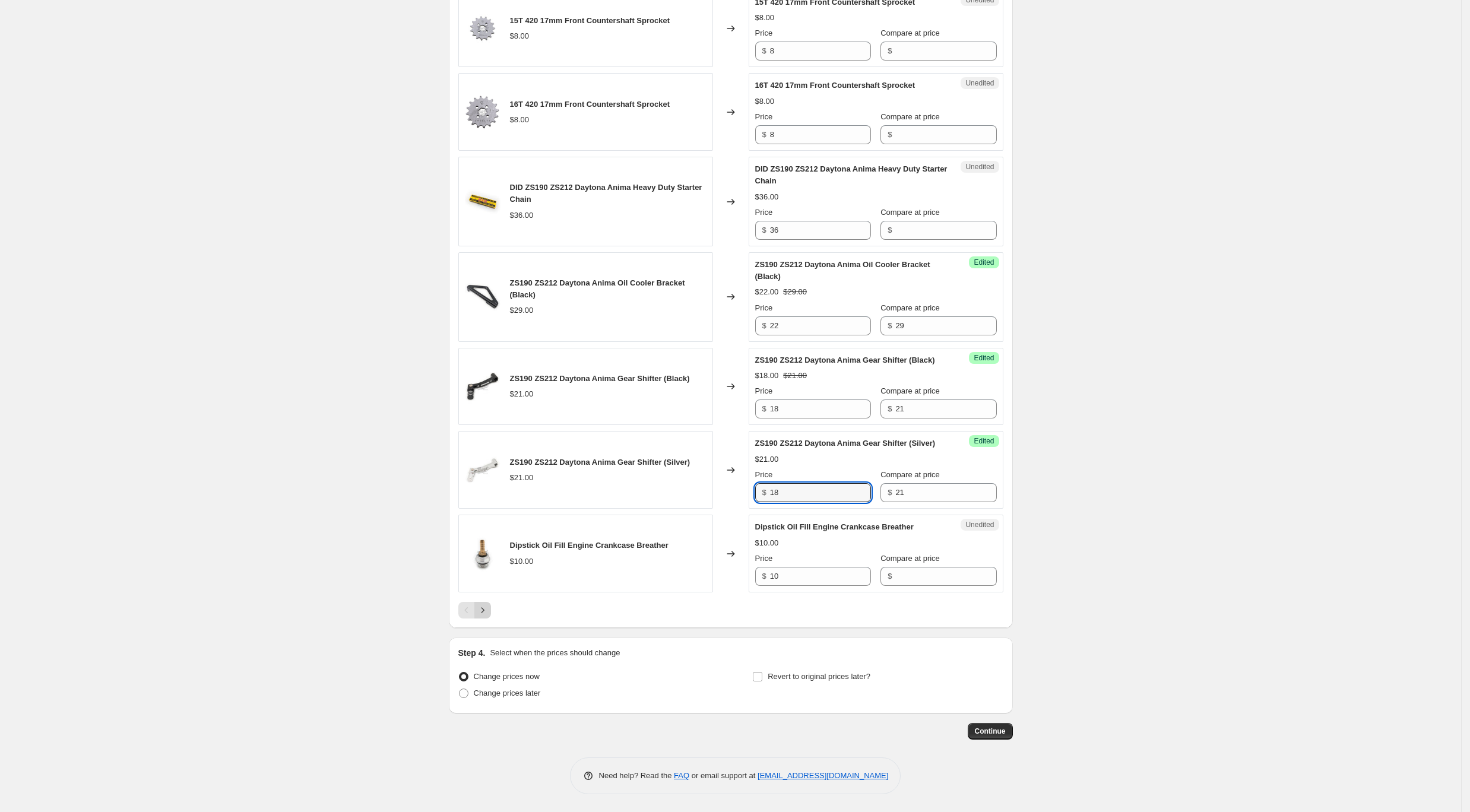
type input "18"
click at [487, 605] on icon "Next" at bounding box center [483, 610] width 12 height 12
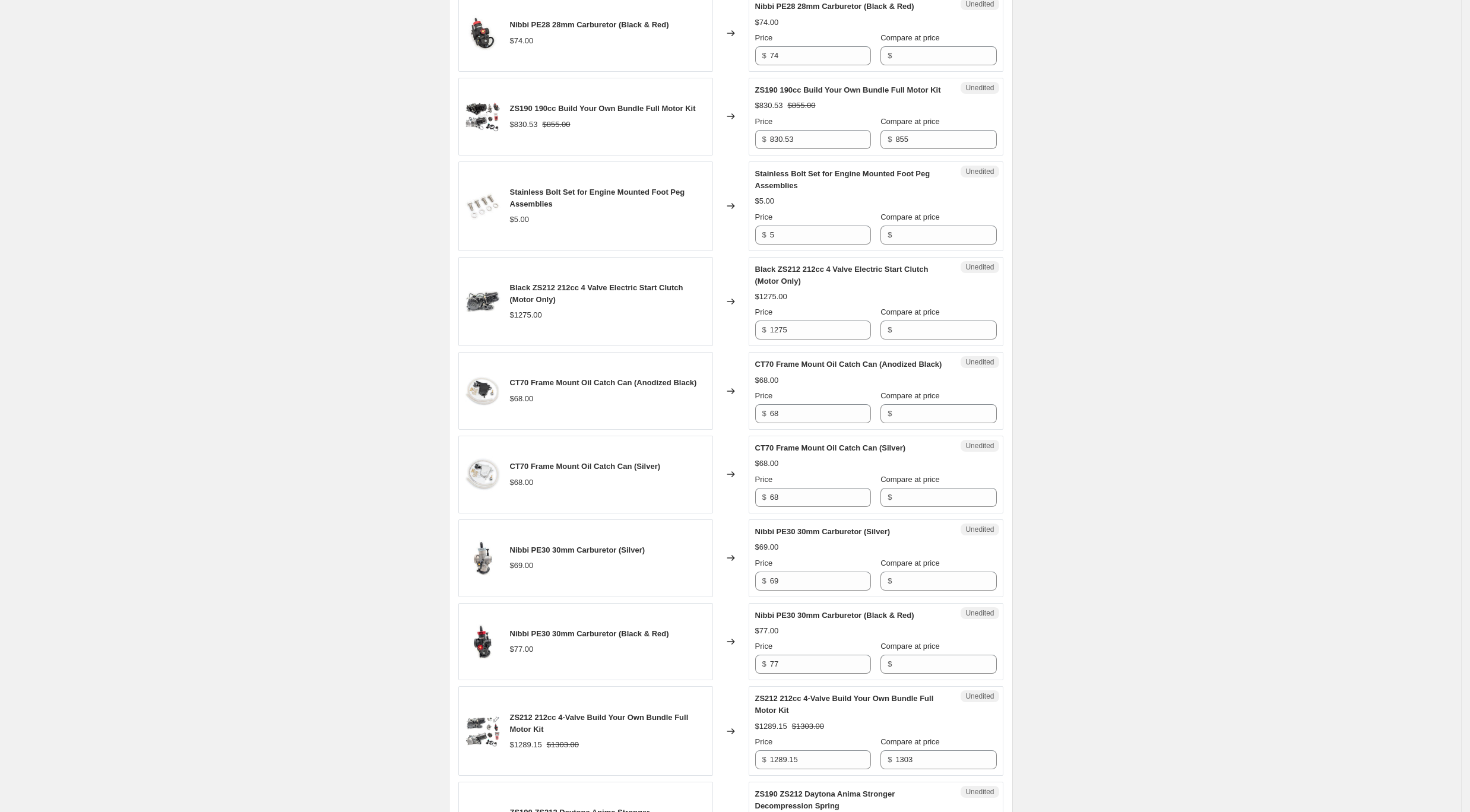
scroll to position [650, 0]
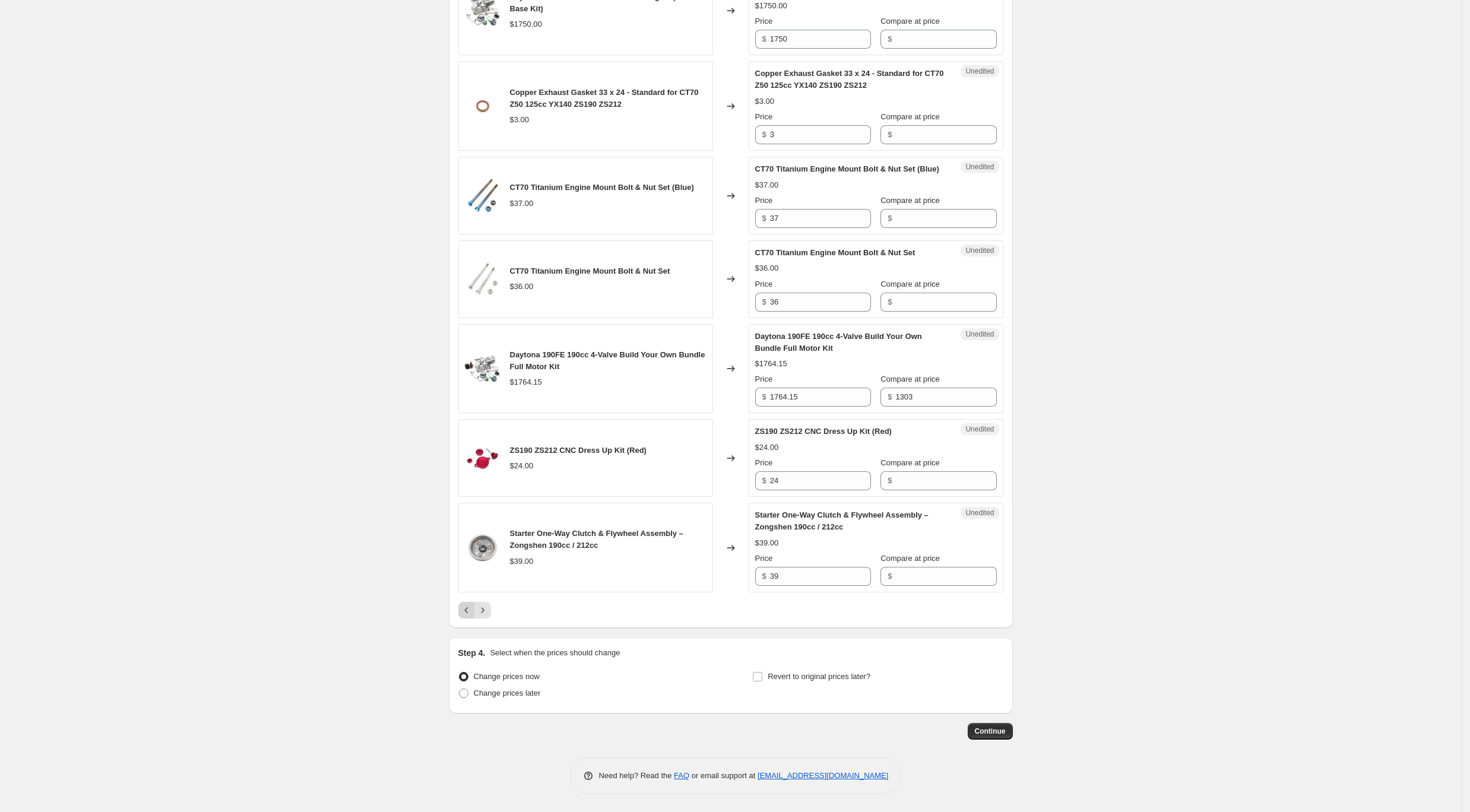
click at [473, 610] on icon "Previous" at bounding box center [466, 610] width 12 height 12
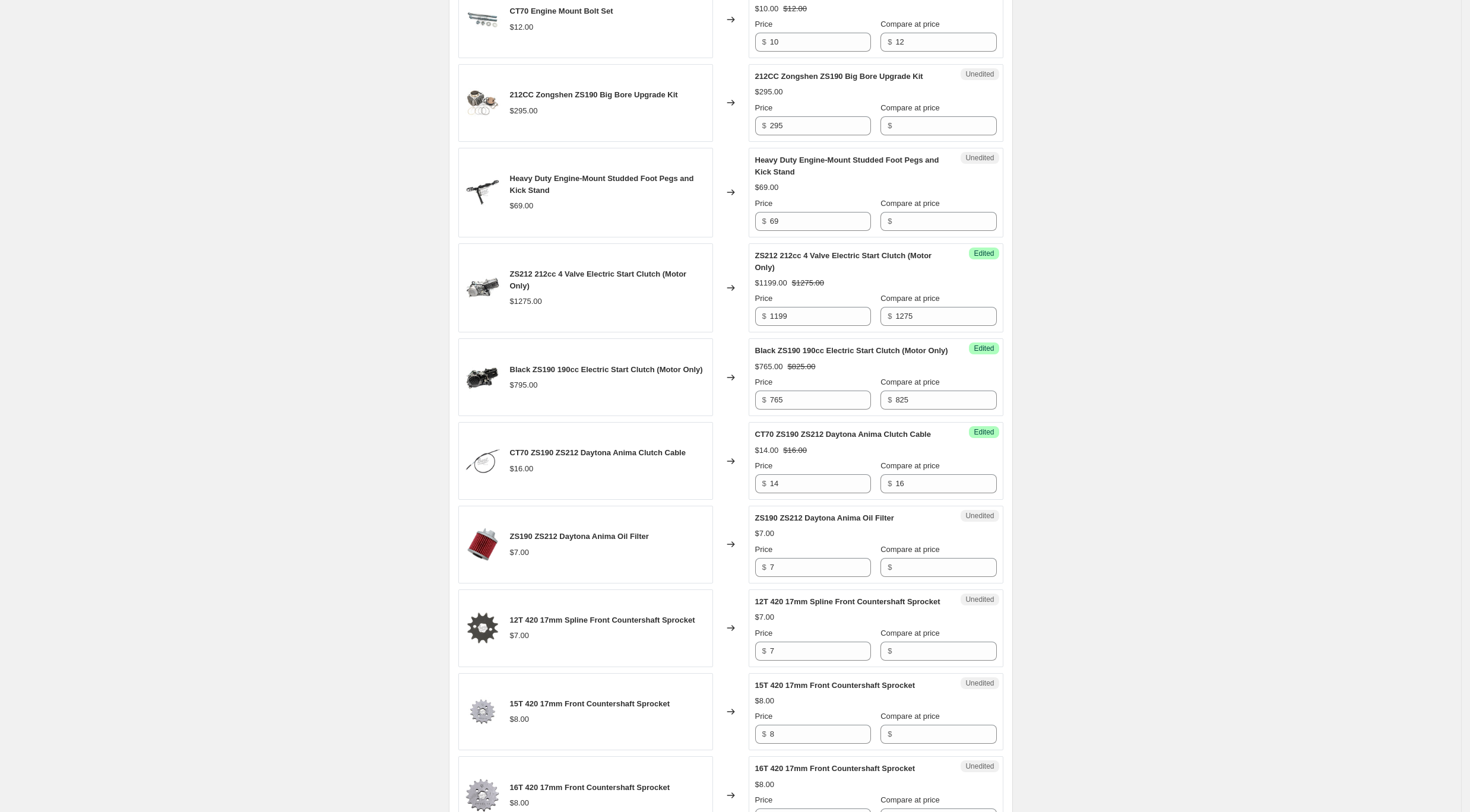
scroll to position [967, 0]
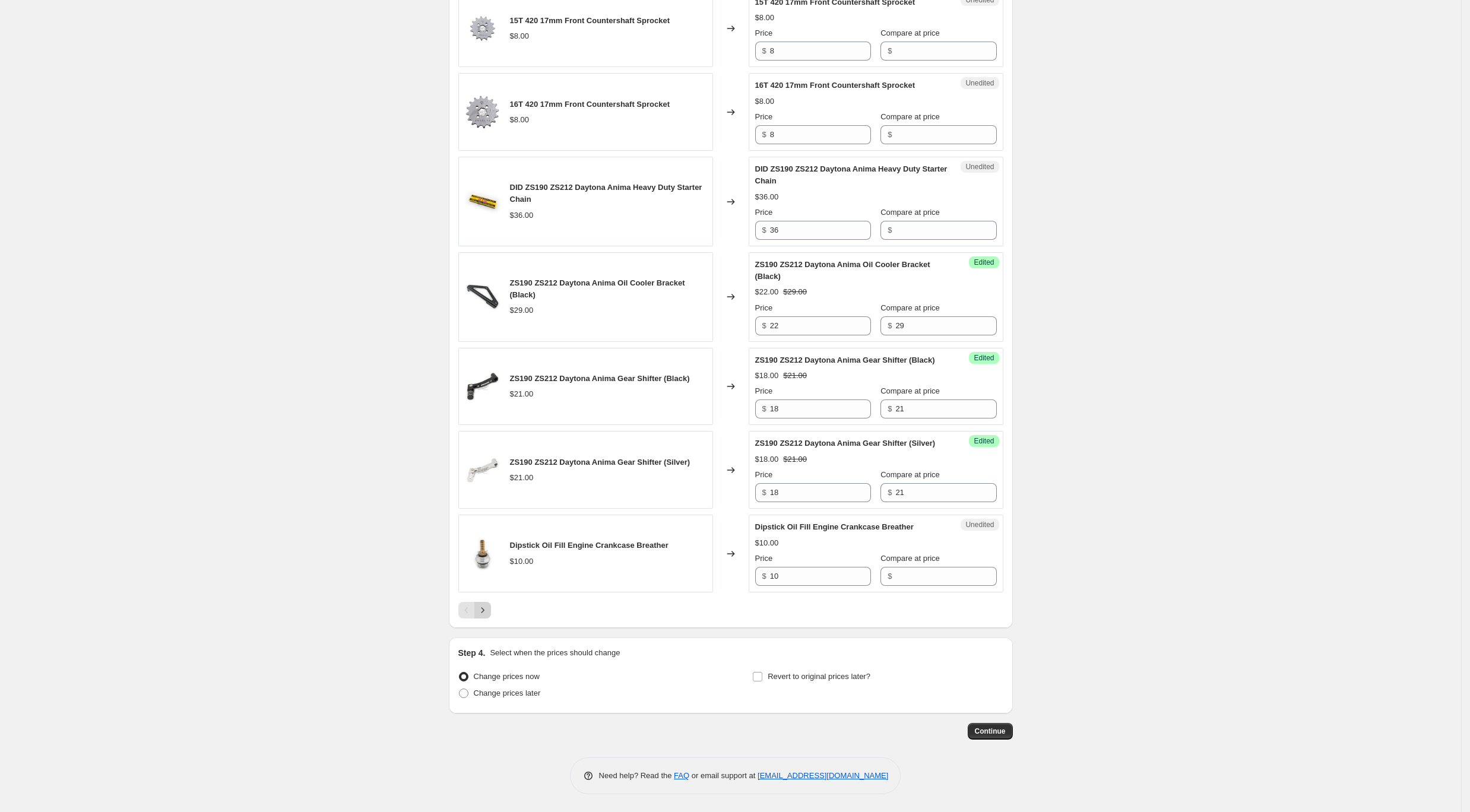
click at [489, 614] on icon "Next" at bounding box center [483, 610] width 12 height 12
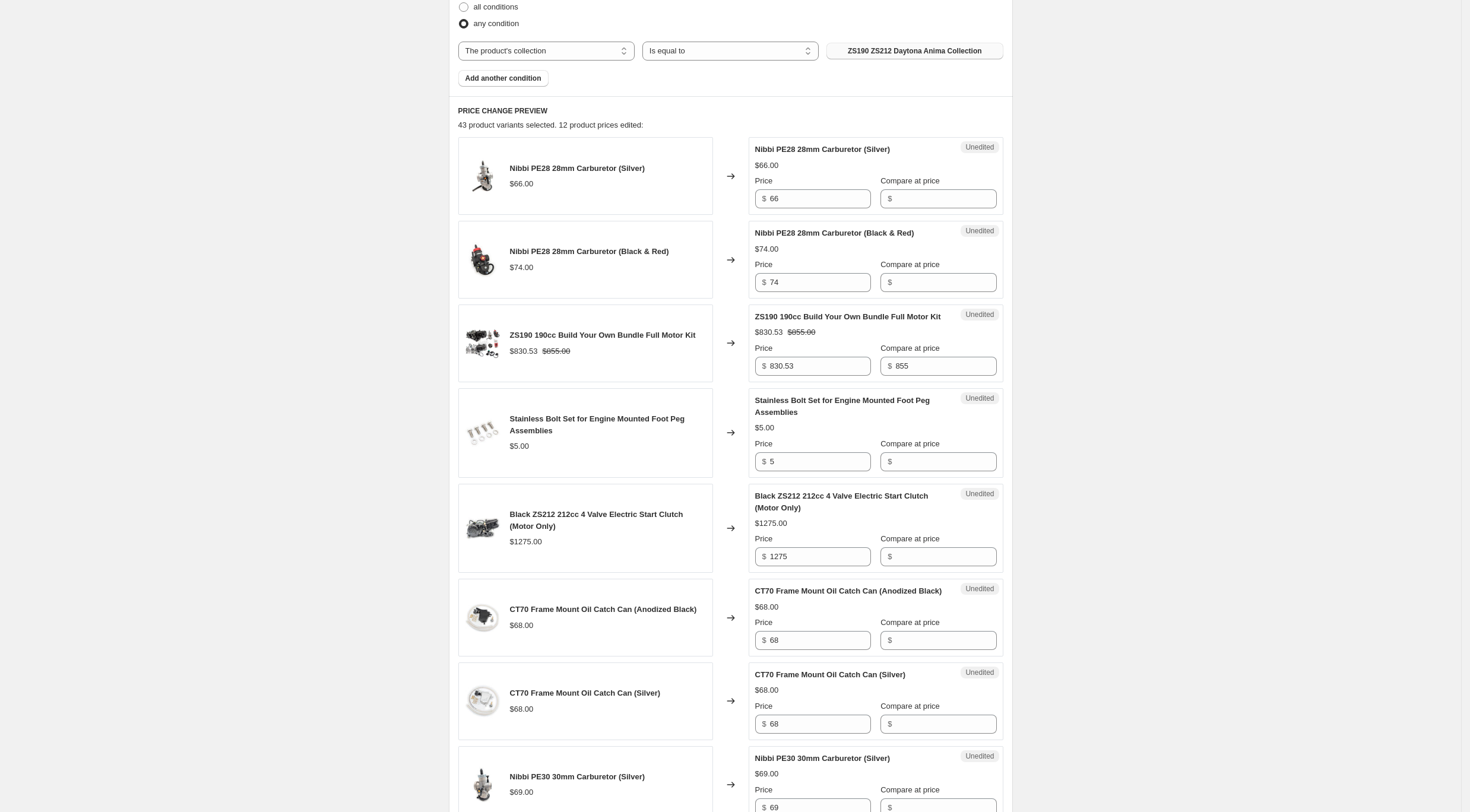
scroll to position [491, 0]
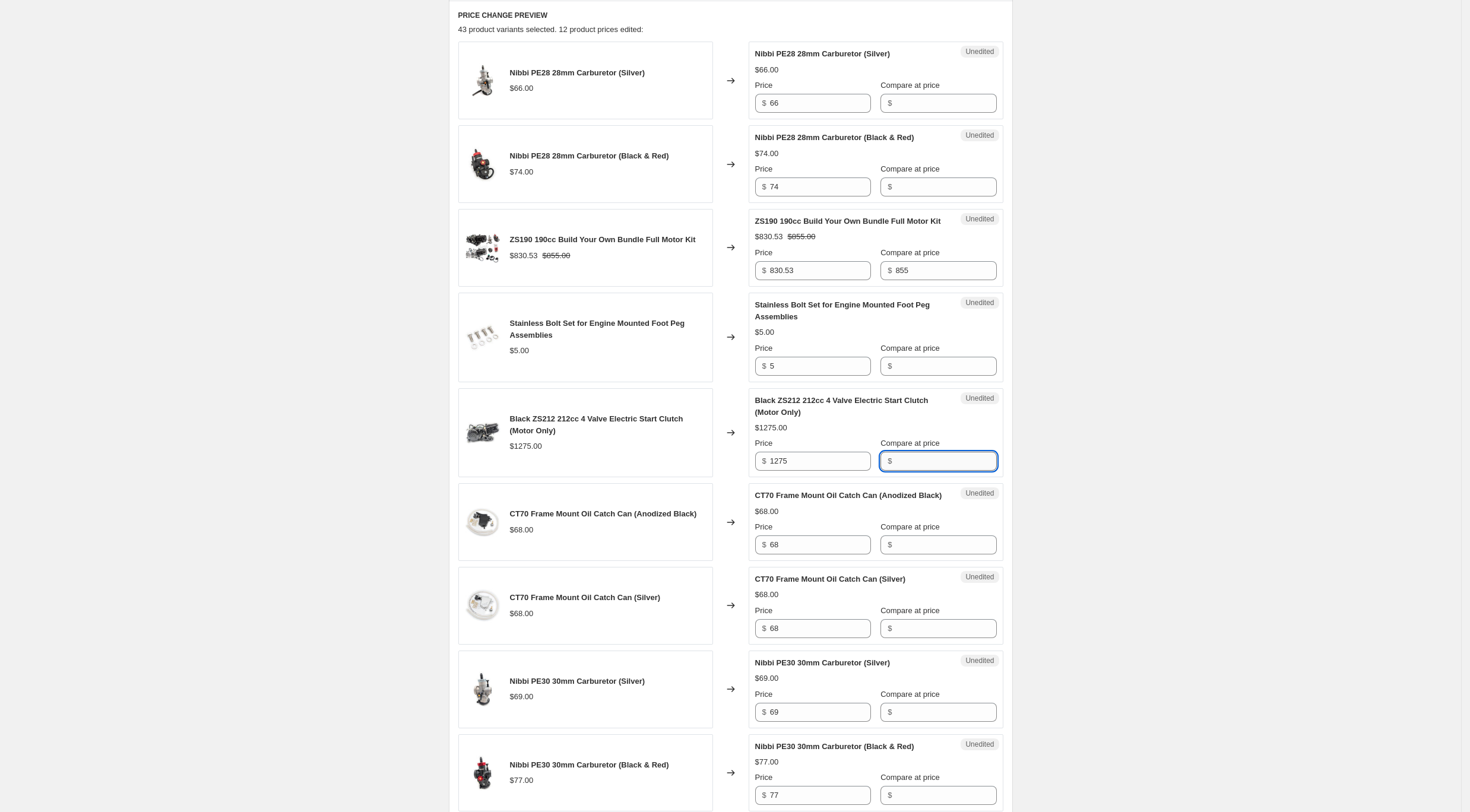
click at [912, 470] on input "Compare at price" at bounding box center [946, 461] width 101 height 19
type input "1275"
drag, startPoint x: 676, startPoint y: 455, endPoint x: 616, endPoint y: 433, distance: 63.9
click at [606, 436] on div "Black ZS212 212cc 4 Valve Electric Start Clutch (Motor Only) $1275.00 Changed t…" at bounding box center [731, 432] width 545 height 90
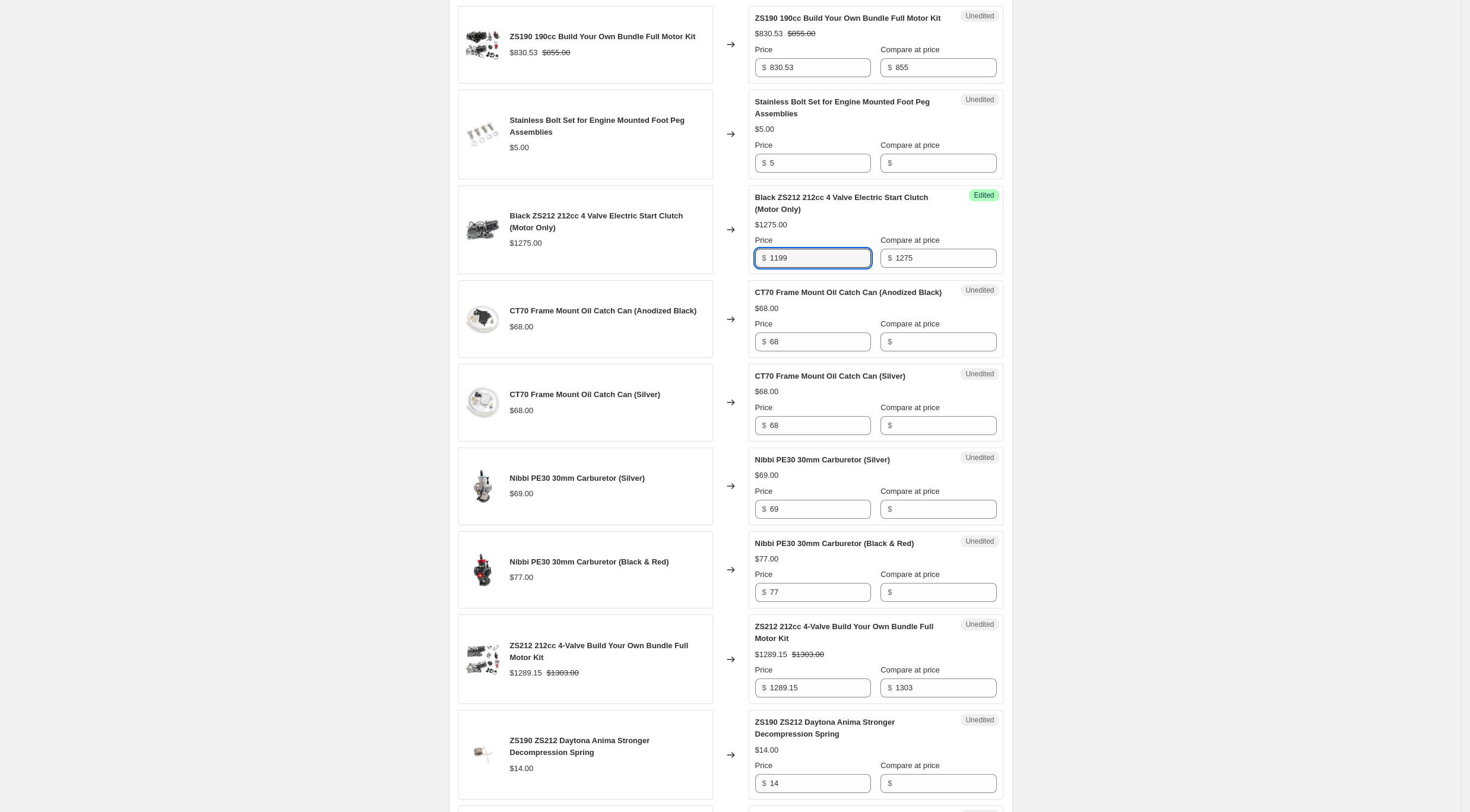
scroll to position [809, 0]
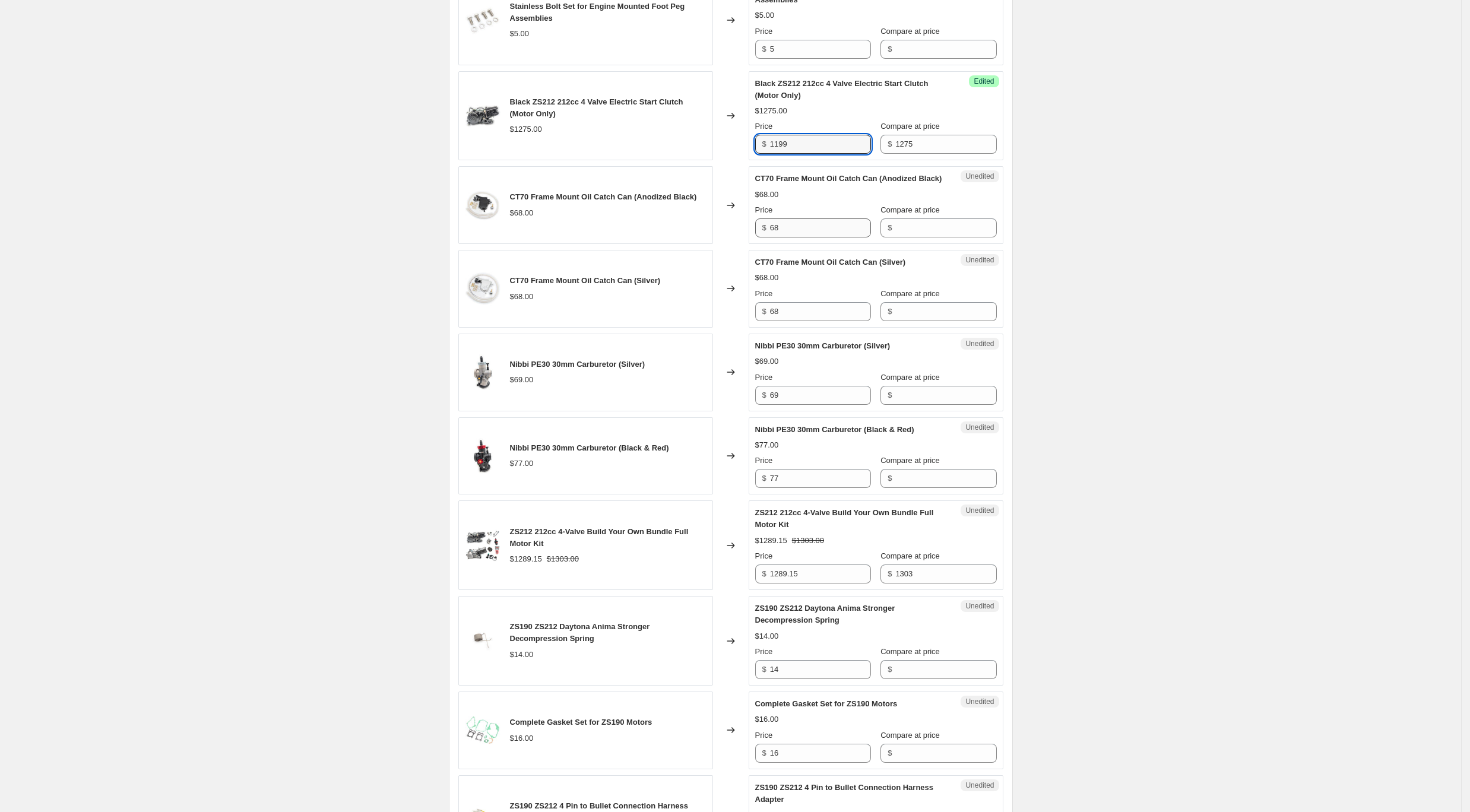
type input "1199"
drag, startPoint x: 810, startPoint y: 256, endPoint x: 764, endPoint y: 250, distance: 46.4
click at [764, 238] on div "$ 68" at bounding box center [813, 228] width 116 height 19
drag, startPoint x: 953, startPoint y: 252, endPoint x: 827, endPoint y: 254, distance: 126.0
click at [953, 238] on input "Compare at price" at bounding box center [946, 228] width 101 height 19
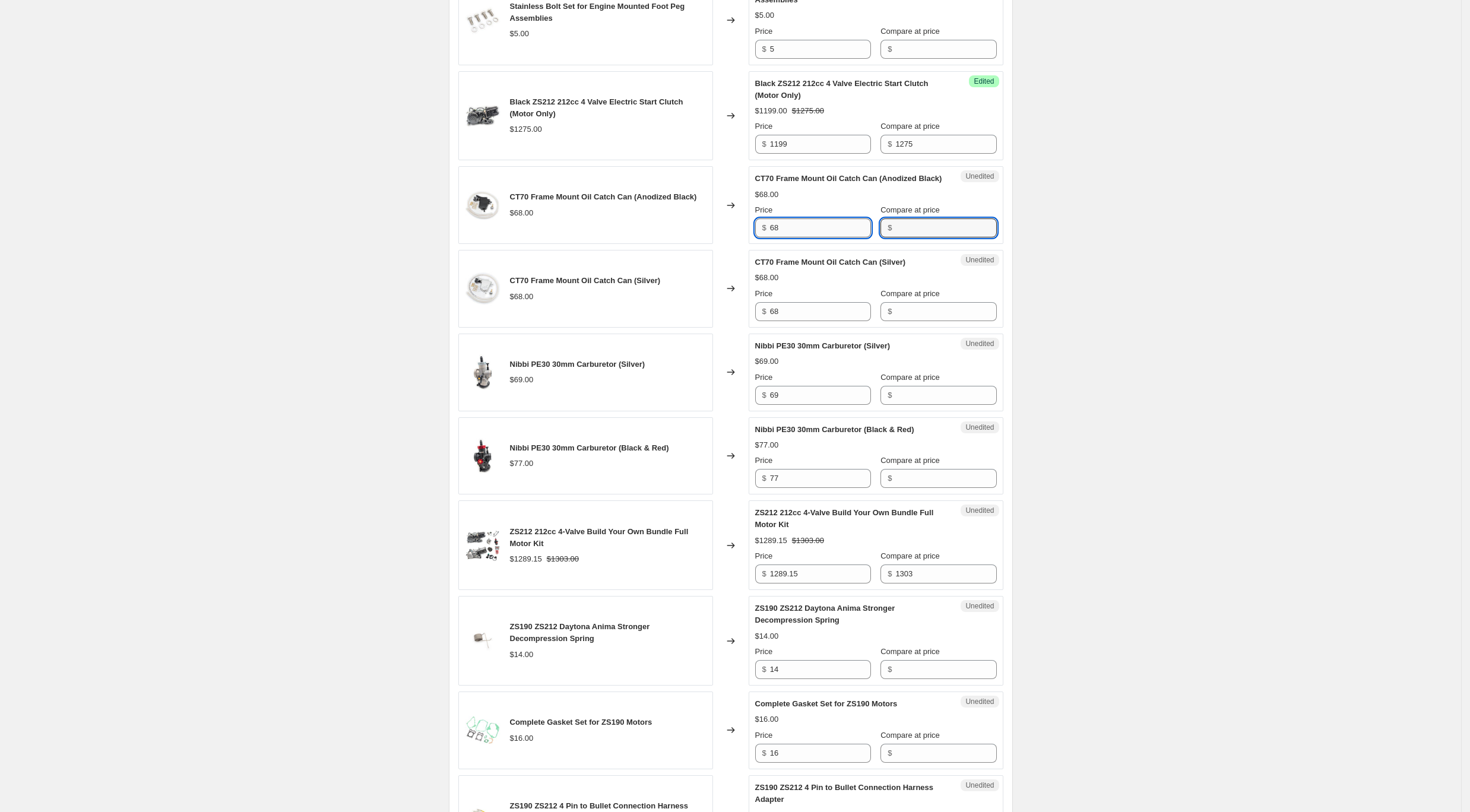
paste input "68"
type input "68"
drag, startPoint x: 783, startPoint y: 252, endPoint x: 690, endPoint y: 244, distance: 93.3
click at [690, 244] on div "CT70 Frame Mount Oil Catch Can (Anodized Black) $68.00 Changed to Success Edite…" at bounding box center [731, 205] width 545 height 78
type input "65"
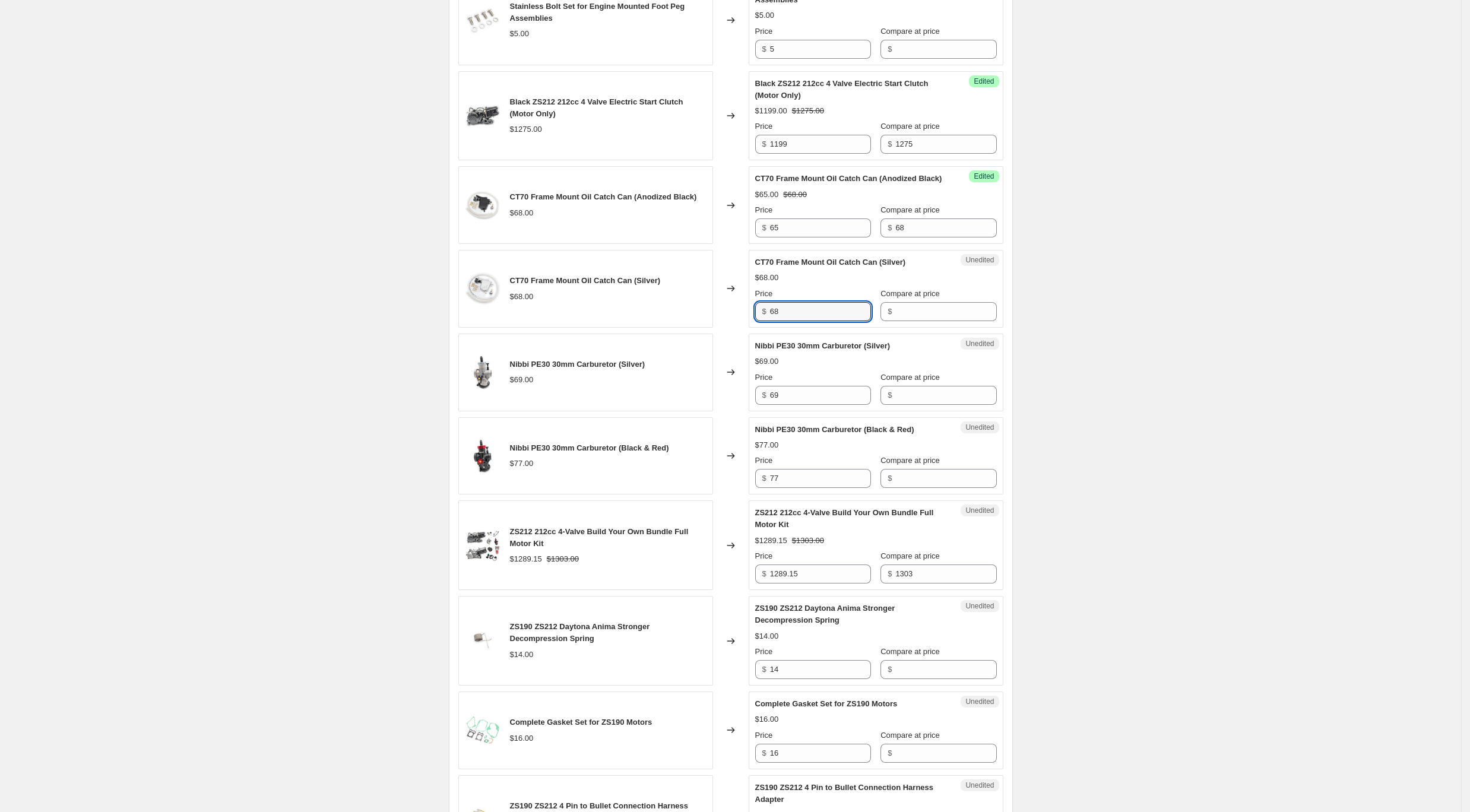
drag, startPoint x: 732, startPoint y: 329, endPoint x: 694, endPoint y: 322, distance: 38.6
click at [694, 322] on div "CT70 Frame Mount Oil Catch Can (Silver) $68.00 Changed to Unedited CT70 Frame M…" at bounding box center [731, 289] width 545 height 78
drag, startPoint x: 984, startPoint y: 326, endPoint x: 795, endPoint y: 323, distance: 189.0
click at [984, 321] on input "Compare at price" at bounding box center [946, 312] width 101 height 19
paste input "68"
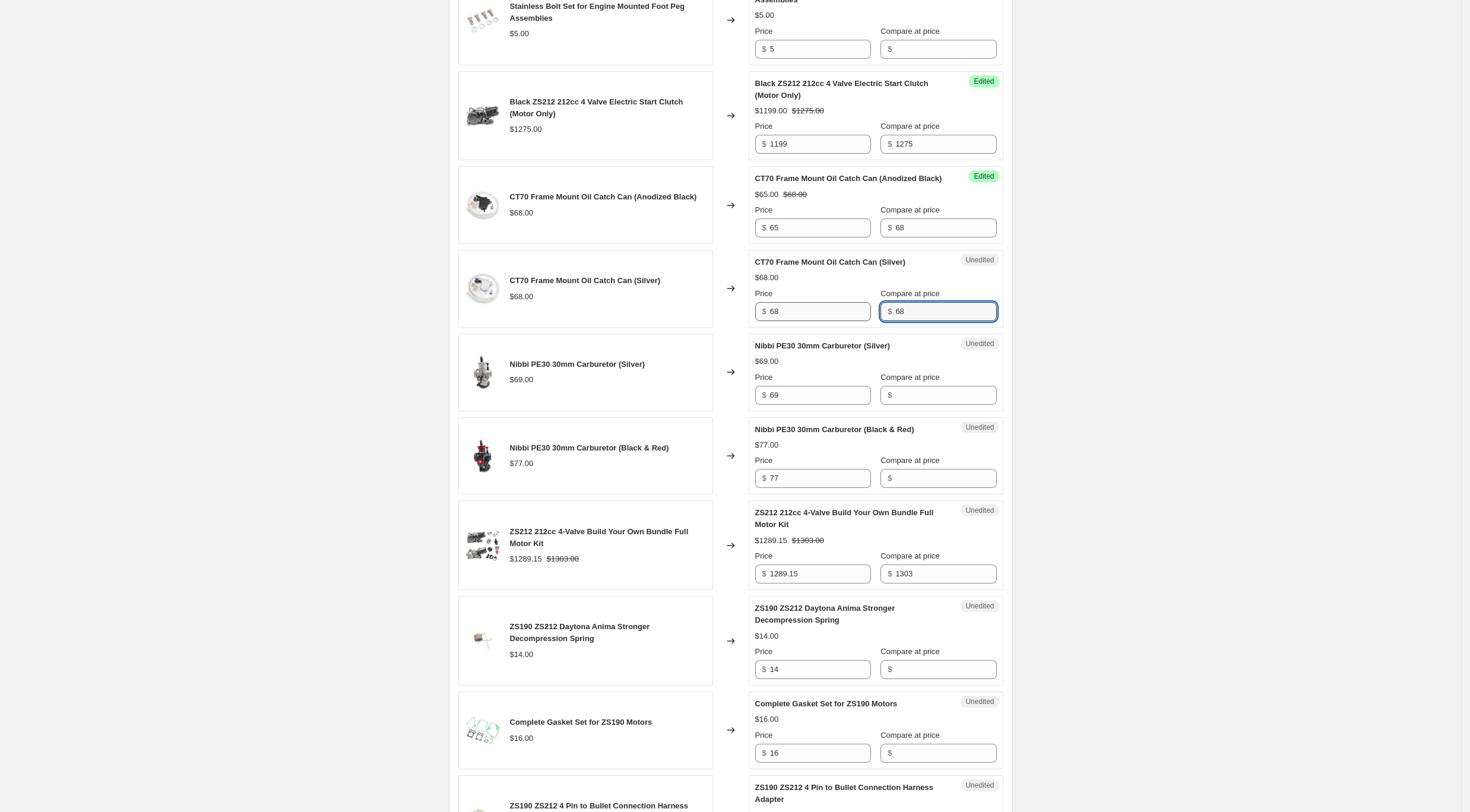
type input "68"
drag, startPoint x: 807, startPoint y: 329, endPoint x: 688, endPoint y: 322, distance: 119.2
click at [688, 322] on div "CT70 Frame Mount Oil Catch Can (Silver) $68.00 Changed to Unedited CT70 Frame M…" at bounding box center [731, 289] width 545 height 78
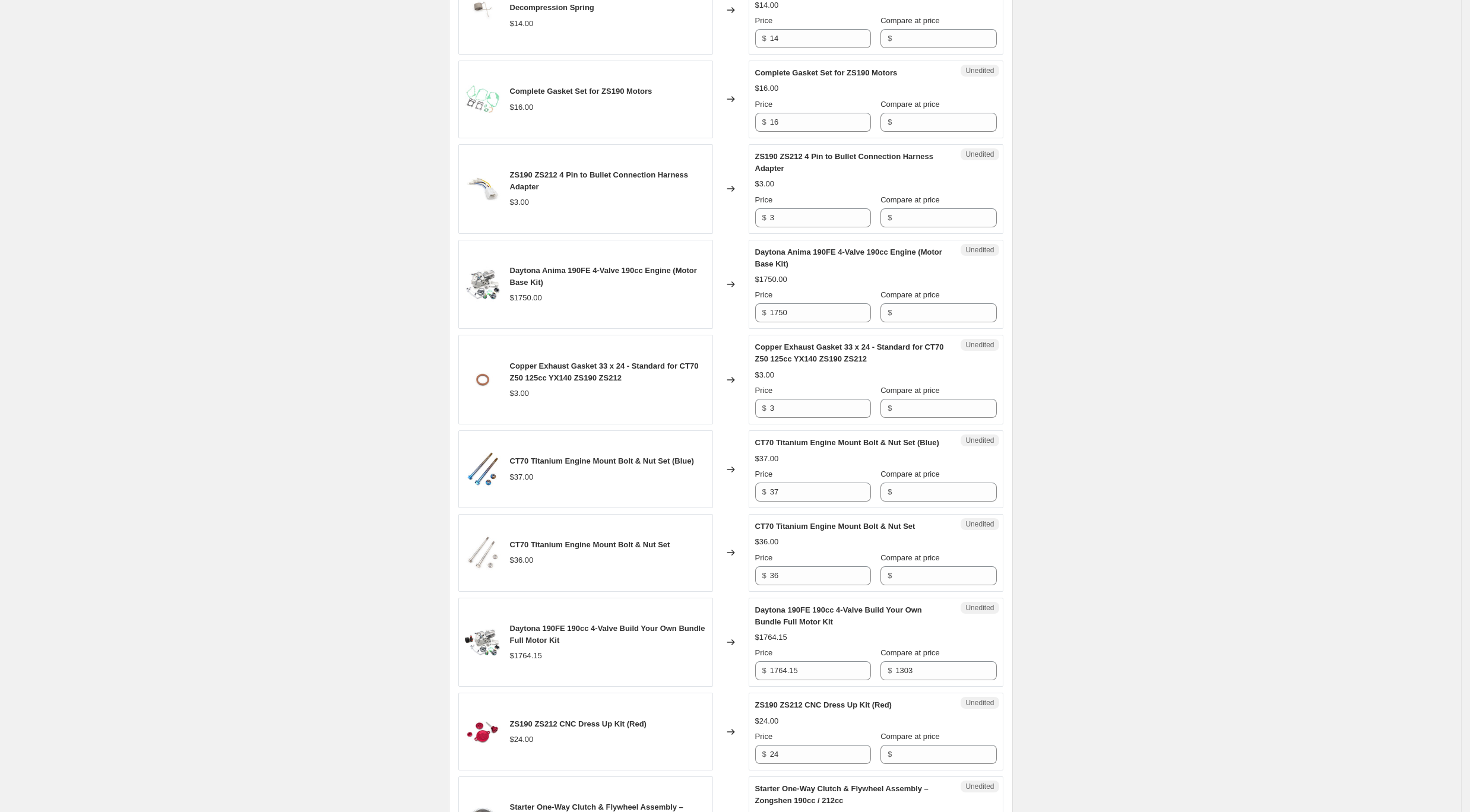
scroll to position [1441, 0]
type input "65"
drag, startPoint x: 813, startPoint y: 339, endPoint x: 667, endPoint y: 320, distance: 147.2
click at [667, 320] on div "Daytona Anima 190FE 4-Valve 190cc Engine (Motor Base Kit) $1750.00 Changed to U…" at bounding box center [731, 282] width 545 height 90
click at [947, 321] on input "Compare at price" at bounding box center [946, 311] width 101 height 19
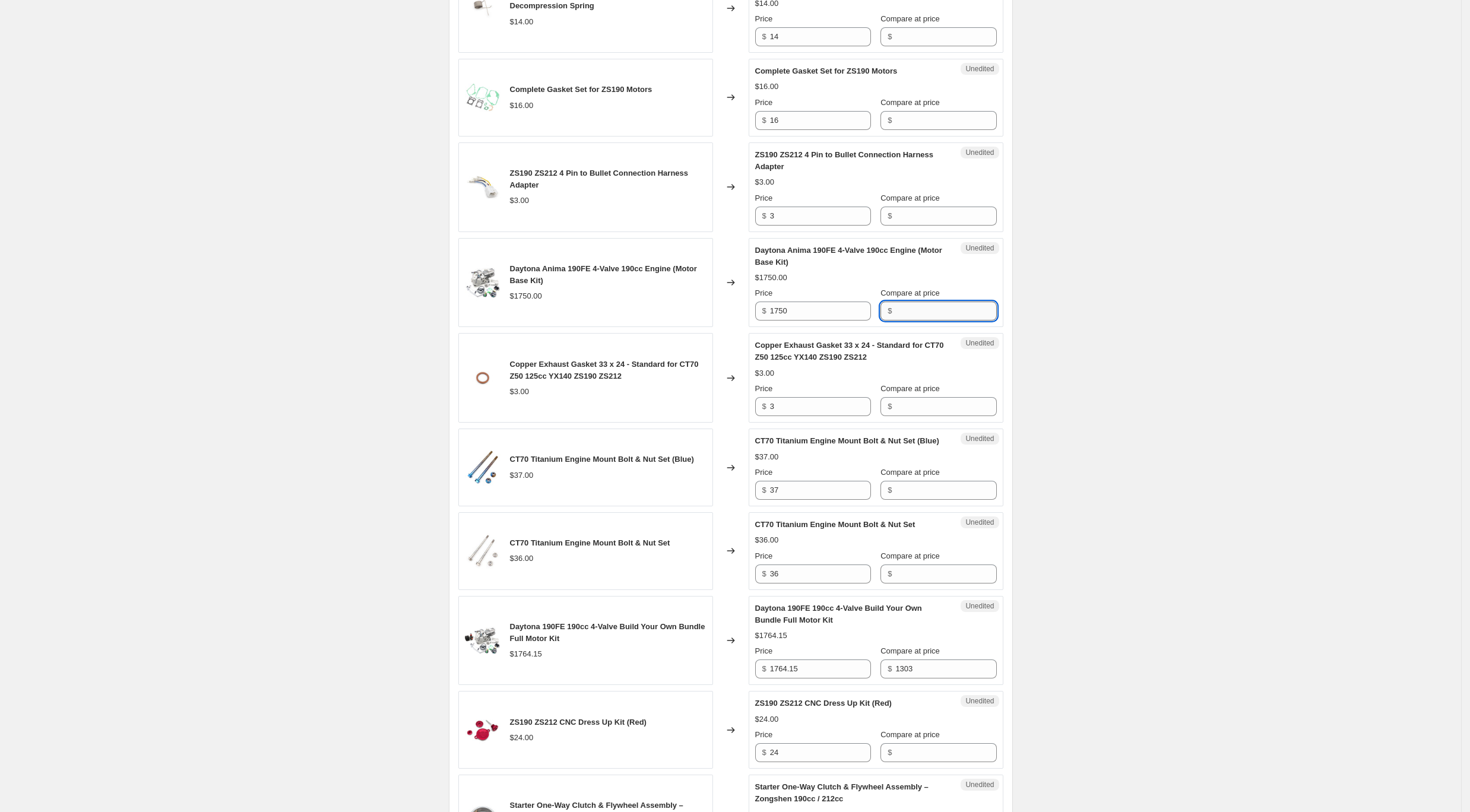
paste input "1750"
click at [932, 321] on input "1750" at bounding box center [946, 311] width 101 height 19
drag, startPoint x: 813, startPoint y: 338, endPoint x: 656, endPoint y: 321, distance: 157.9
click at [656, 321] on div "Daytona Anima 190FE 4-Valve 190cc Engine (Motor Base Kit) $1750.00 Changed to S…" at bounding box center [731, 282] width 545 height 90
drag, startPoint x: 910, startPoint y: 335, endPoint x: 833, endPoint y: 331, distance: 77.1
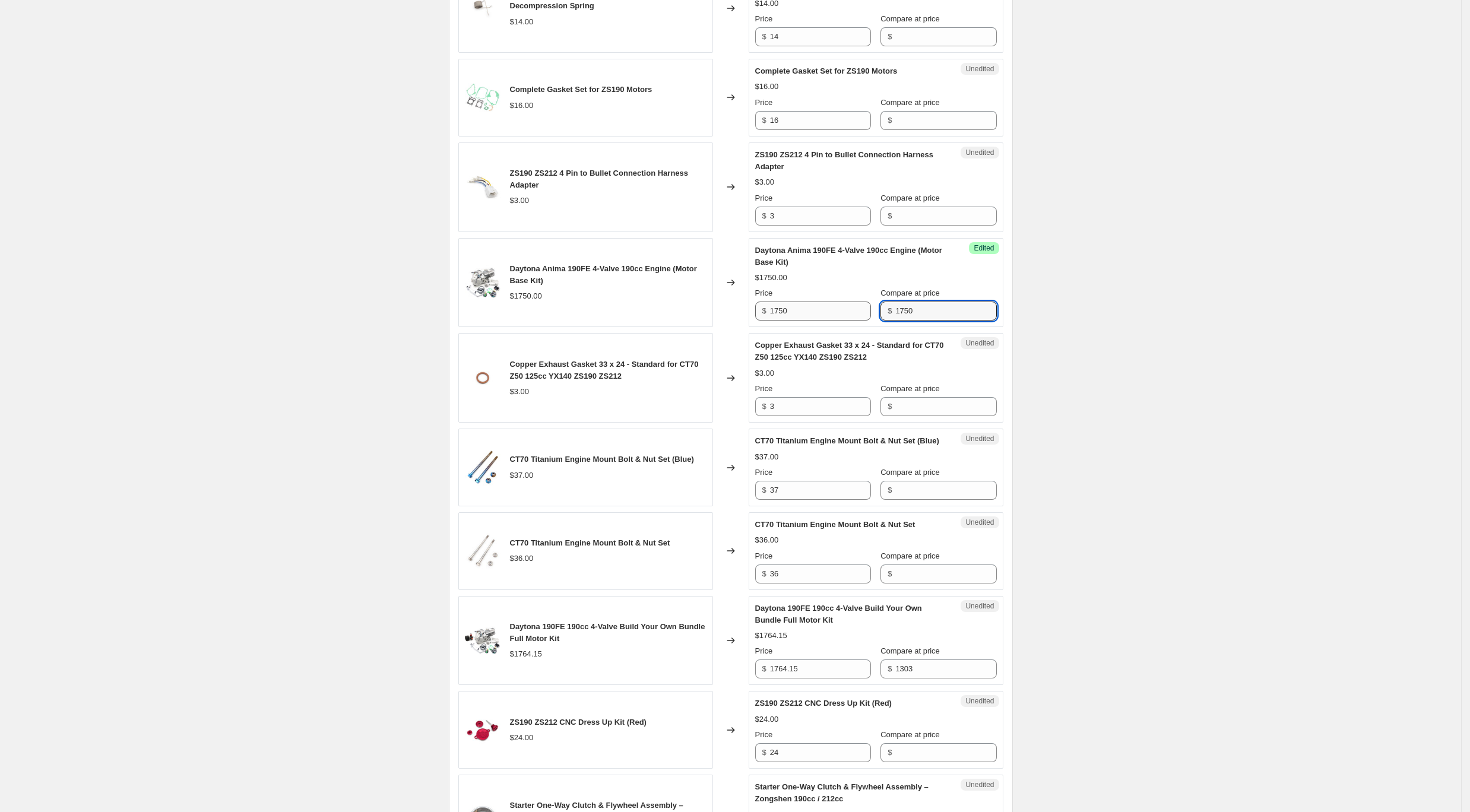
click at [833, 321] on div "Price $ 1750 Compare at price $ 1750" at bounding box center [876, 304] width 242 height 34
type input "1750"
drag, startPoint x: 809, startPoint y: 327, endPoint x: 759, endPoint y: 325, distance: 50.0
click at [759, 321] on div "Price $ 1750" at bounding box center [813, 304] width 116 height 34
click at [837, 416] on input "3" at bounding box center [821, 406] width 101 height 19
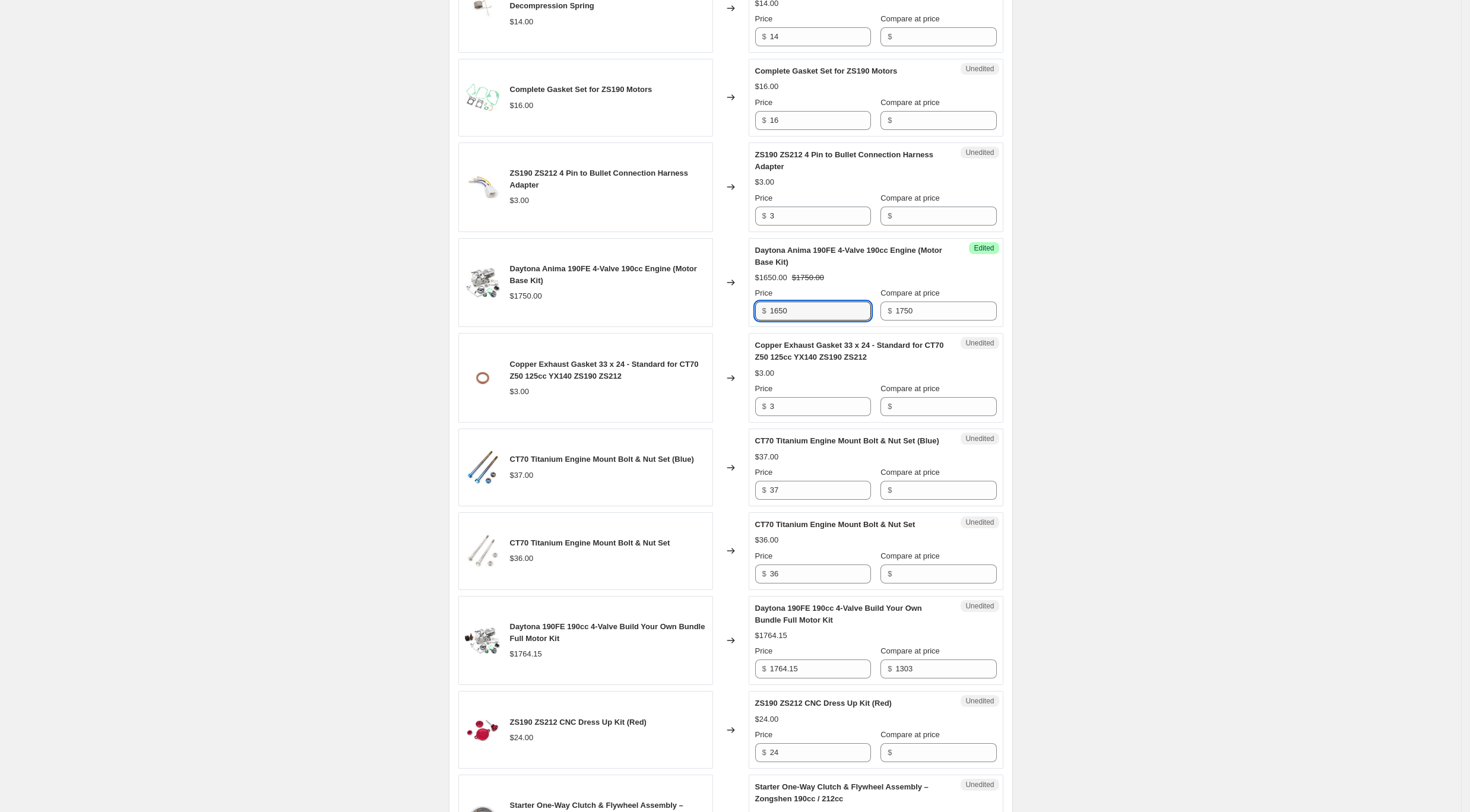
drag, startPoint x: 829, startPoint y: 338, endPoint x: 700, endPoint y: 331, distance: 129.2
click at [700, 327] on div "Daytona Anima 190FE 4-Valve 190cc Engine (Motor Base Kit) $1750.00 Changed to S…" at bounding box center [731, 282] width 545 height 90
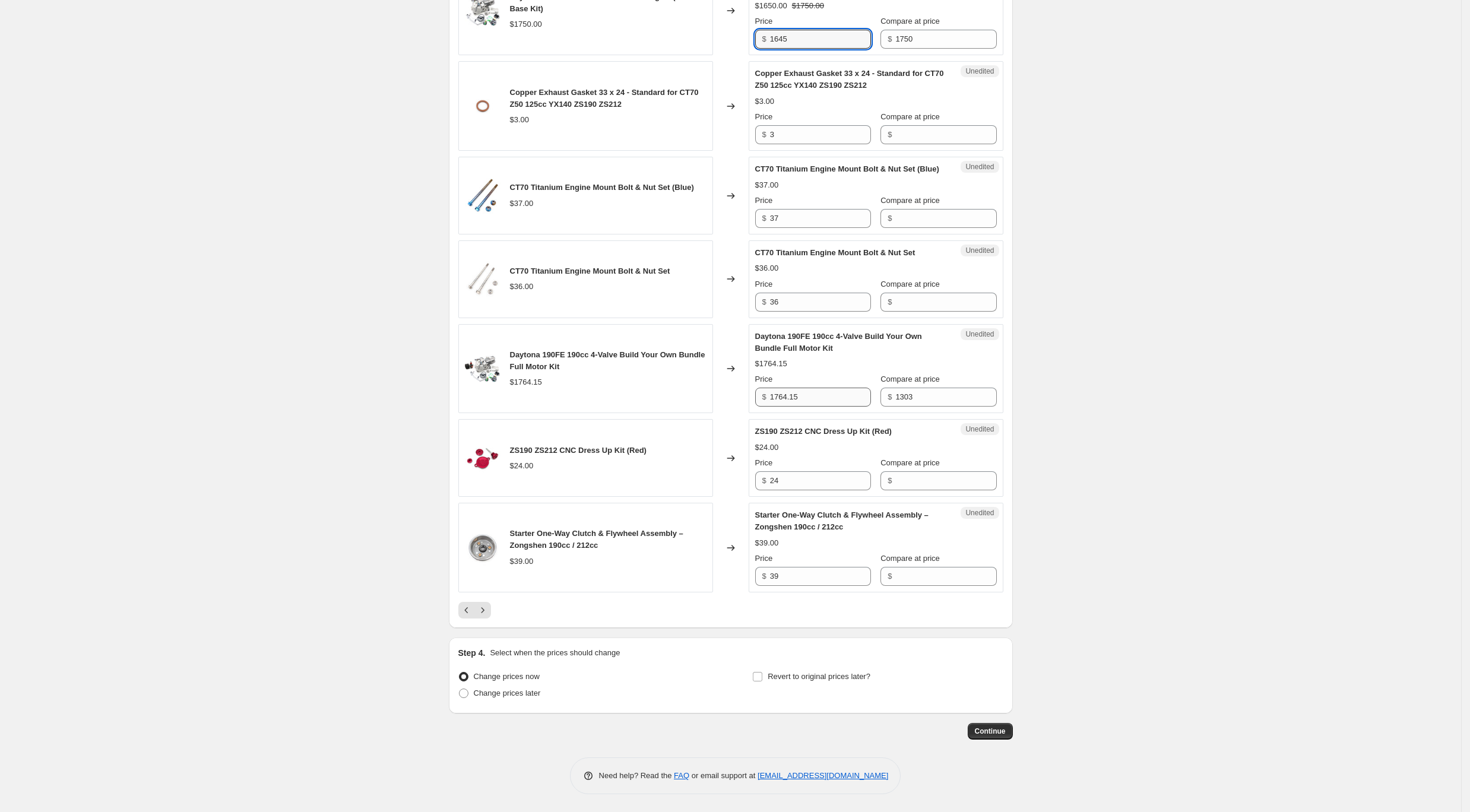
scroll to position [1750, 0]
type input "1645"
click at [484, 609] on icon "Next" at bounding box center [482, 610] width 3 height 5
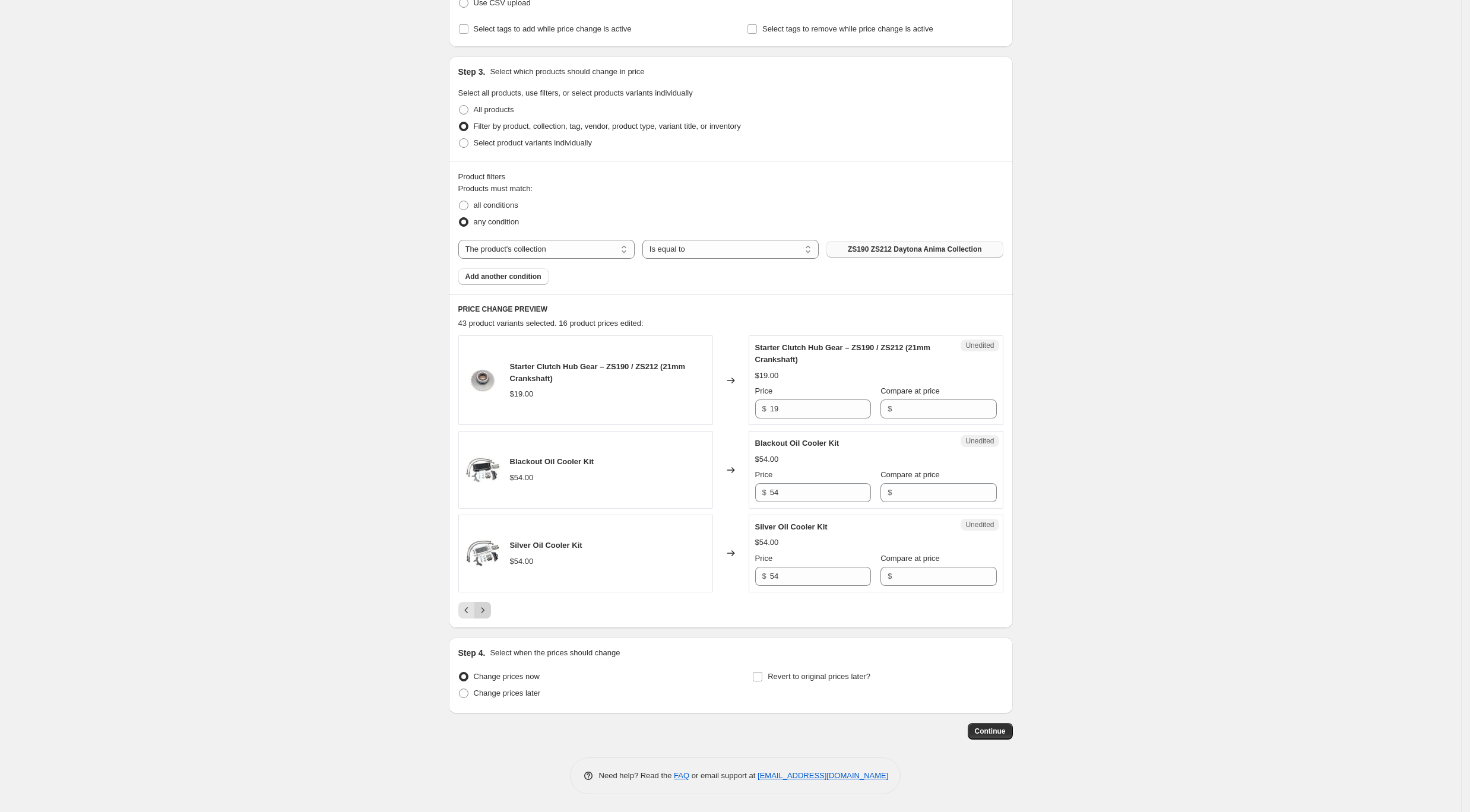
scroll to position [197, 0]
drag, startPoint x: 773, startPoint y: 488, endPoint x: 697, endPoint y: 484, distance: 76.1
click at [697, 484] on div "Blackout Oil Cooler Kit $54.00 Changed to Unedited Blackout Oil Cooler Kit $54.…" at bounding box center [731, 470] width 545 height 78
click at [920, 485] on input "Compare at price" at bounding box center [946, 493] width 101 height 19
paste input "54"
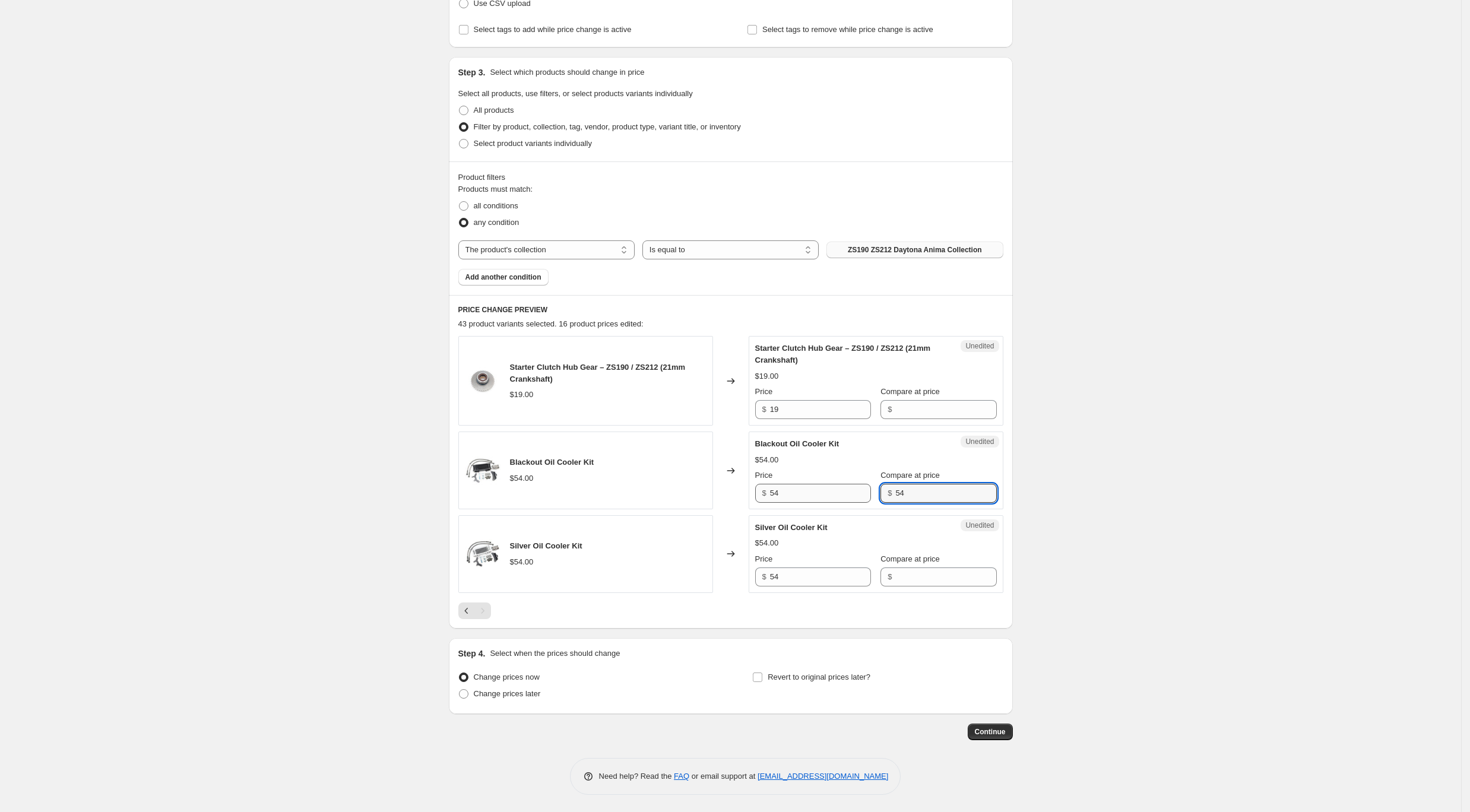
type input "54"
drag, startPoint x: 785, startPoint y: 493, endPoint x: 729, endPoint y: 494, distance: 56.0
click at [729, 494] on div "Blackout Oil Cooler Kit $54.00 Changed to Unedited Blackout Oil Cooler Kit $54.…" at bounding box center [731, 470] width 545 height 78
type input "50"
drag, startPoint x: 816, startPoint y: 580, endPoint x: 706, endPoint y: 579, distance: 110.0
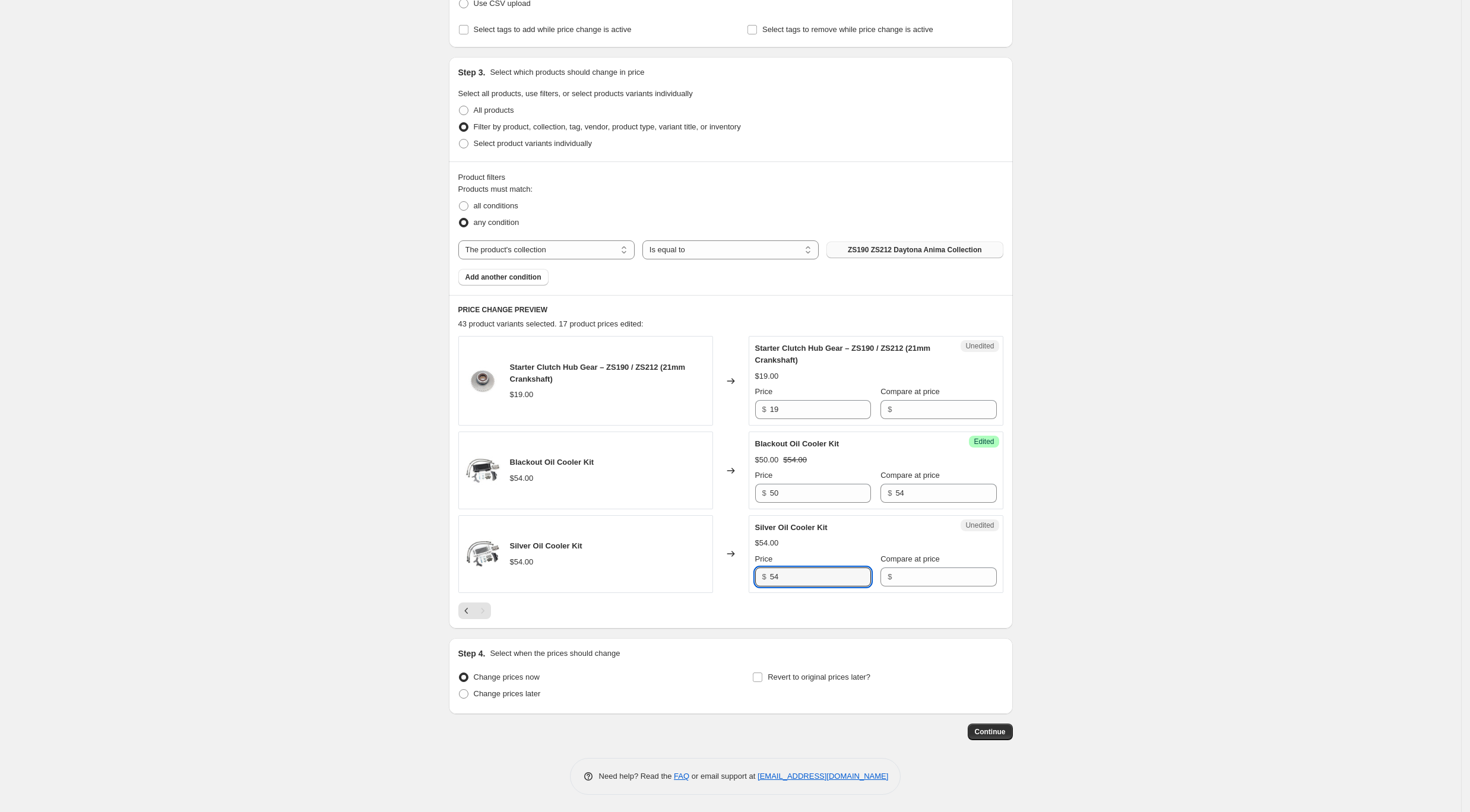
click at [706, 579] on div "Silver Oil Cooler Kit $54.00 Changed to Unedited Silver Oil Cooler Kit $54.00 P…" at bounding box center [731, 553] width 545 height 78
click at [924, 587] on div "Unedited Silver Oil Cooler Kit $54.00 Price $ 54 Compare at price $" at bounding box center [875, 553] width 255 height 78
click at [923, 579] on input "Compare at price" at bounding box center [946, 577] width 101 height 19
paste input "54"
type input "54"
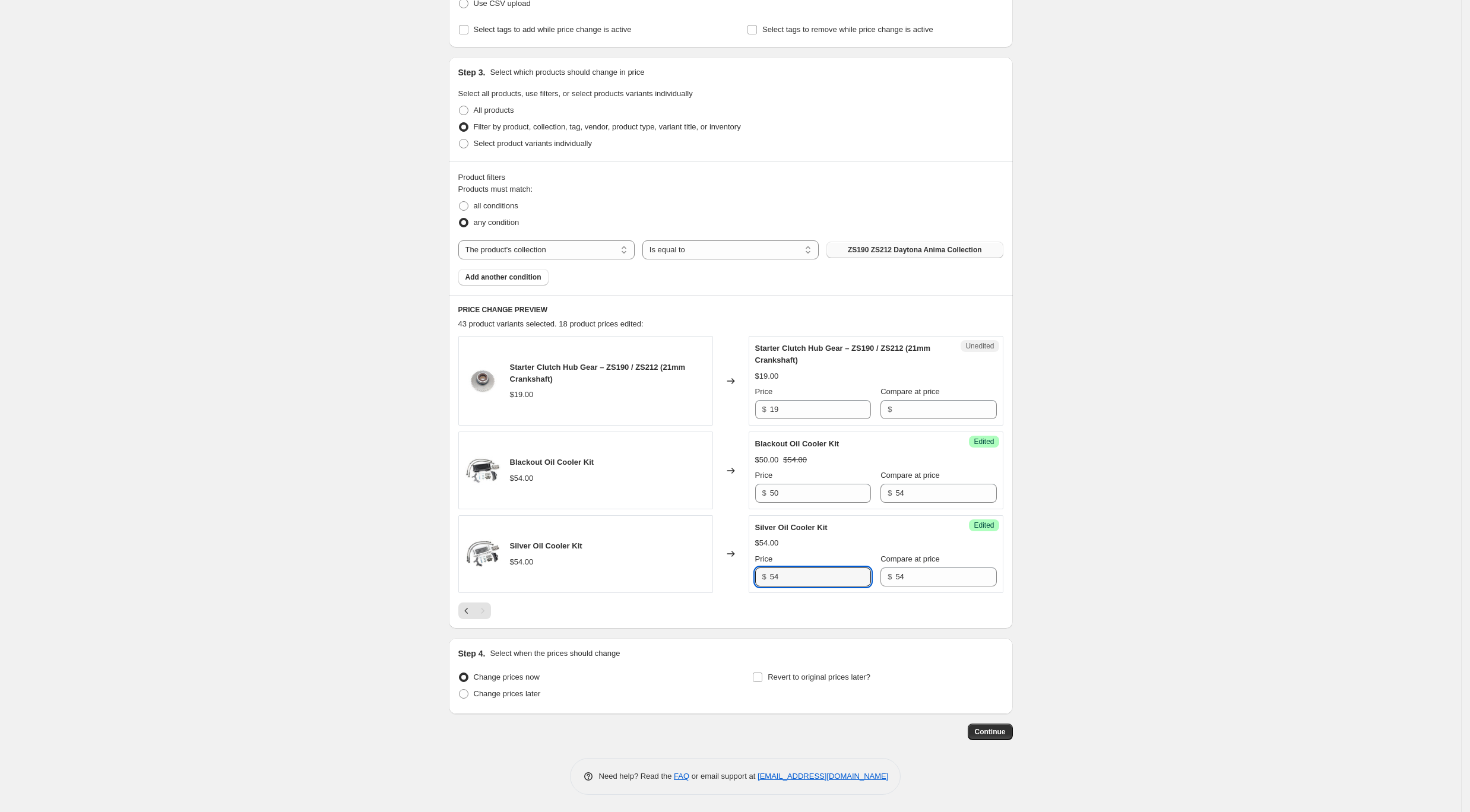
drag, startPoint x: 795, startPoint y: 584, endPoint x: 748, endPoint y: 576, distance: 47.7
click at [748, 576] on div "Silver Oil Cooler Kit $54.00 Changed to Success Edited Silver Oil Cooler Kit $5…" at bounding box center [731, 553] width 545 height 78
type input "50"
click at [768, 682] on label "Revert to original prices later?" at bounding box center [811, 678] width 118 height 17
click at [763, 682] on input "Revert to original prices later?" at bounding box center [757, 677] width 9 height 9
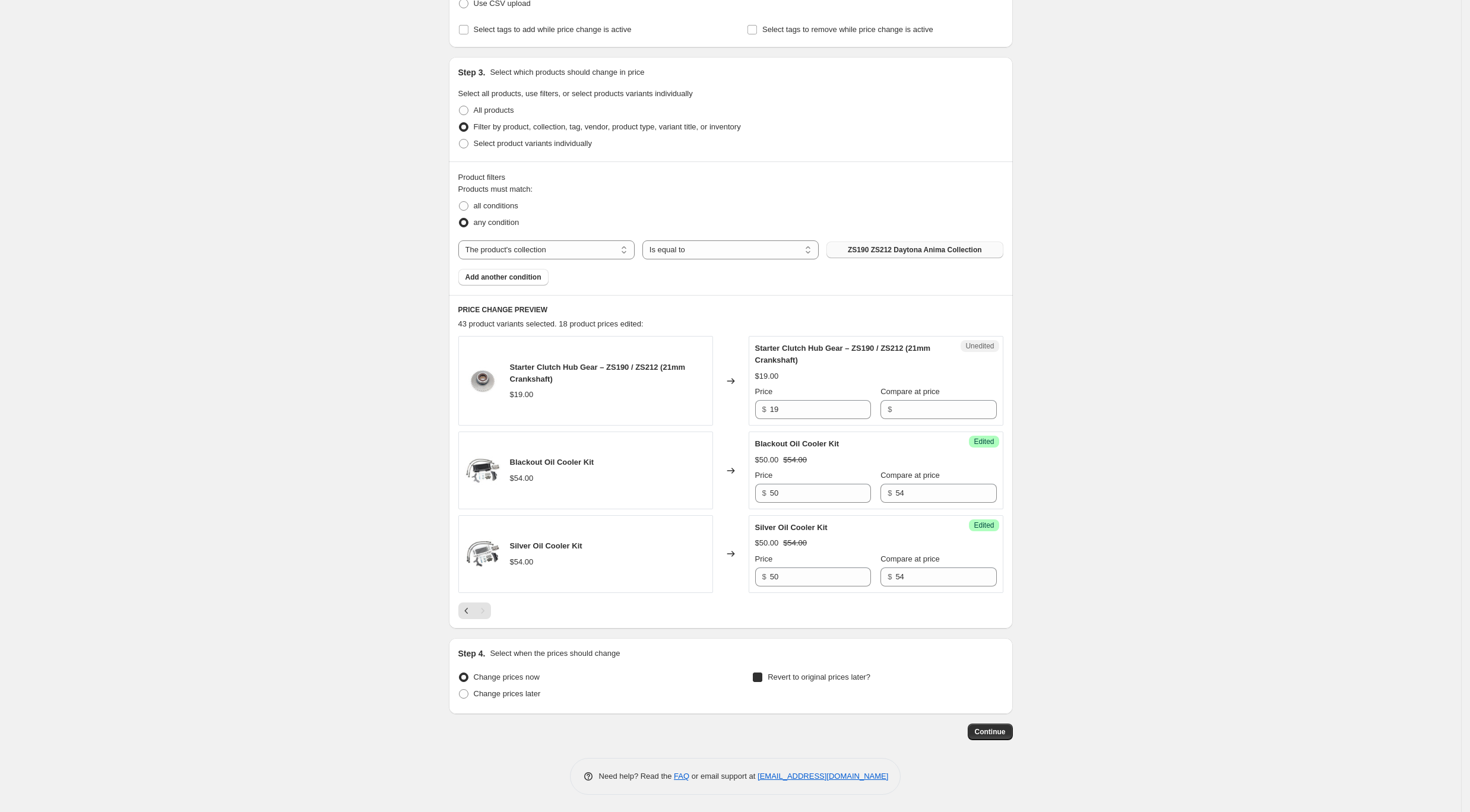
checkbox input "true"
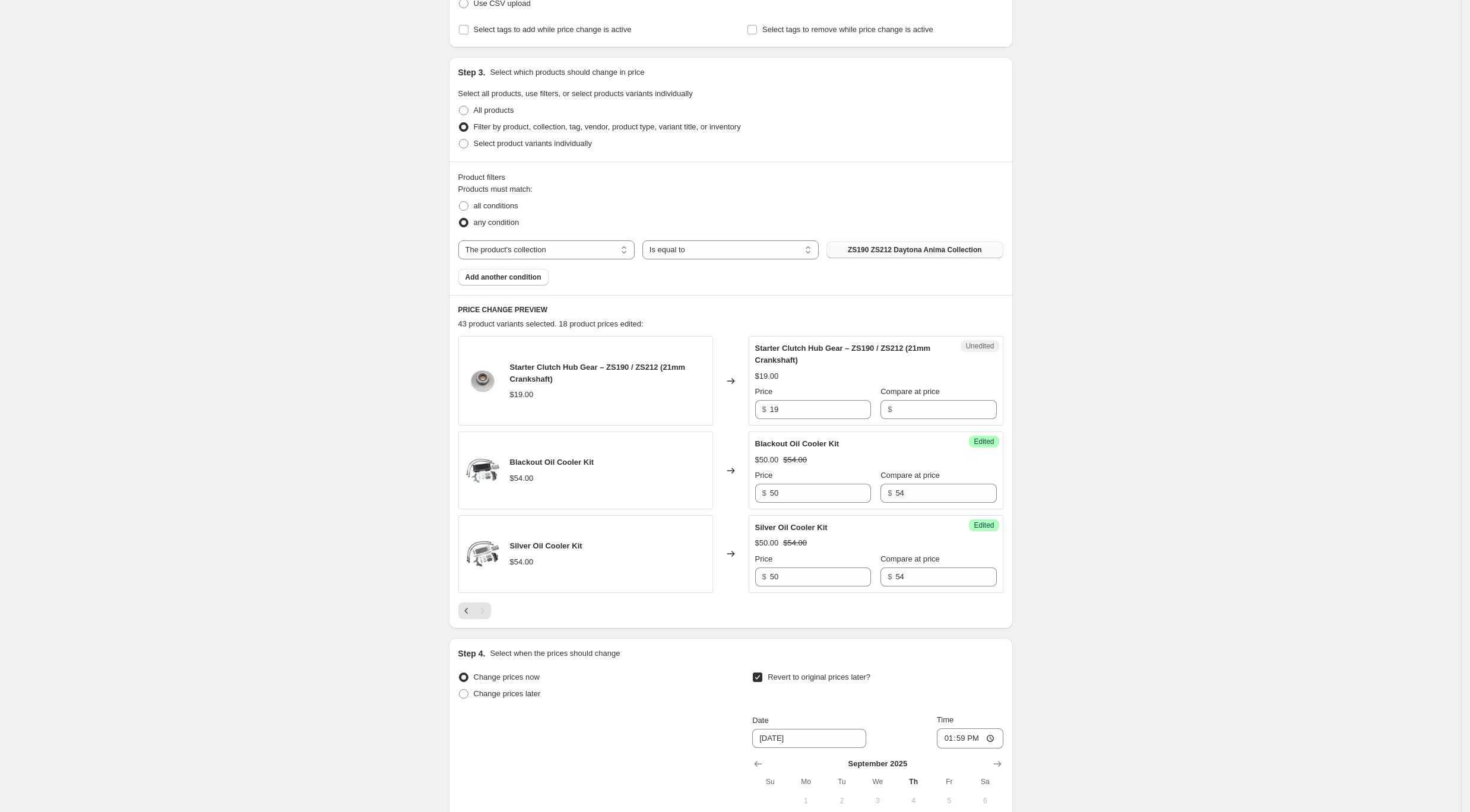
scroll to position [401, 0]
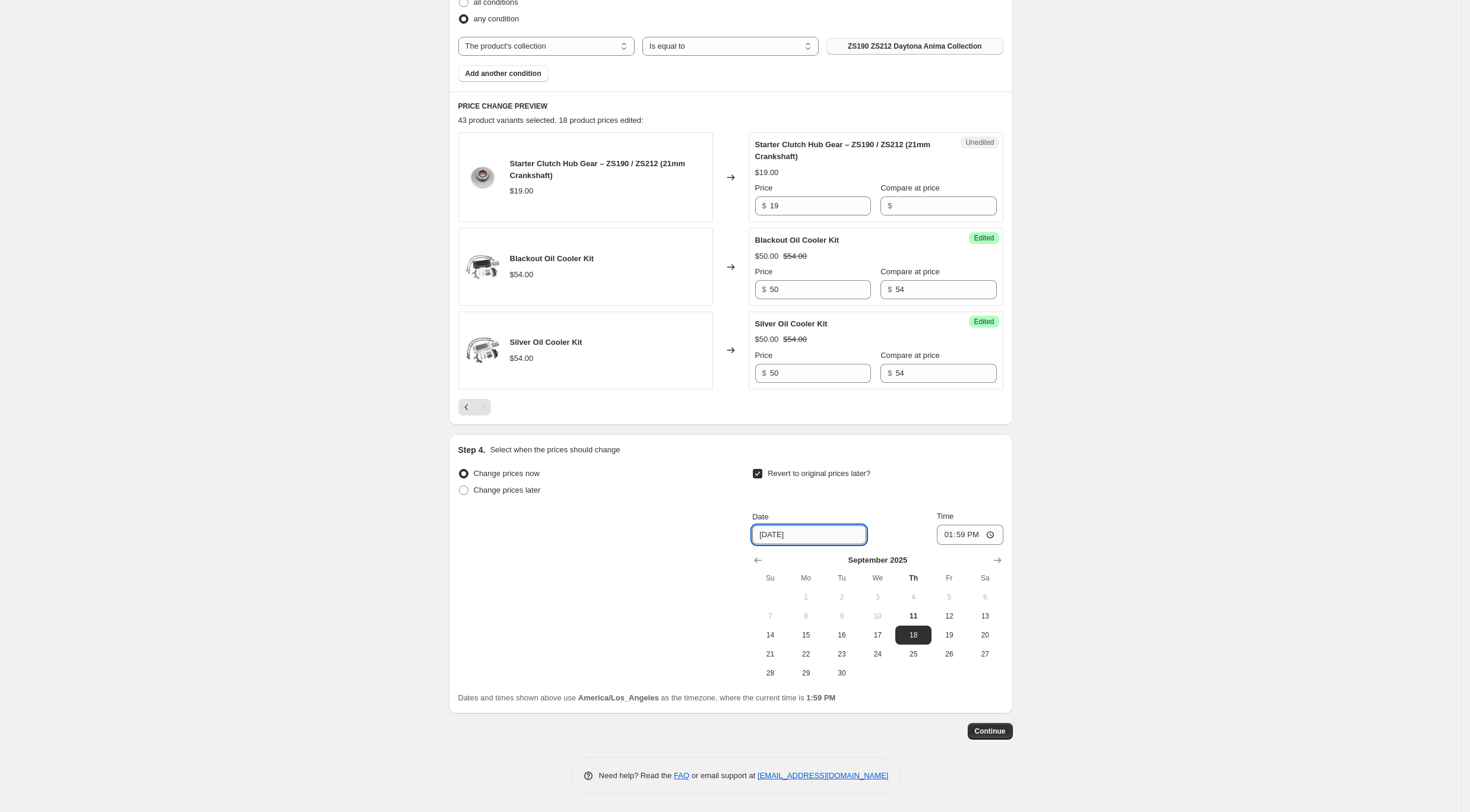
click at [827, 539] on input "[DATE]" at bounding box center [810, 535] width 114 height 19
click at [775, 635] on span "14" at bounding box center [769, 635] width 26 height 9
type input "[DATE]"
click at [971, 536] on input "13:59" at bounding box center [969, 535] width 66 height 20
click at [950, 537] on input "13:59" at bounding box center [969, 535] width 66 height 20
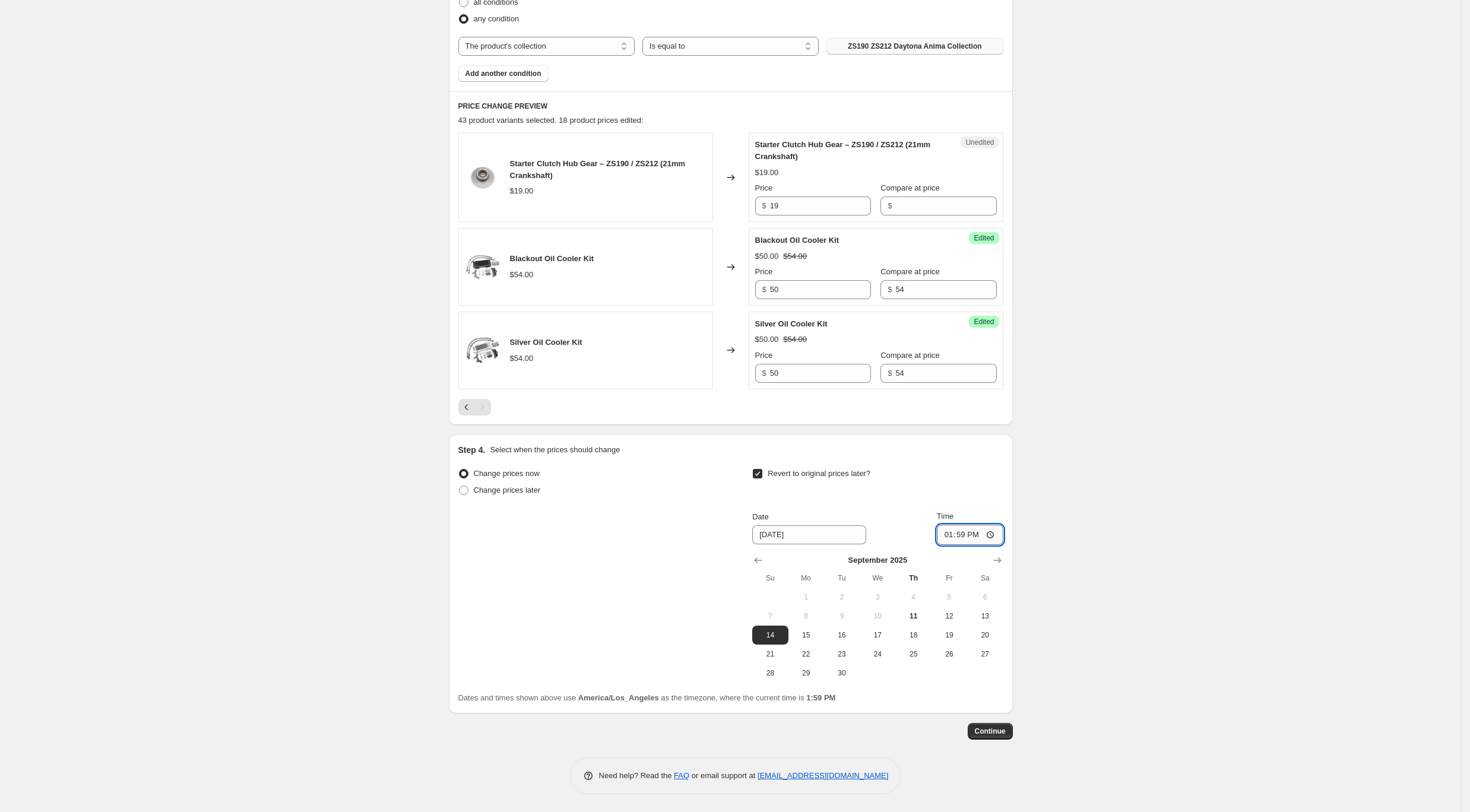
type input "23:59"
click at [1005, 734] on span "Continue" at bounding box center [990, 731] width 31 height 9
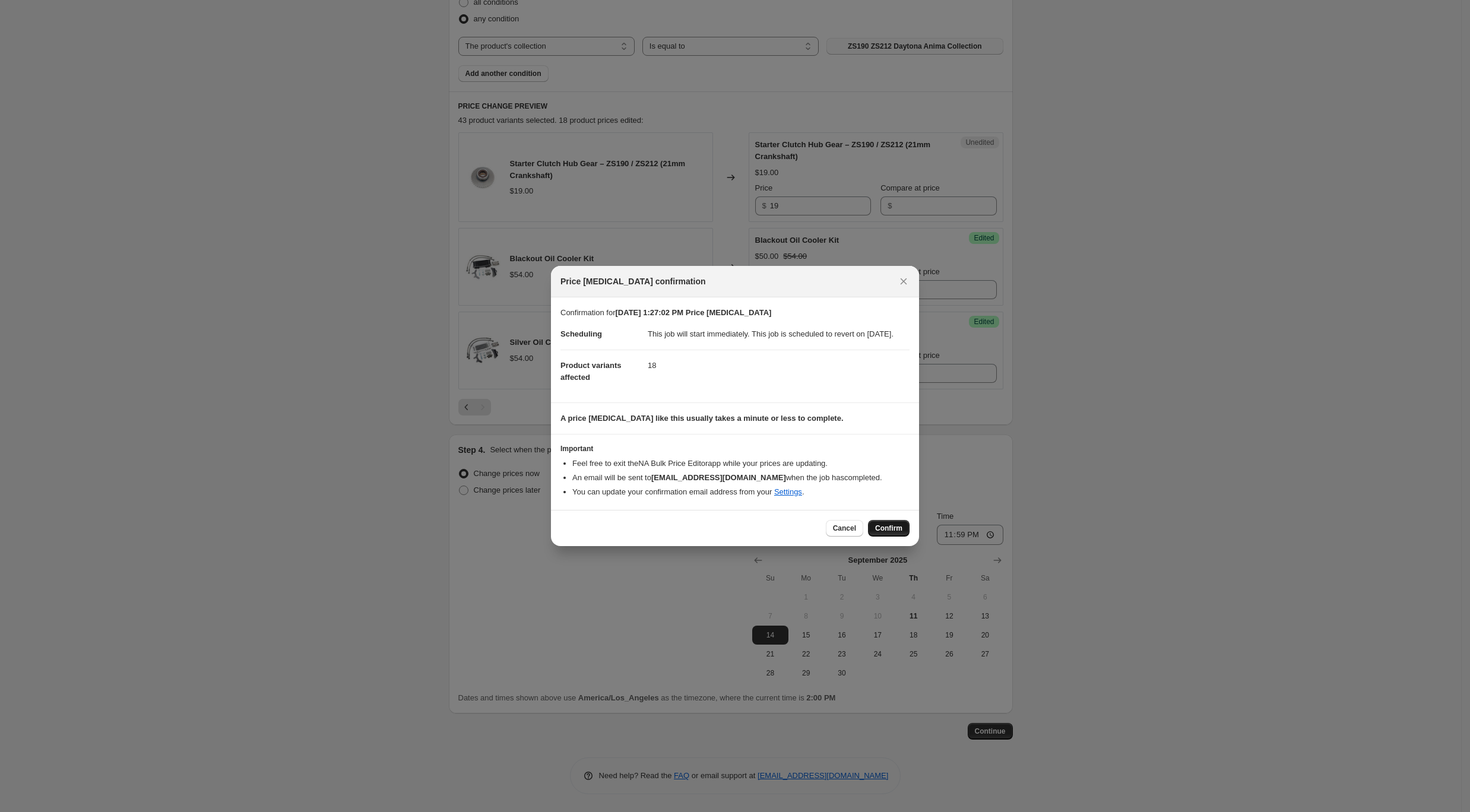
click at [891, 533] on span "Confirm" at bounding box center [889, 527] width 28 height 9
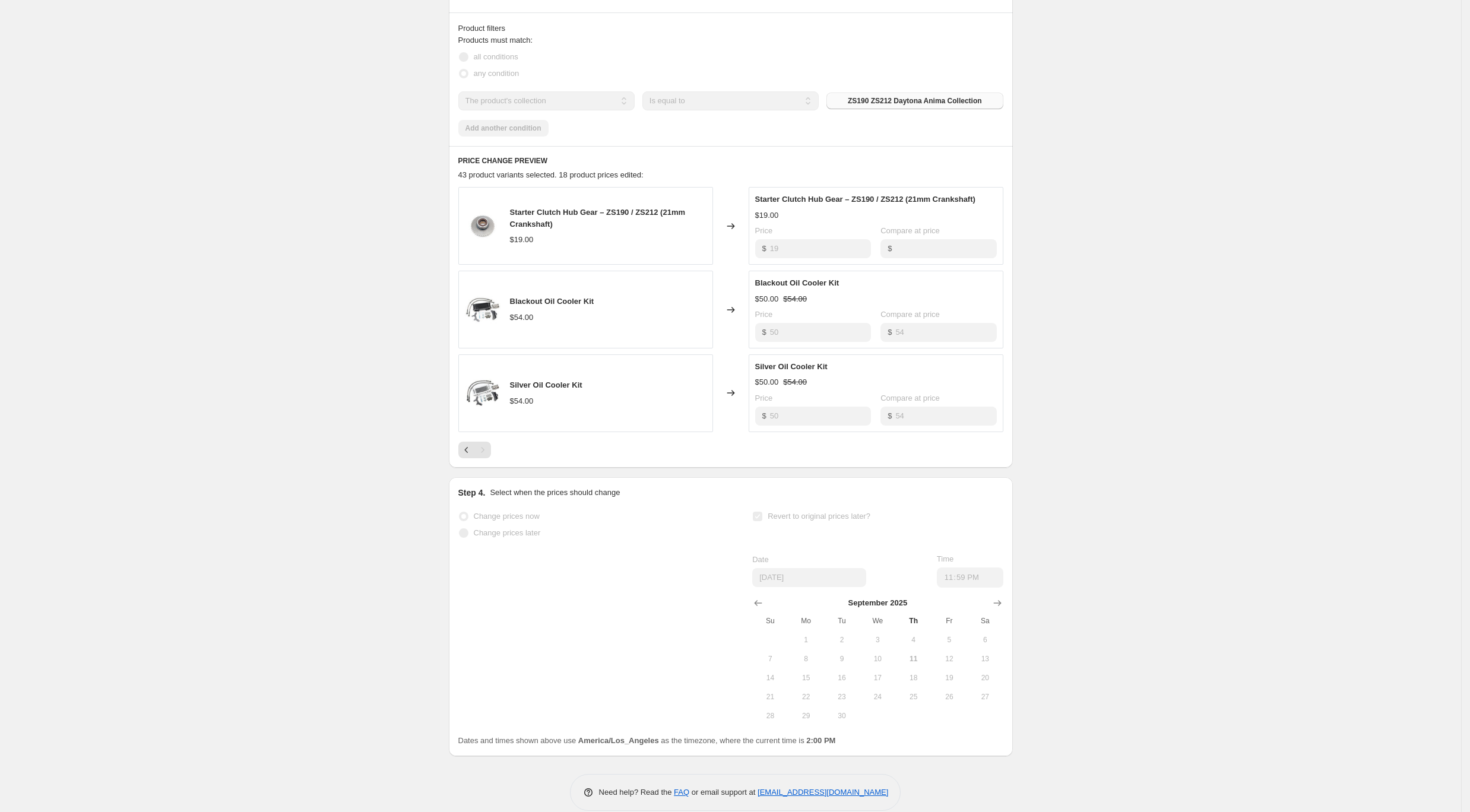
scroll to position [431, 0]
select select "collection"
